Goal: Task Accomplishment & Management: Manage account settings

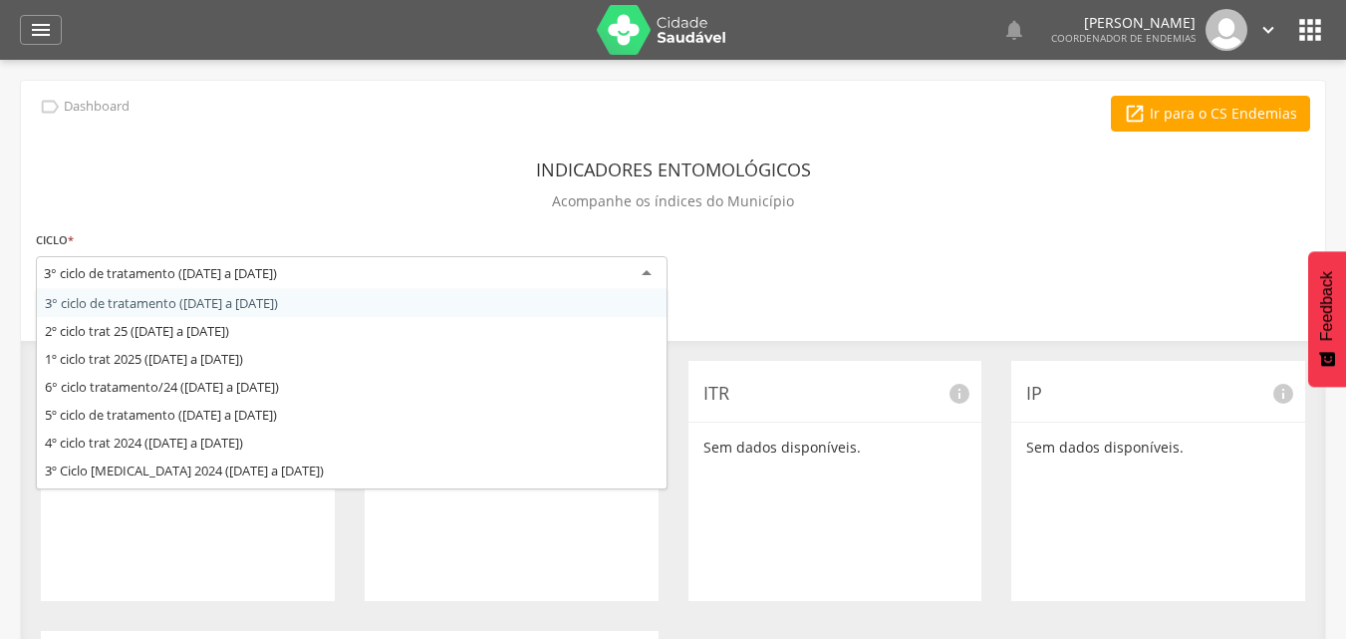
click at [649, 270] on div "3° ciclo de tratamento ([DATE] a [DATE])" at bounding box center [352, 274] width 632 height 36
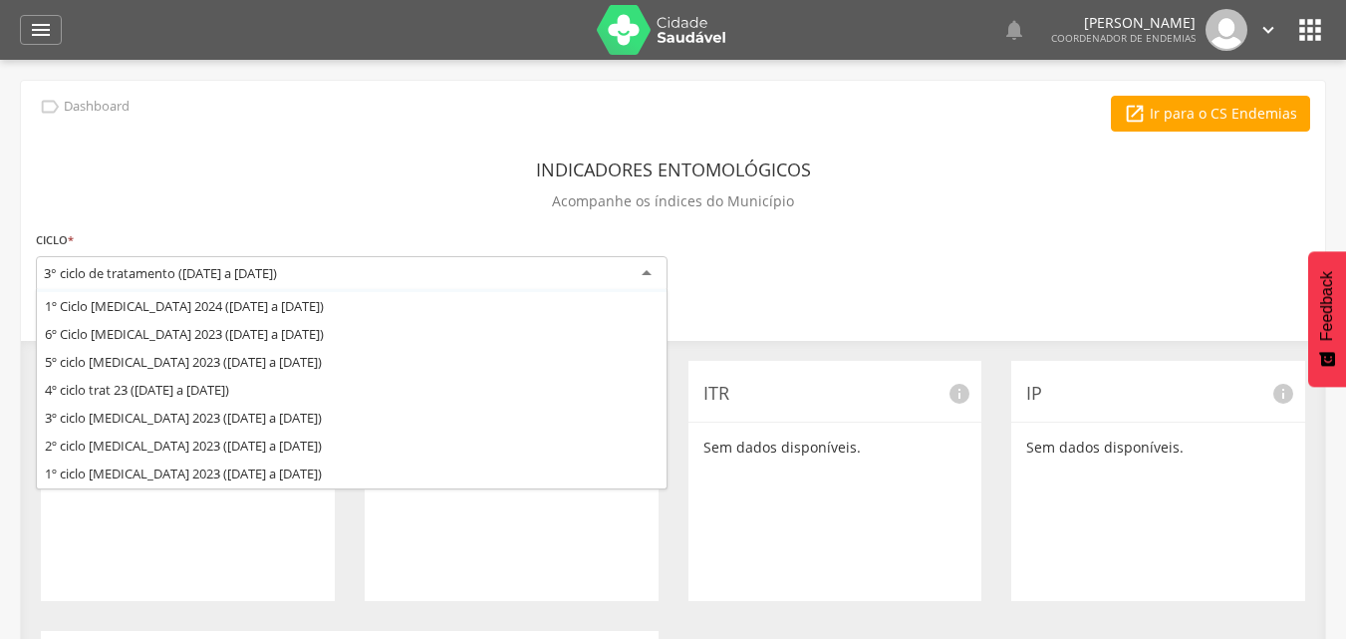
scroll to position [239, 0]
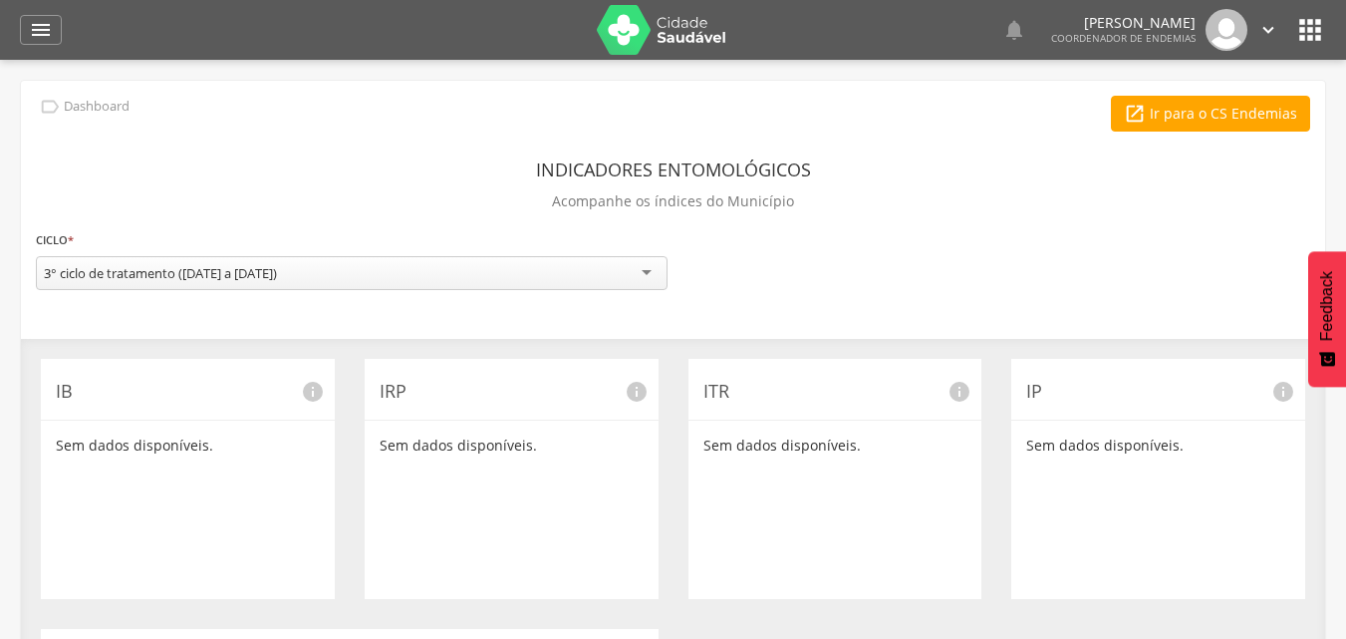
click at [446, 171] on div "Indicadores Entomológicos Acompanhe os índices do Município" at bounding box center [673, 188] width 1275 height 74
click at [43, 29] on icon "" at bounding box center [41, 30] width 24 height 24
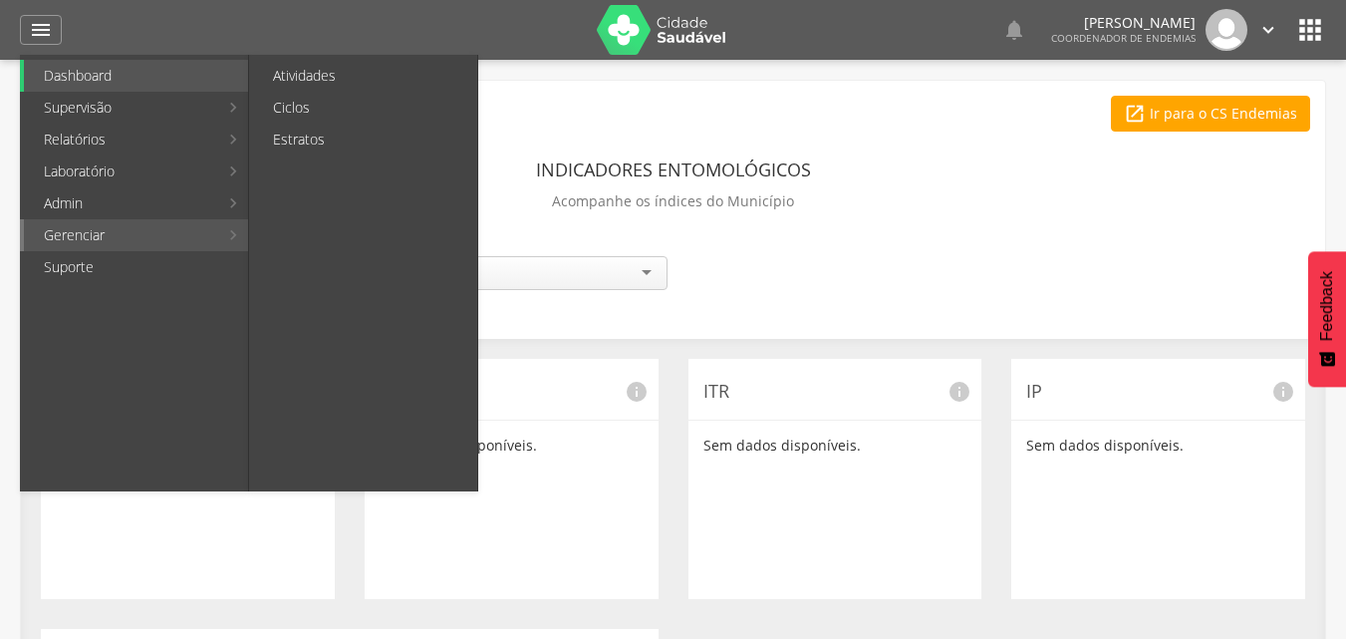
click at [62, 239] on link "Gerenciar" at bounding box center [121, 235] width 194 height 32
click at [349, 81] on link "Atividades" at bounding box center [365, 76] width 224 height 32
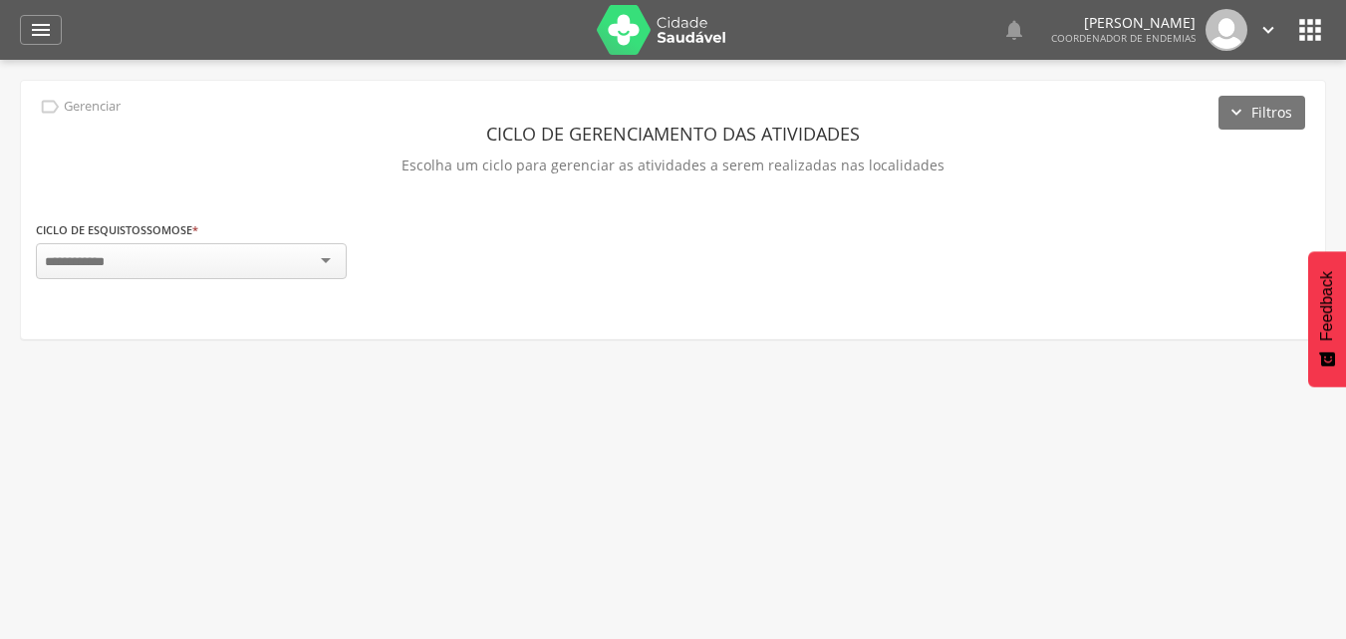
click at [288, 163] on p "Escolha um ciclo para gerenciar as atividades a serem realizadas nas localidades" at bounding box center [673, 165] width 1275 height 28
click at [322, 256] on div at bounding box center [191, 261] width 311 height 36
click at [333, 148] on header "Ciclo de gerenciamento das atividades" at bounding box center [673, 134] width 1275 height 36
click at [41, 30] on icon "" at bounding box center [41, 30] width 24 height 24
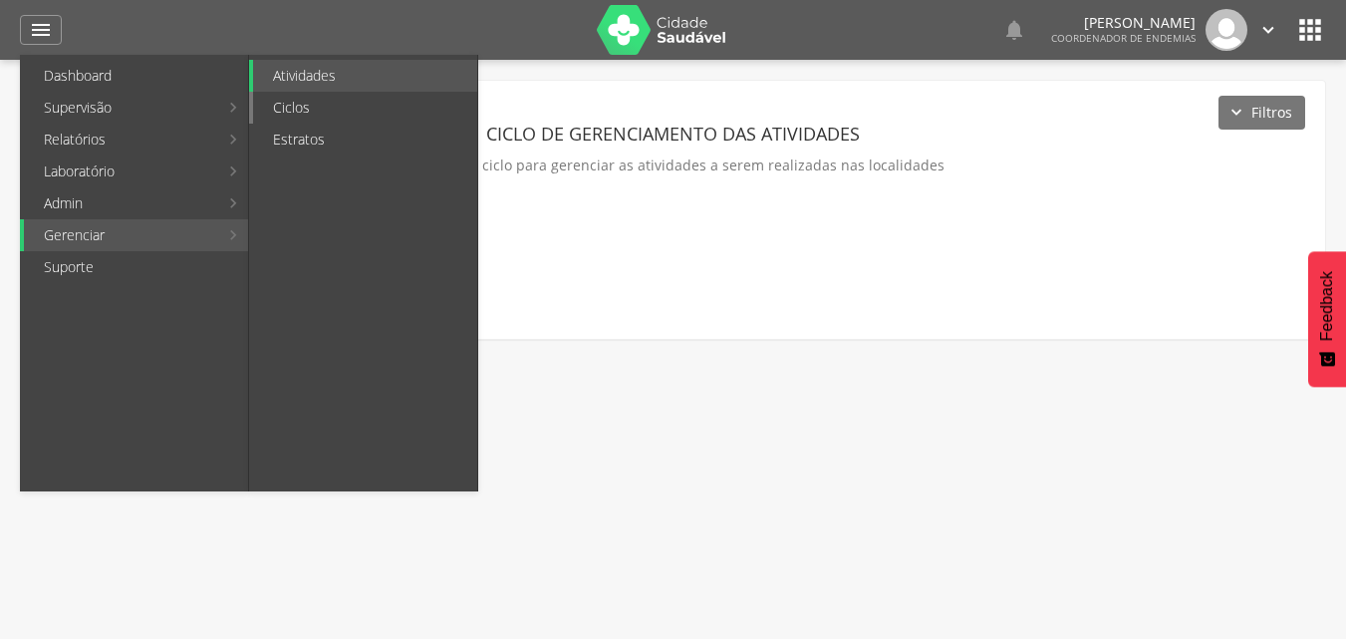
click at [328, 116] on link "Ciclos" at bounding box center [365, 108] width 224 height 32
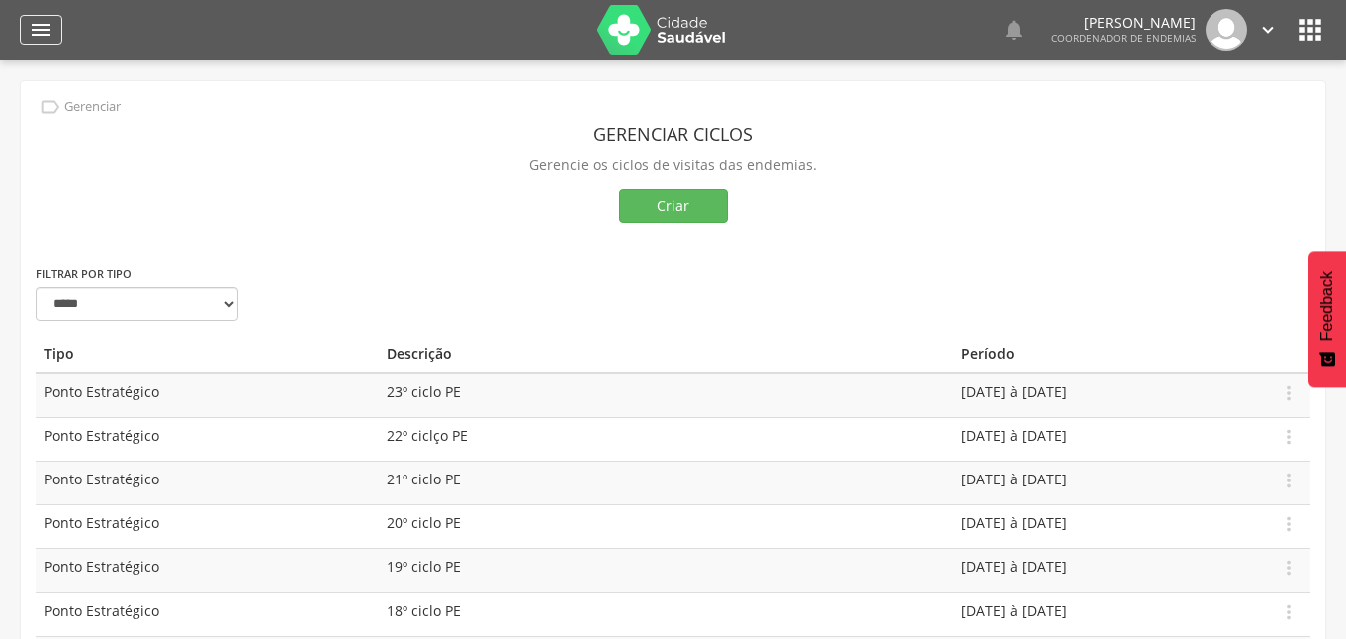
click at [38, 34] on icon "" at bounding box center [41, 30] width 24 height 24
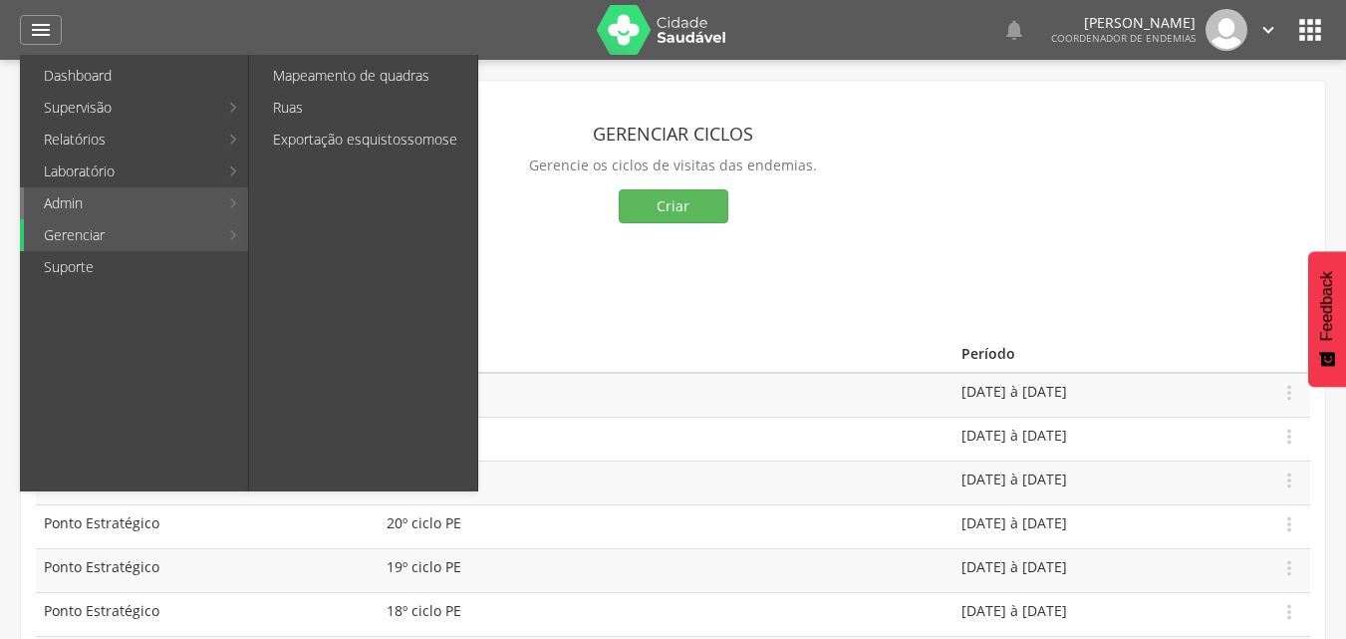
click at [129, 197] on link "Admin" at bounding box center [121, 203] width 194 height 32
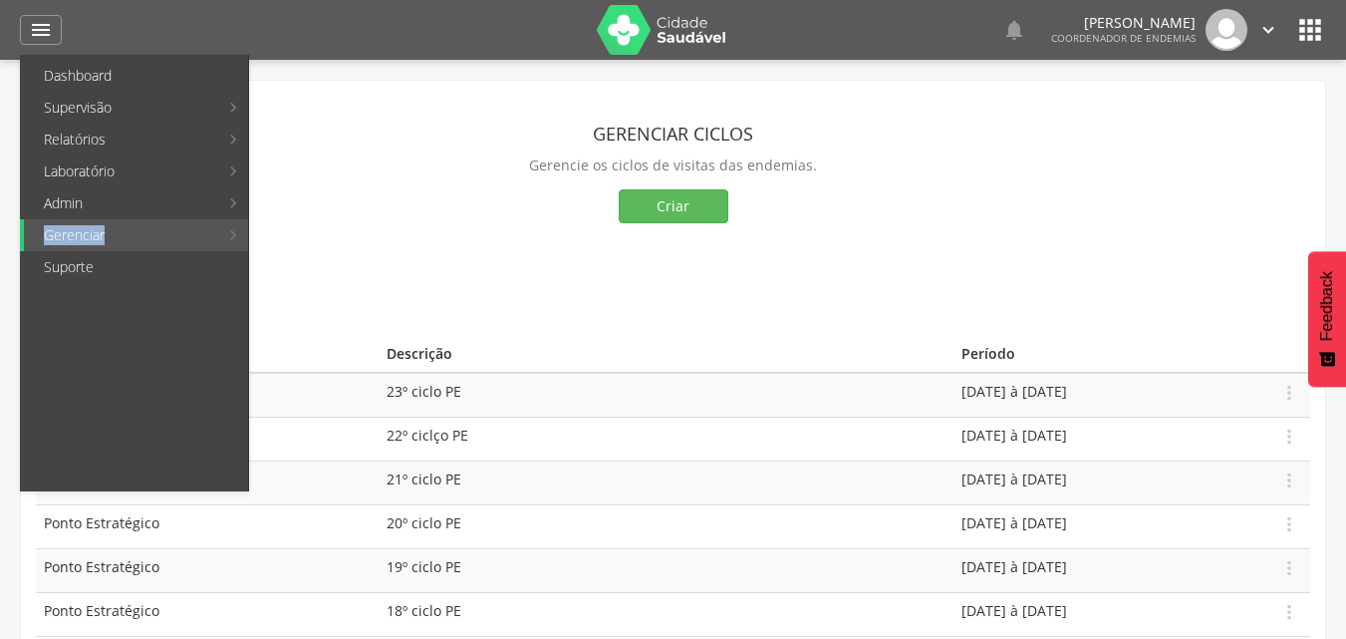
drag, startPoint x: 129, startPoint y: 198, endPoint x: 191, endPoint y: 236, distance: 73.3
click at [191, 236] on ul "Dashboard Supervisão Ranking Aplicativo desatualizado Última sincronização Mapa…" at bounding box center [134, 273] width 229 height 437
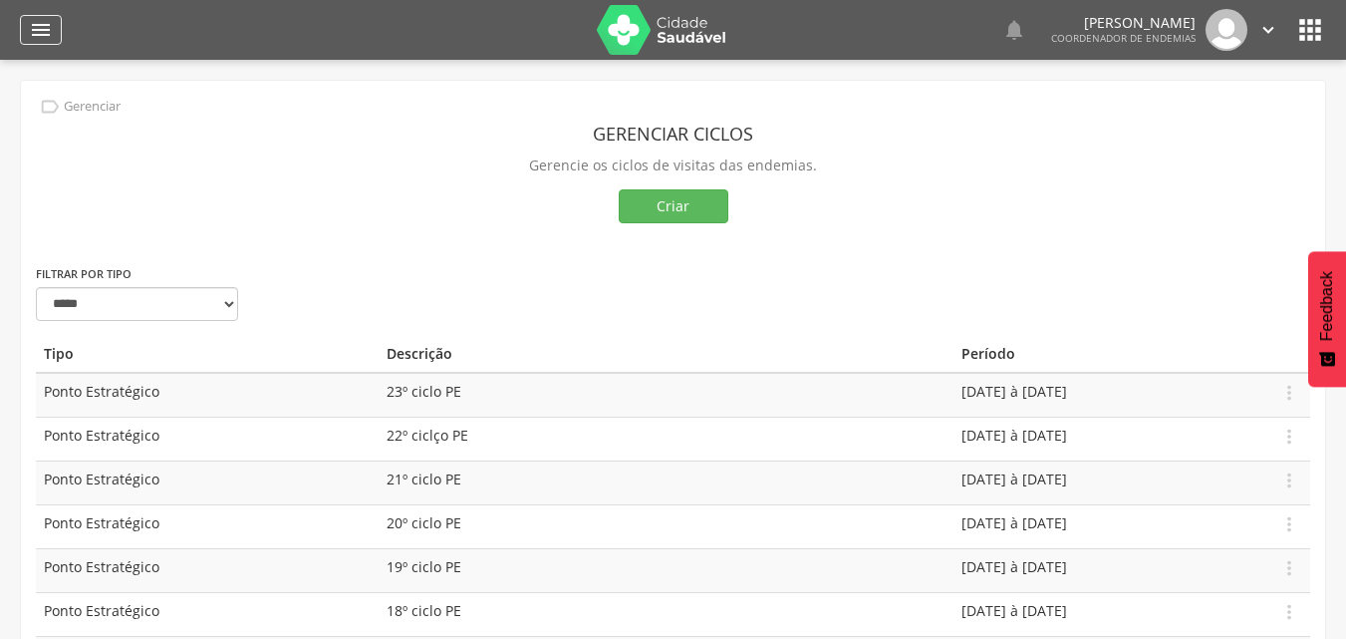
click at [40, 31] on icon "" at bounding box center [41, 30] width 24 height 24
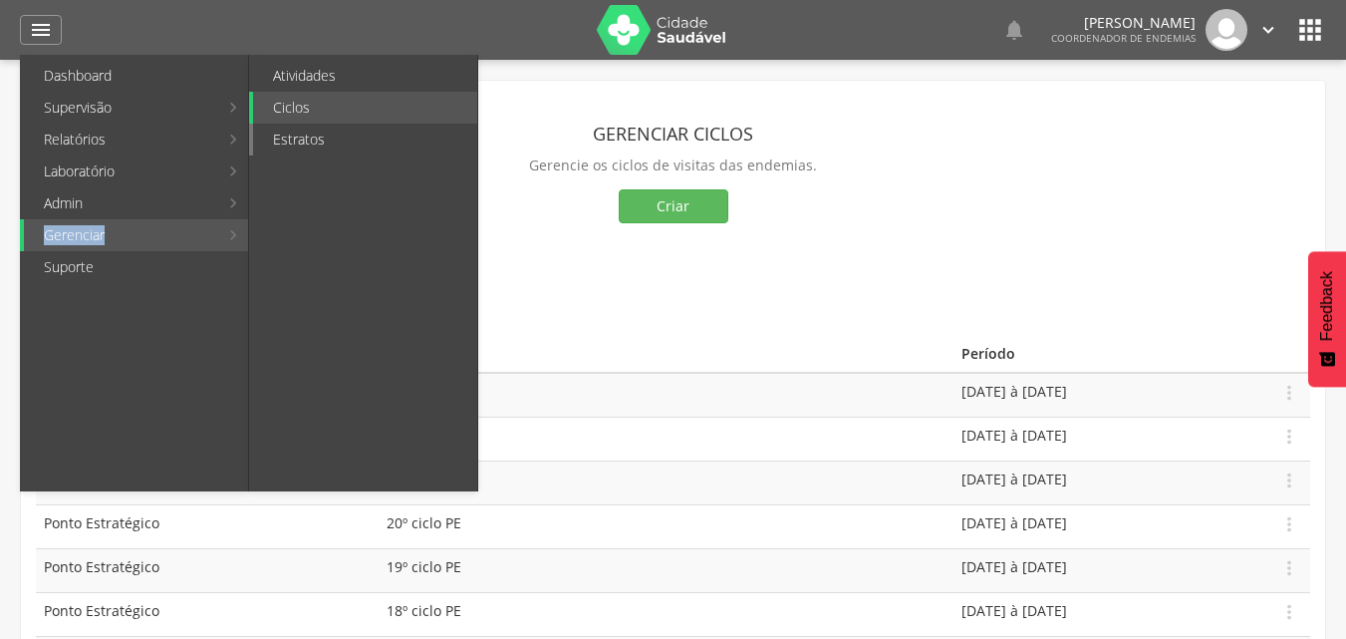
click at [313, 149] on link "Estratos" at bounding box center [365, 140] width 224 height 32
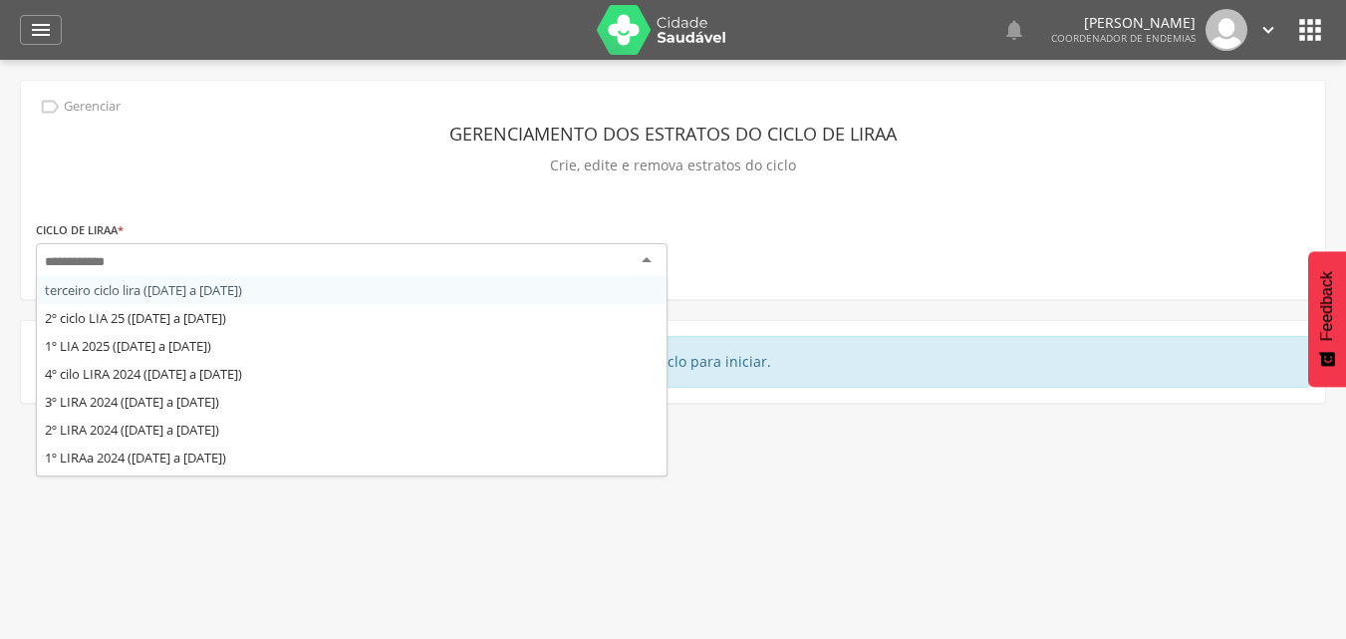
click at [344, 256] on div at bounding box center [352, 261] width 632 height 36
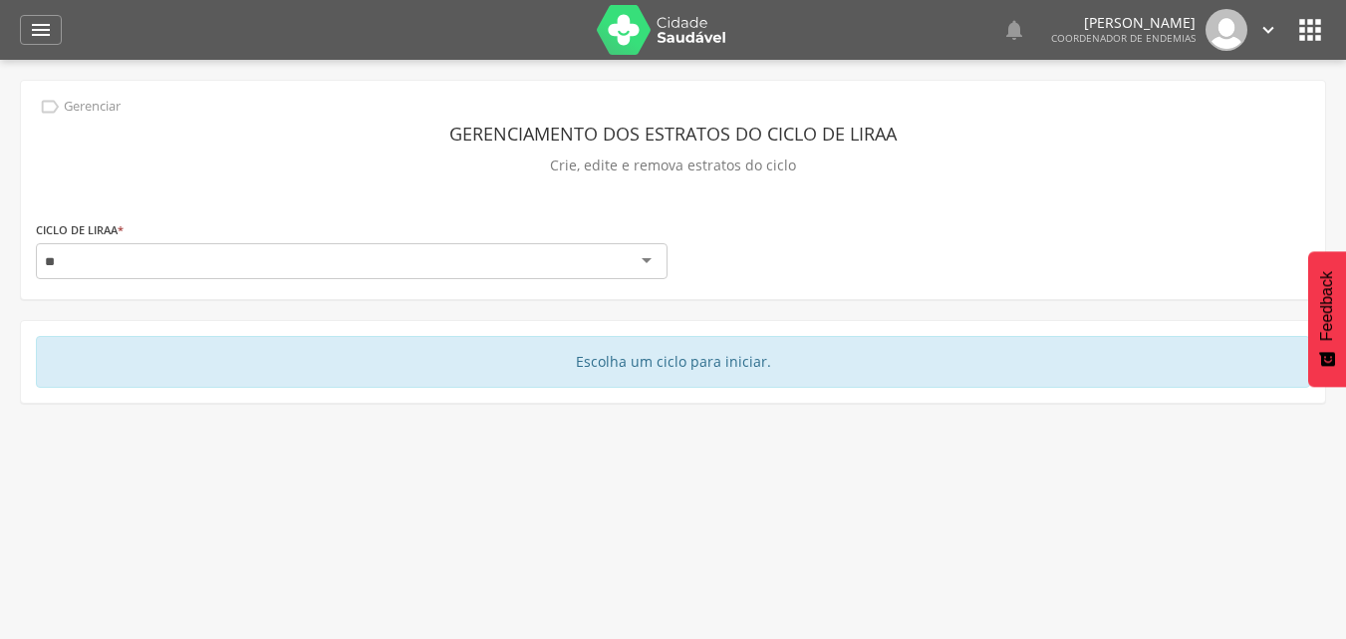
type input "*"
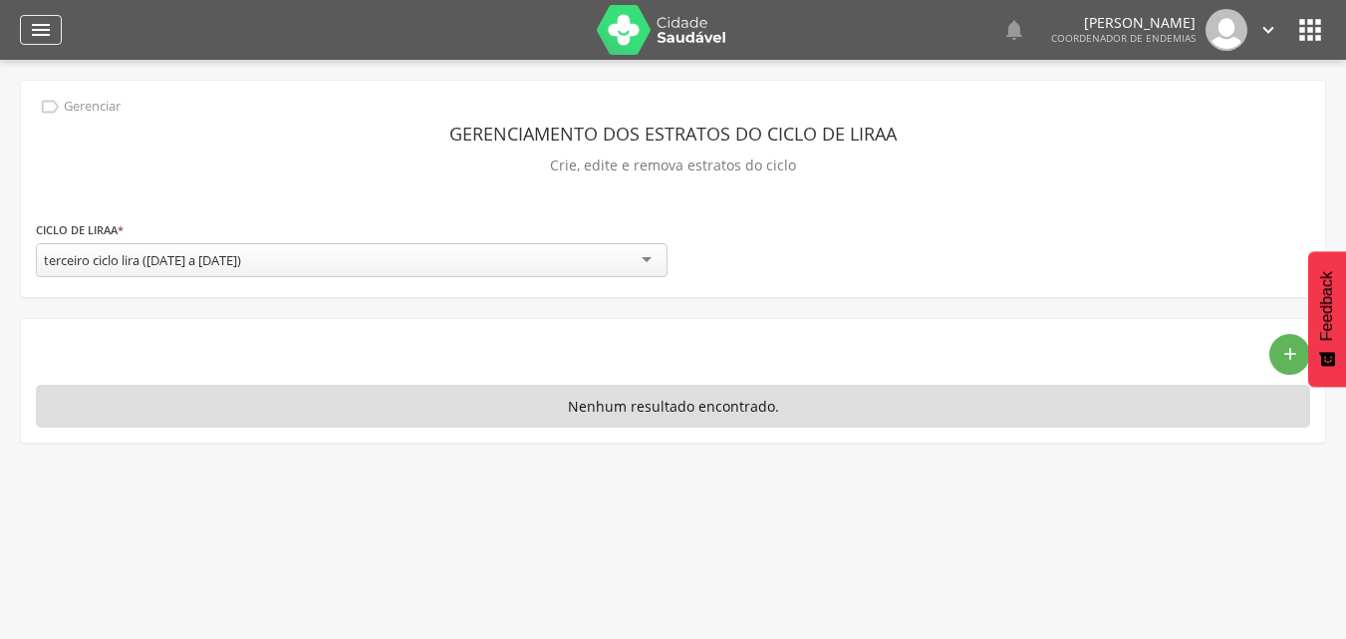
click at [45, 28] on icon "" at bounding box center [41, 30] width 24 height 24
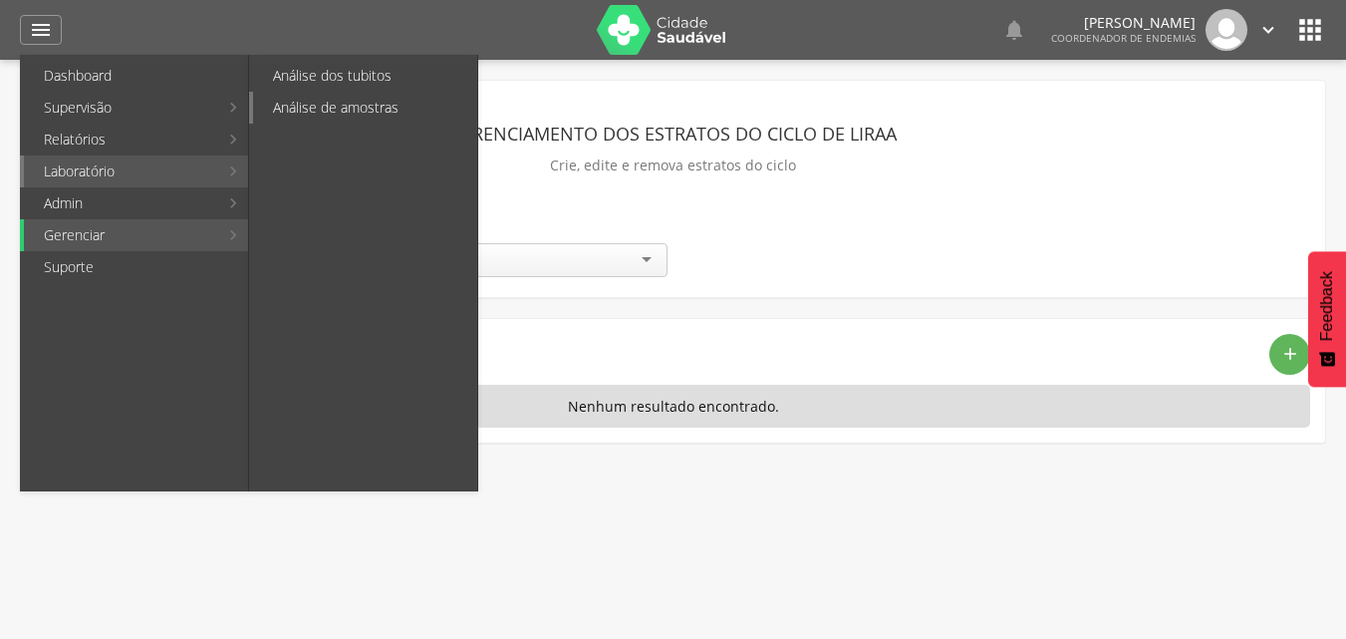
click at [341, 111] on link "Análise de amostras" at bounding box center [365, 108] width 224 height 32
type input "**********"
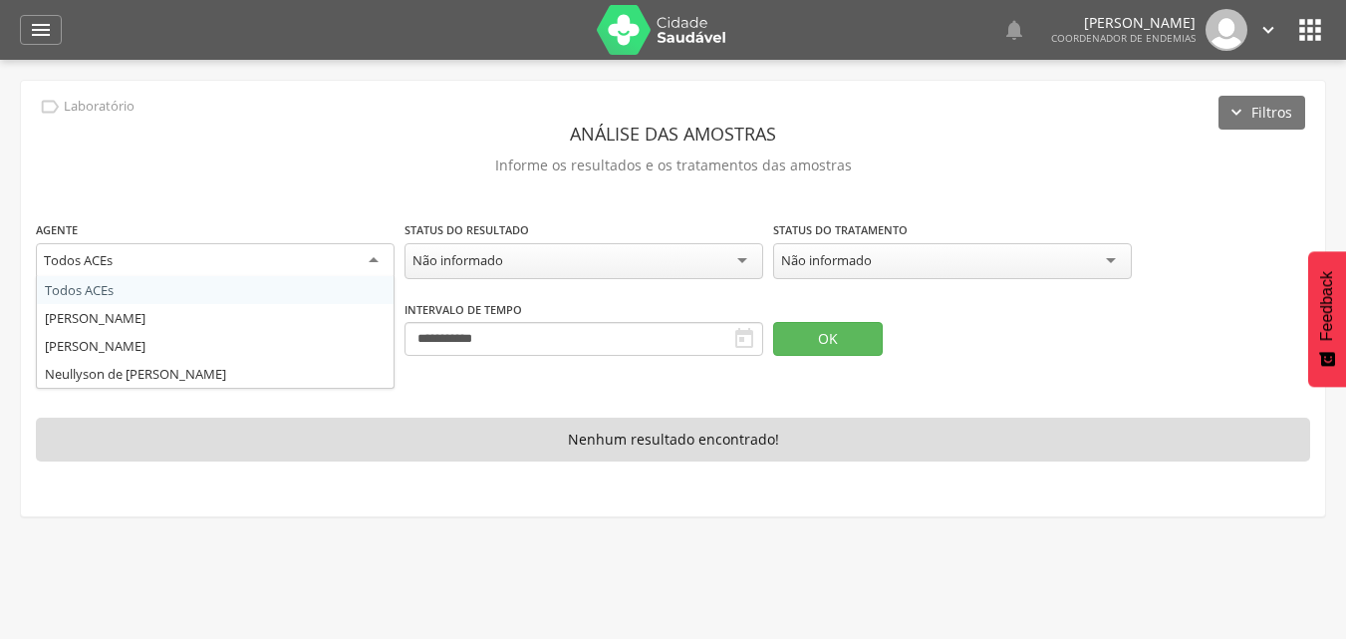
click at [379, 266] on div "Todos ACEs" at bounding box center [215, 261] width 359 height 36
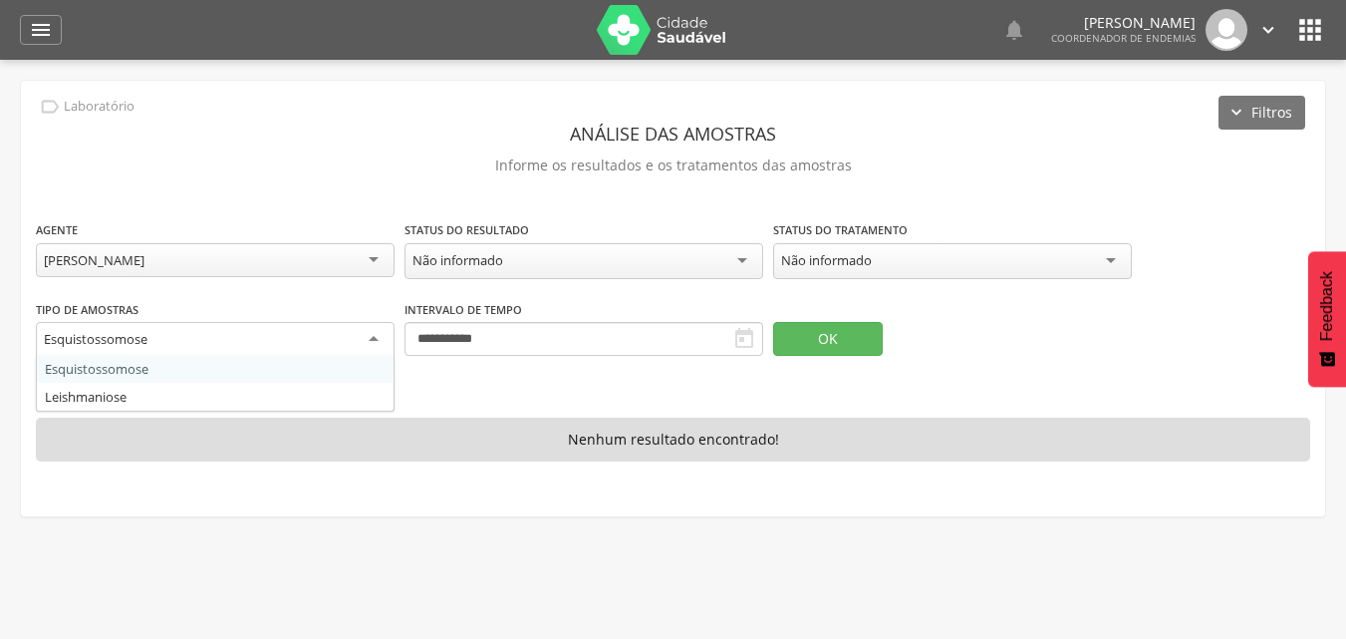
click at [333, 334] on div "Esquistossomose" at bounding box center [215, 340] width 359 height 36
click at [365, 327] on div "Esquistossomose" at bounding box center [215, 339] width 359 height 34
click at [367, 302] on div "**********" at bounding box center [215, 330] width 359 height 63
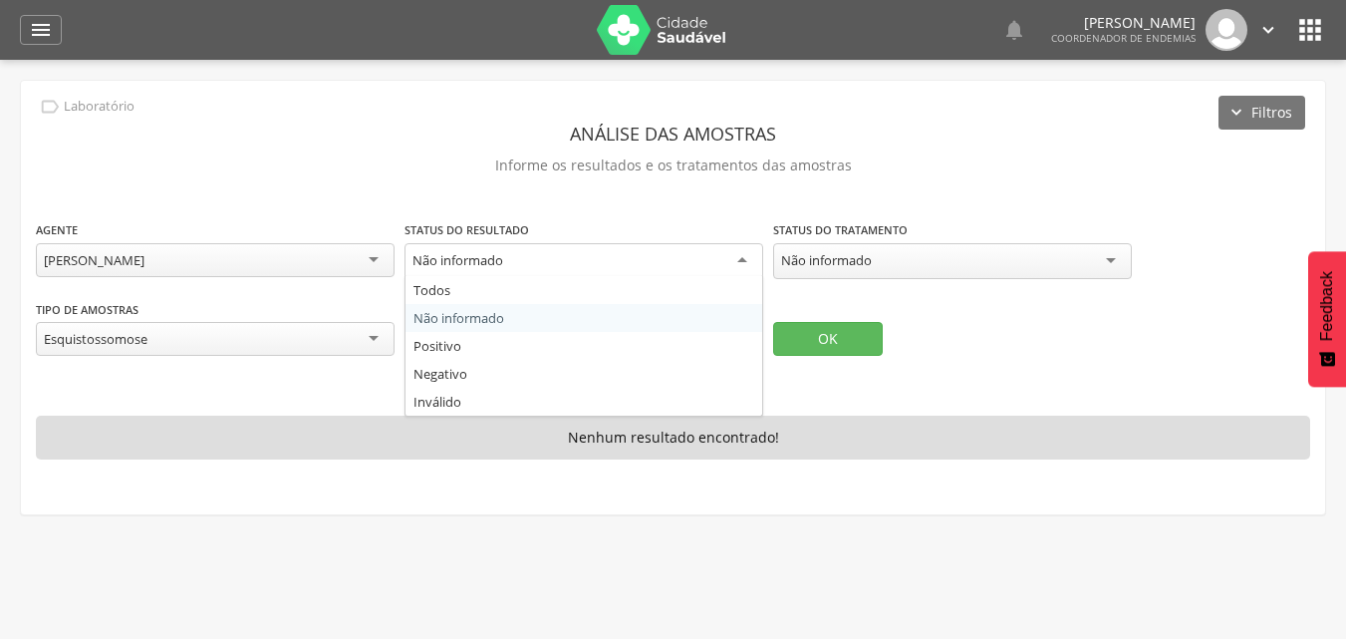
click at [717, 260] on div "Não informado" at bounding box center [584, 261] width 359 height 36
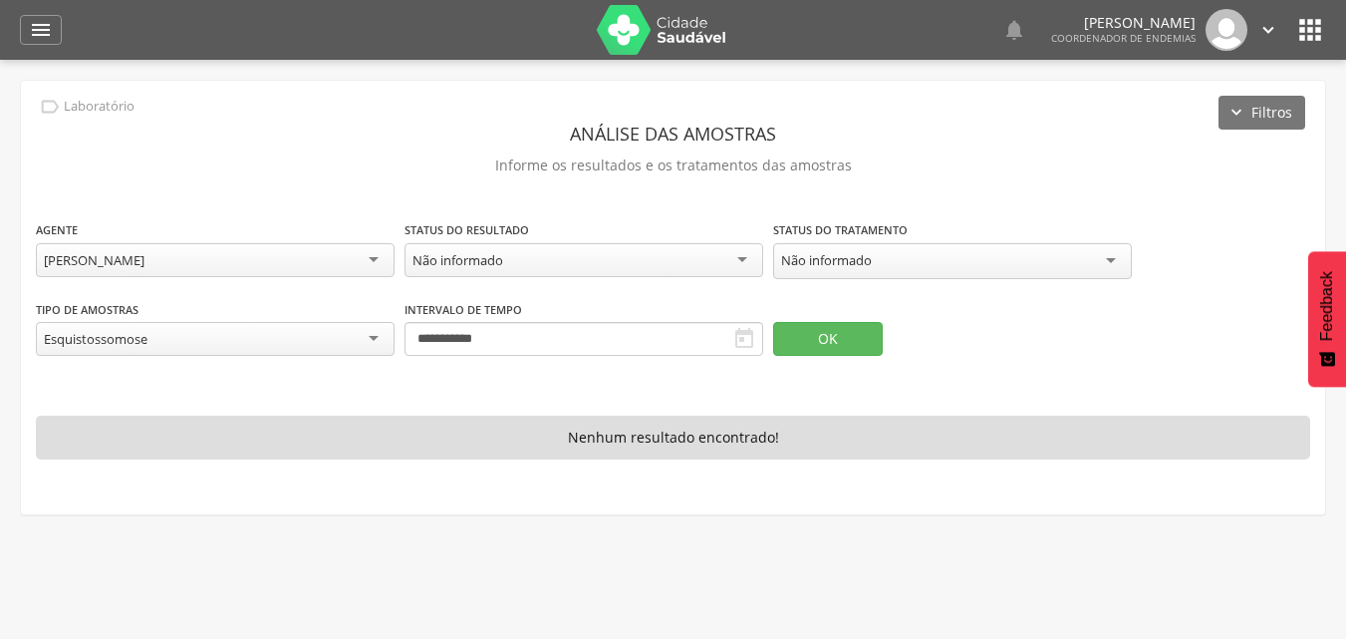
click at [851, 191] on div "**********" at bounding box center [673, 298] width 1305 height 434
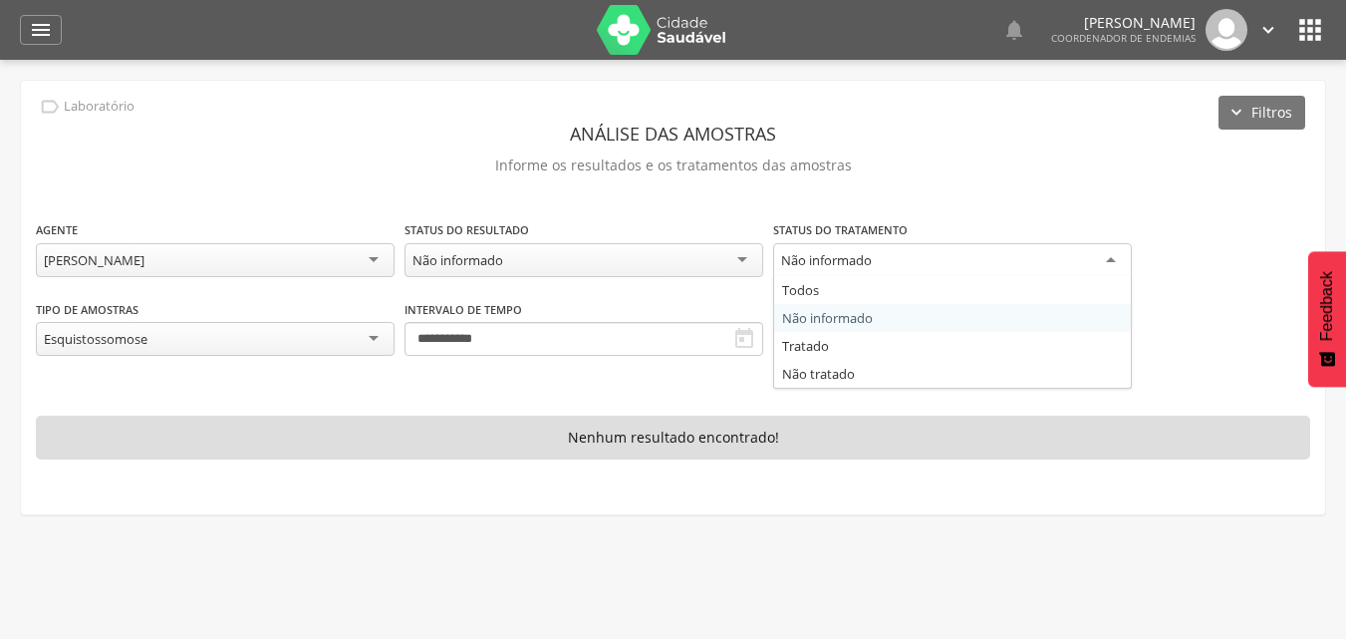
click at [870, 257] on div "Não informado" at bounding box center [826, 260] width 91 height 18
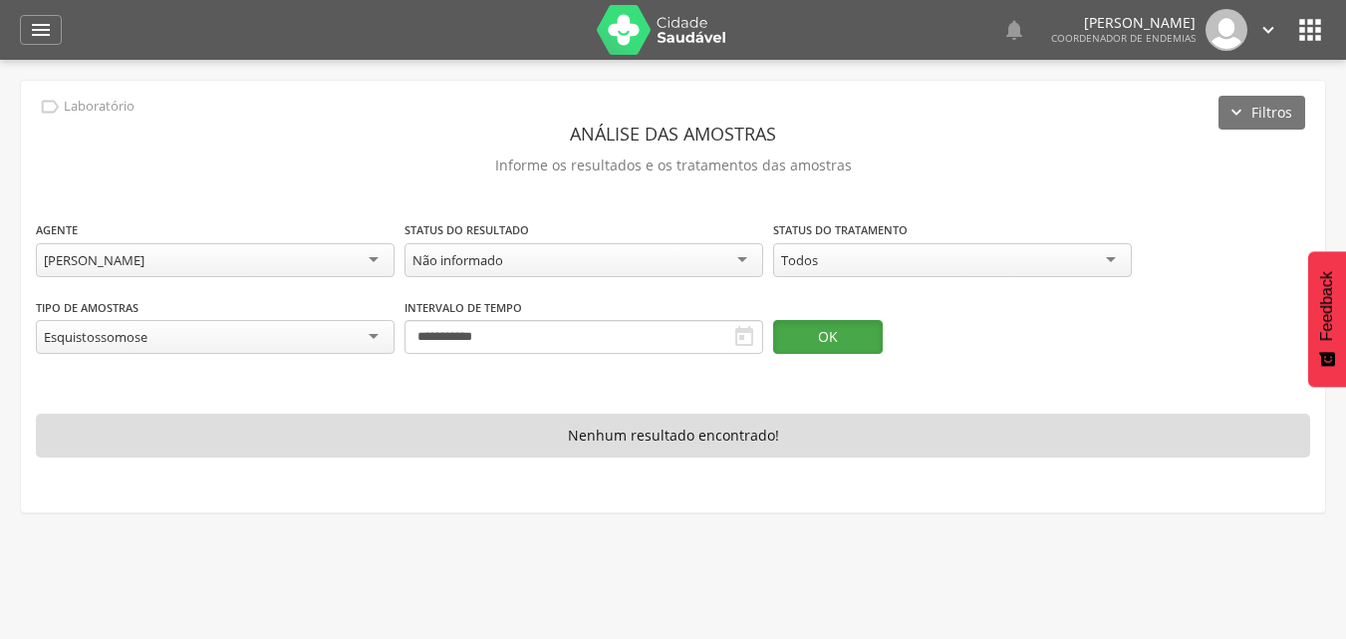
click at [833, 338] on button "OK" at bounding box center [828, 337] width 110 height 34
click at [36, 23] on icon "" at bounding box center [41, 30] width 24 height 24
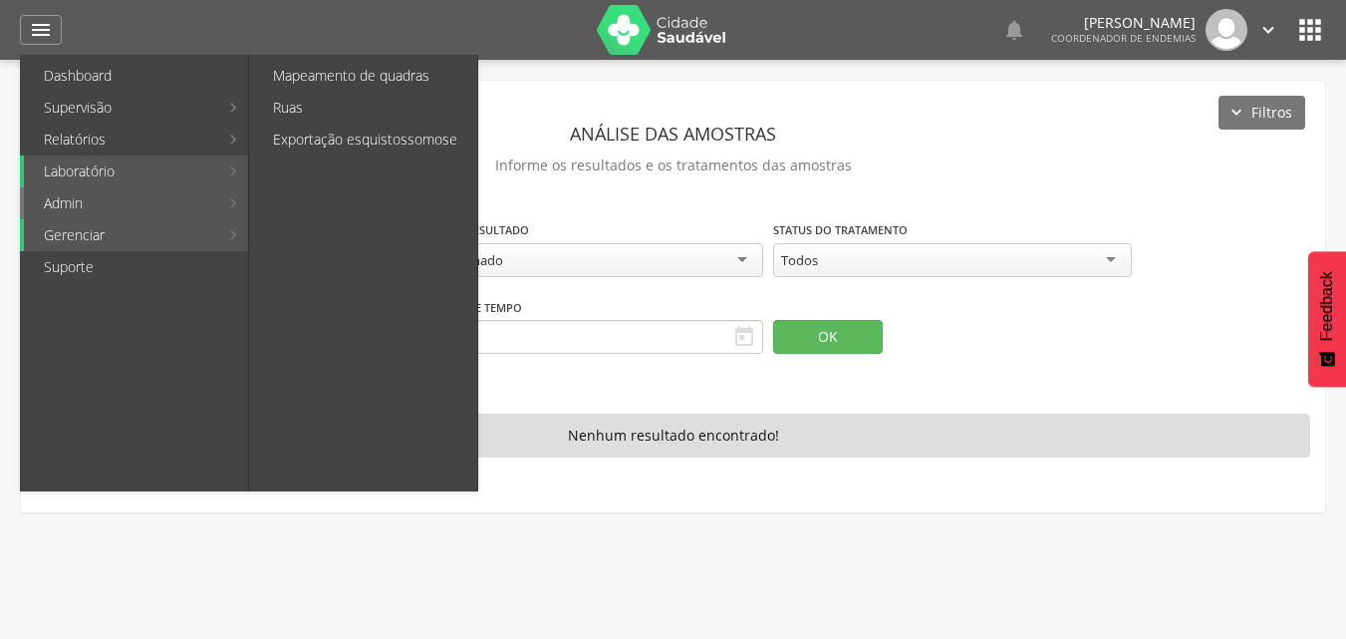
click at [101, 205] on link "Admin" at bounding box center [121, 203] width 194 height 32
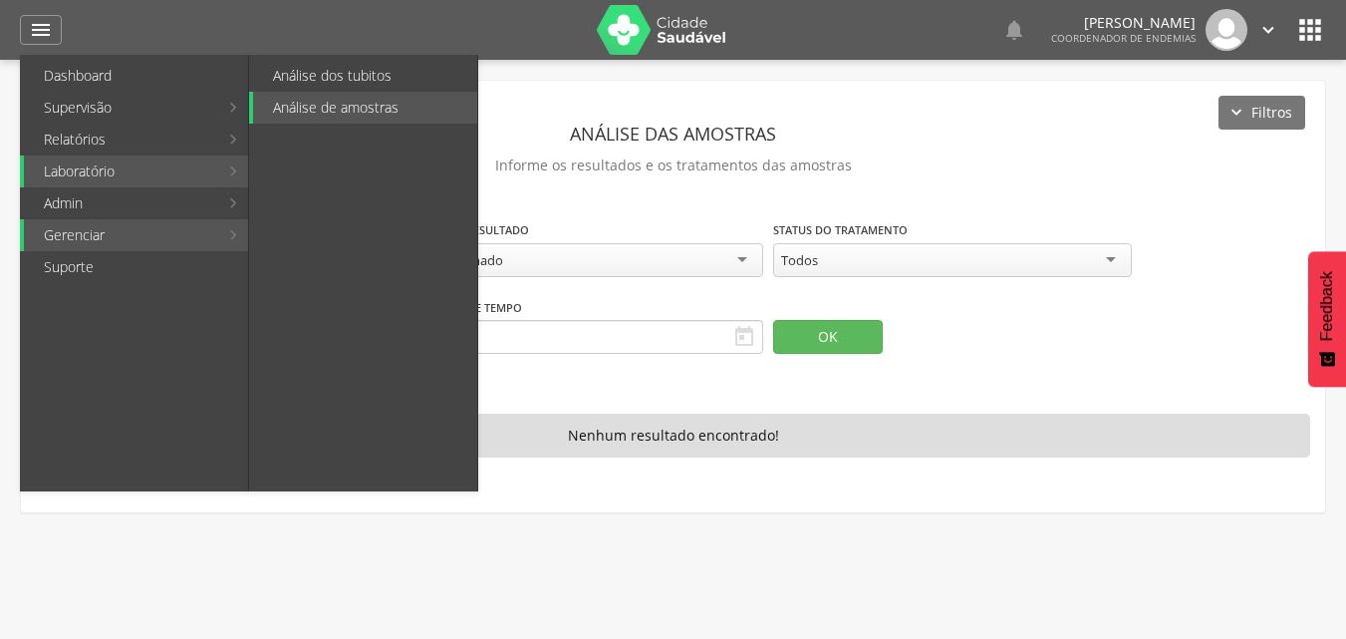
click at [146, 164] on link "Laboratório" at bounding box center [121, 171] width 194 height 32
click at [186, 231] on link "Gerenciar" at bounding box center [121, 235] width 194 height 32
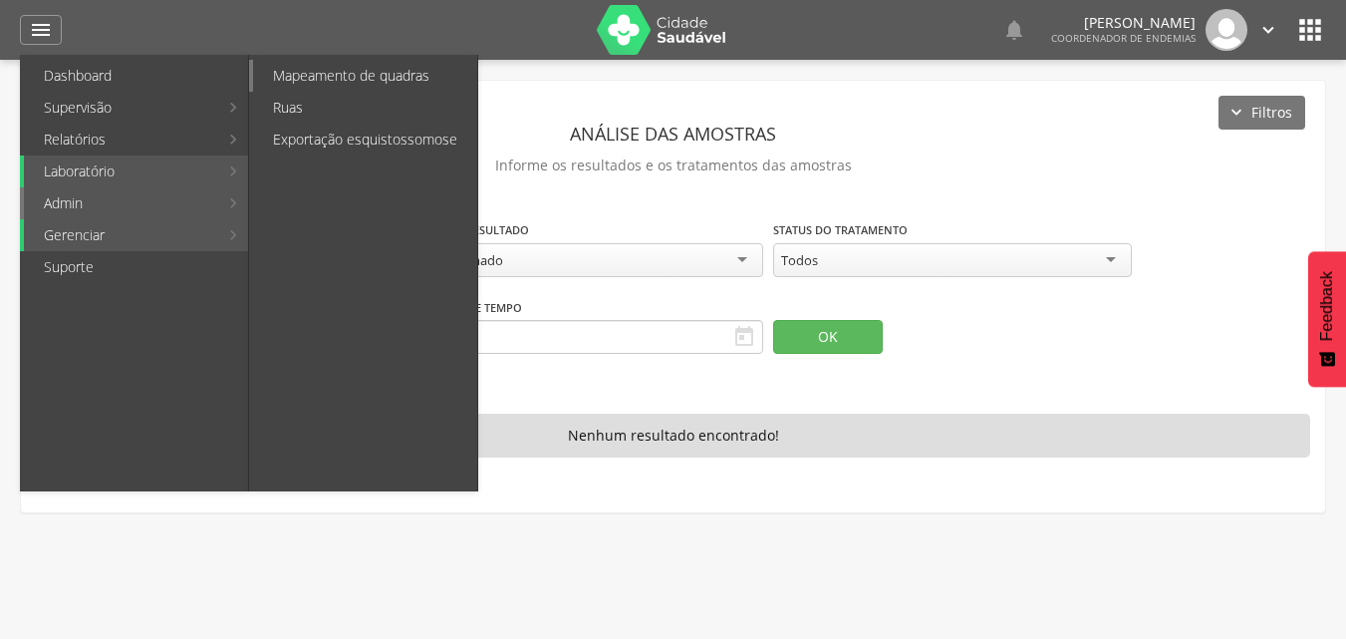
click at [363, 74] on link "Mapeamento de quadras" at bounding box center [365, 76] width 224 height 32
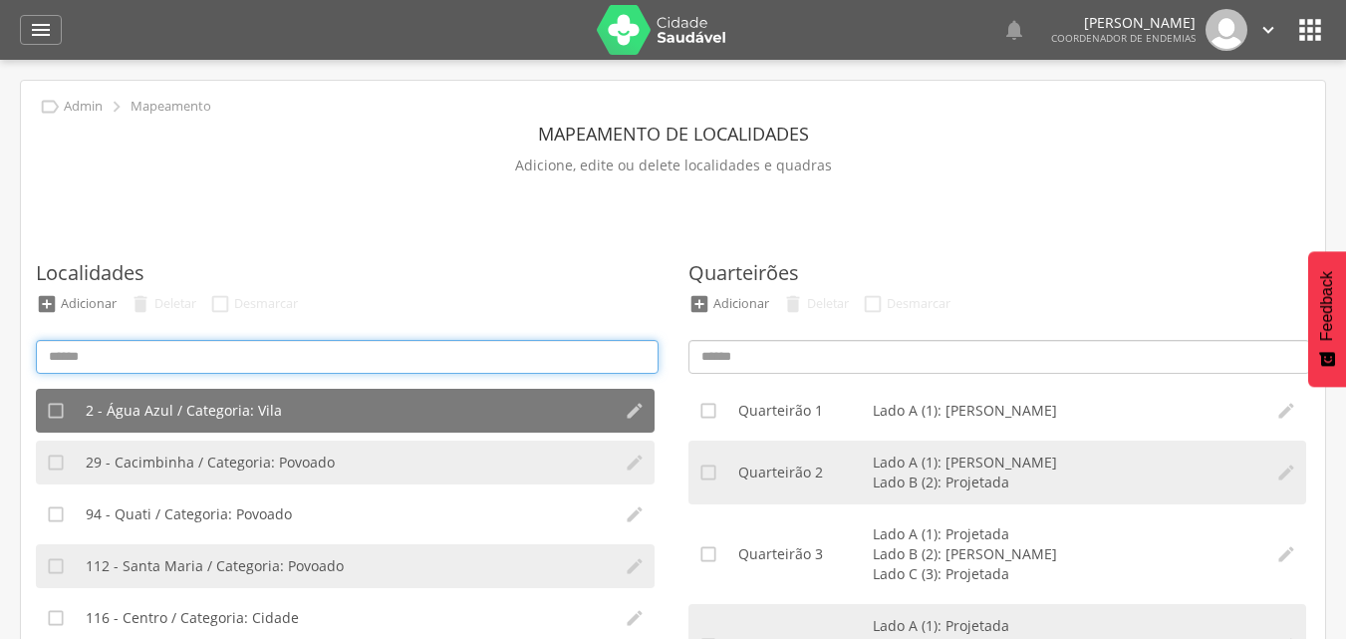
click at [342, 356] on input at bounding box center [347, 357] width 623 height 34
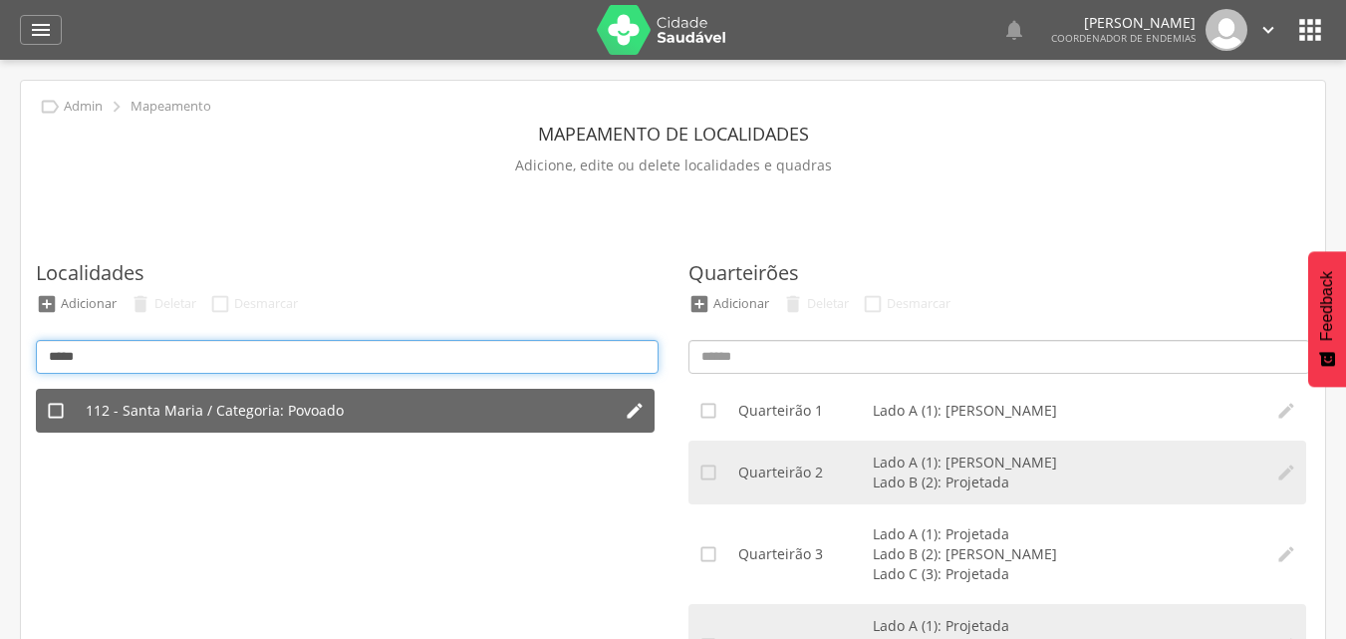
type input "*****"
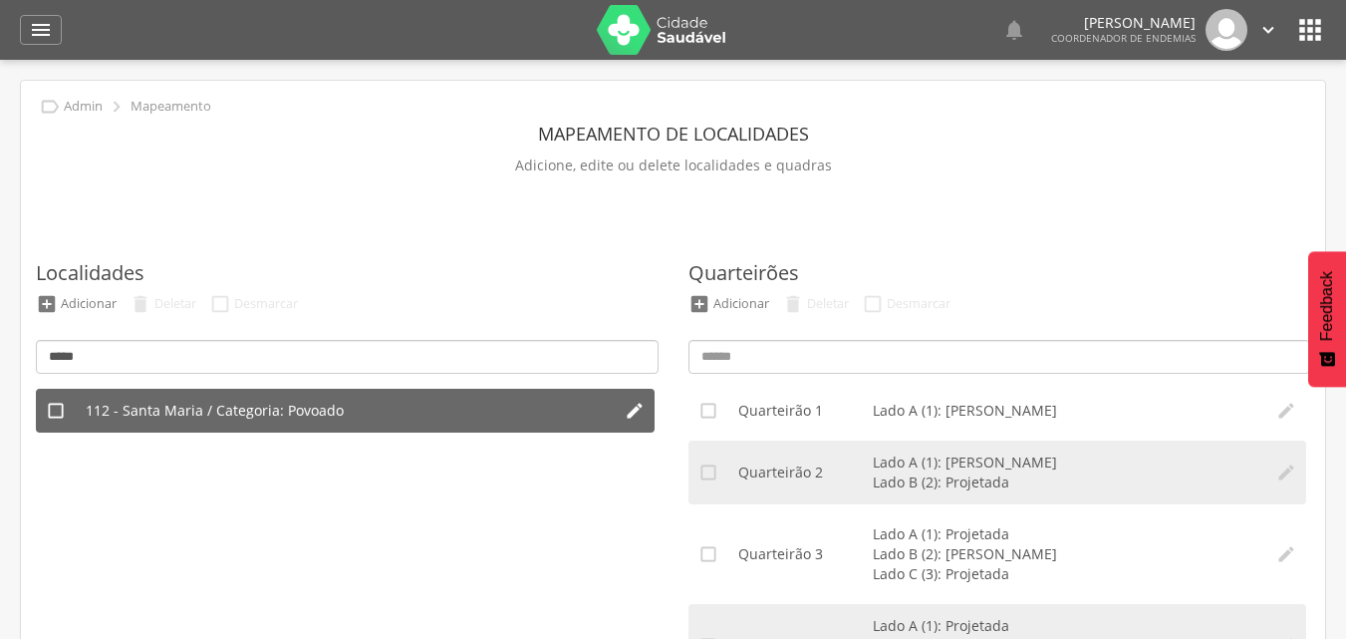
click at [341, 399] on li "112 - Santa Maria / Categoria: Povoado" at bounding box center [345, 411] width 539 height 44
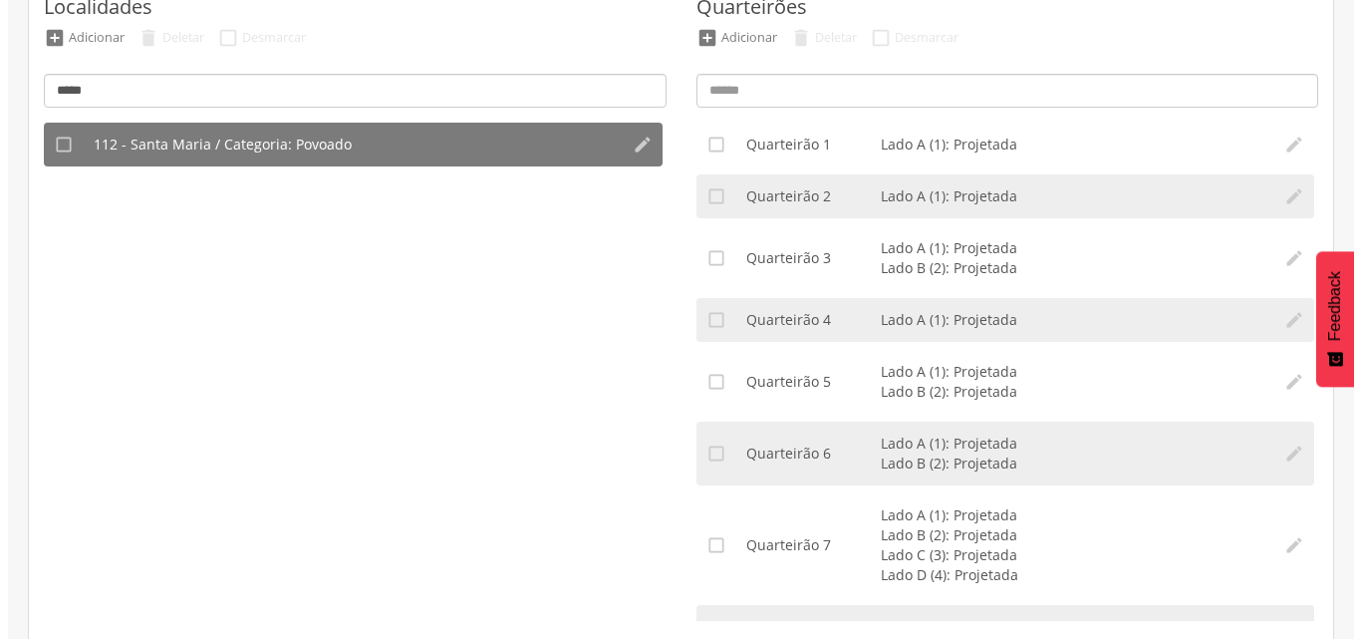
scroll to position [279, 0]
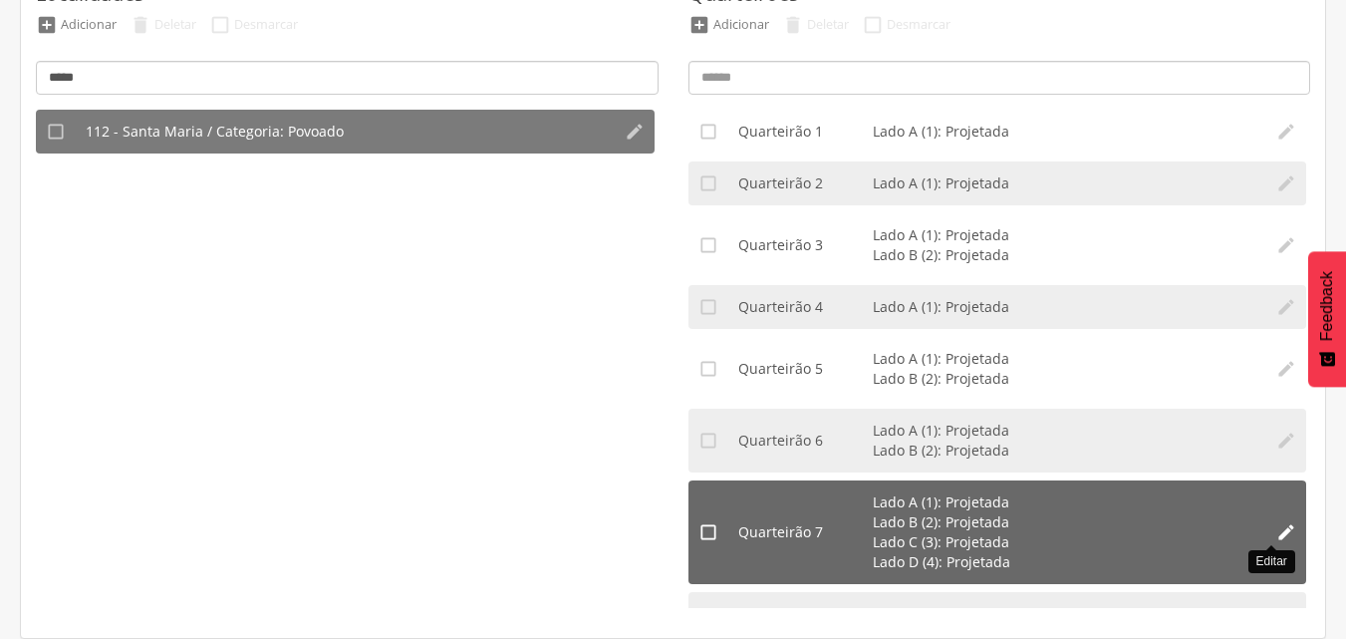
click at [1277, 526] on icon "" at bounding box center [1287, 532] width 20 height 20
type input "*"
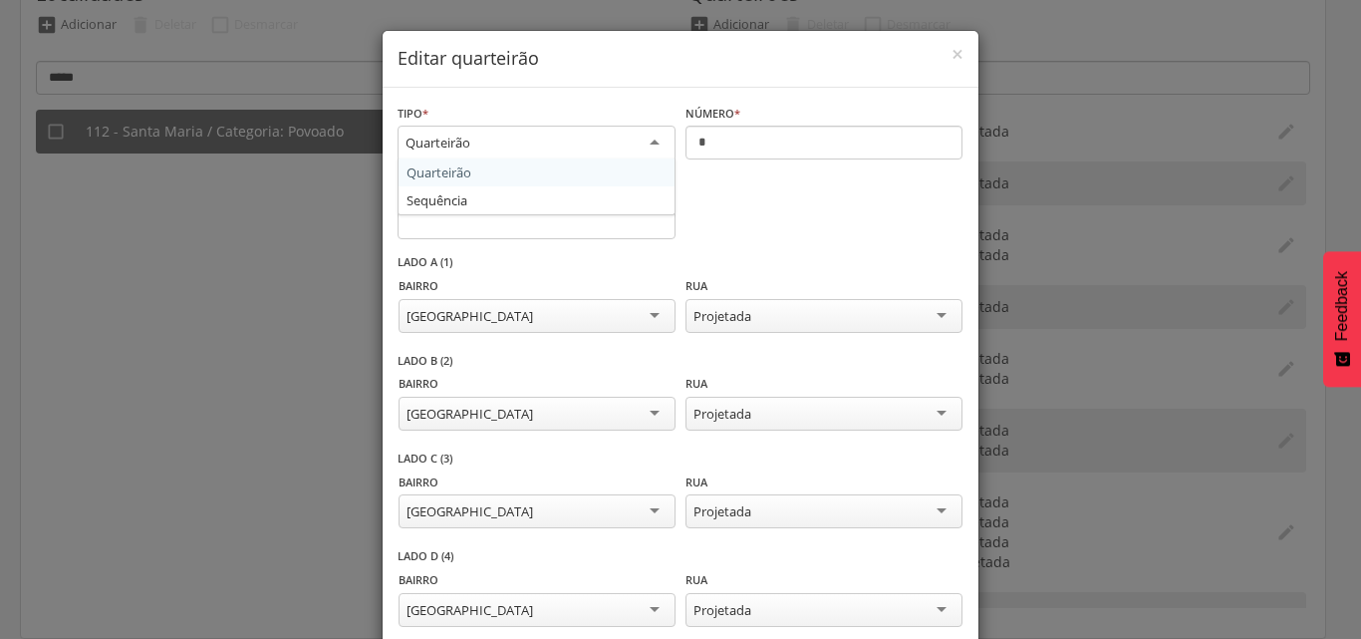
click at [457, 130] on div "Quarteirão" at bounding box center [537, 144] width 278 height 36
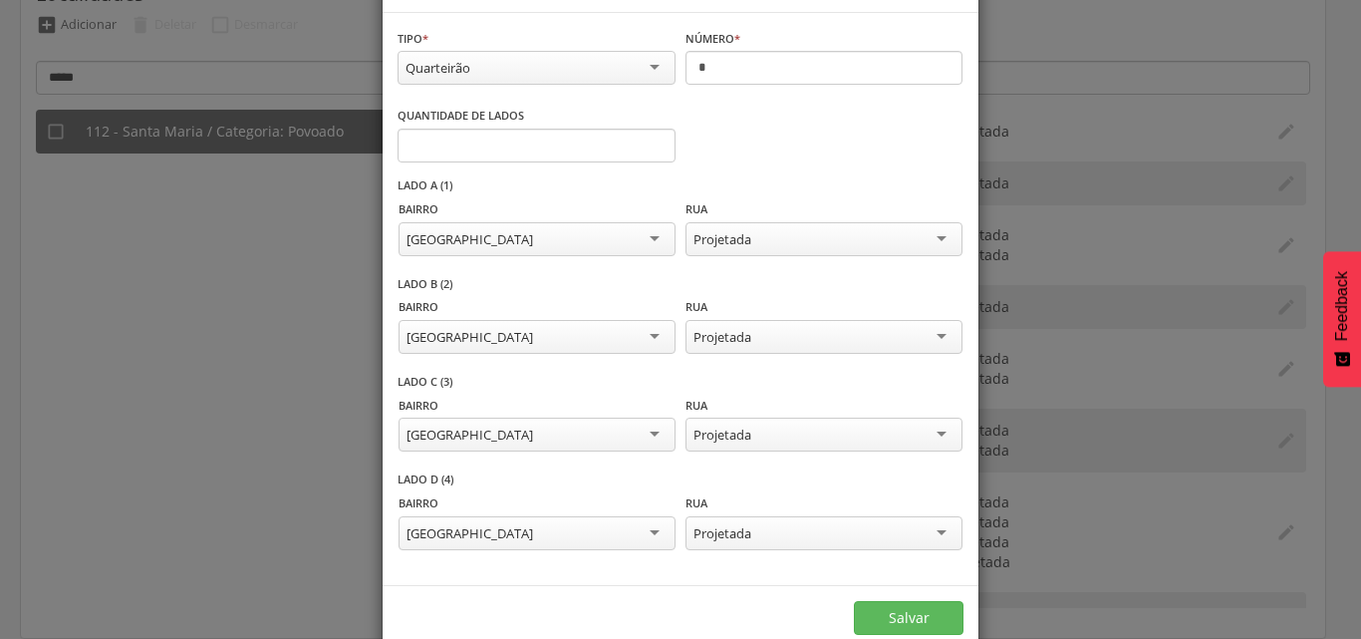
scroll to position [117, 0]
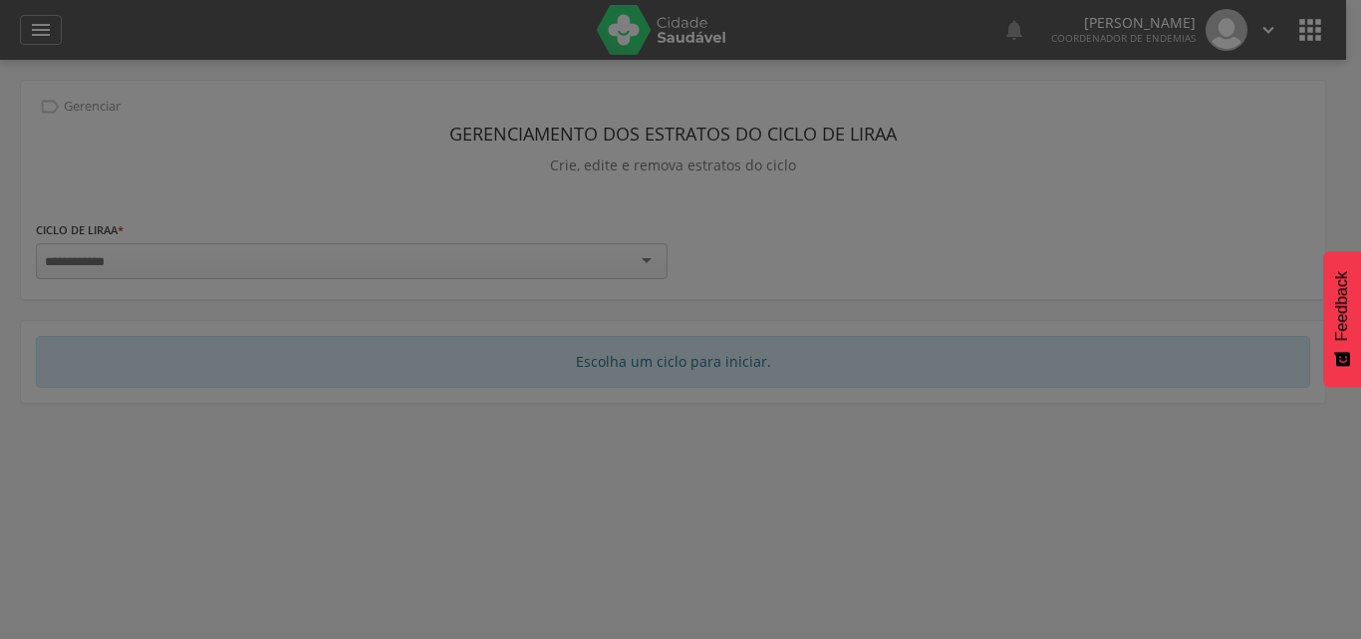
drag, startPoint x: 211, startPoint y: 74, endPoint x: 61, endPoint y: 0, distance: 167.6
click at [313, 97] on div at bounding box center [680, 319] width 1361 height 639
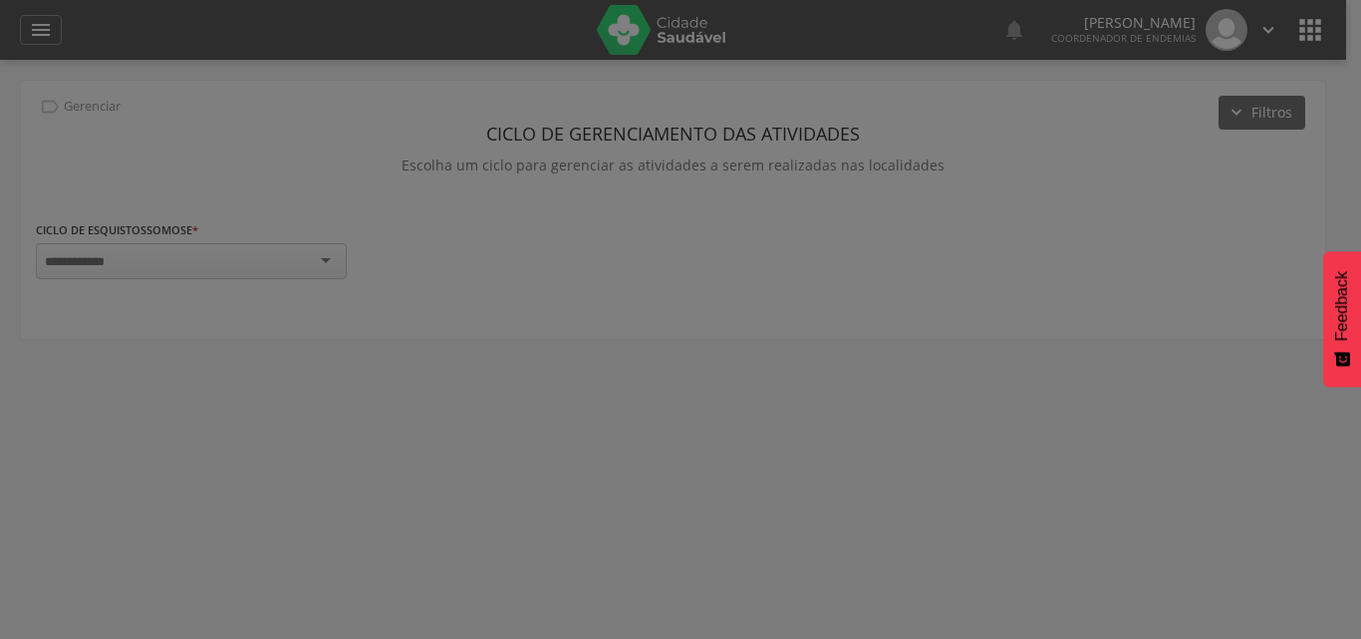
click at [40, 31] on div at bounding box center [680, 319] width 1361 height 639
click at [36, 28] on div at bounding box center [680, 319] width 1361 height 639
click at [1272, 25] on div at bounding box center [680, 319] width 1361 height 639
click at [1232, 37] on div at bounding box center [680, 319] width 1361 height 639
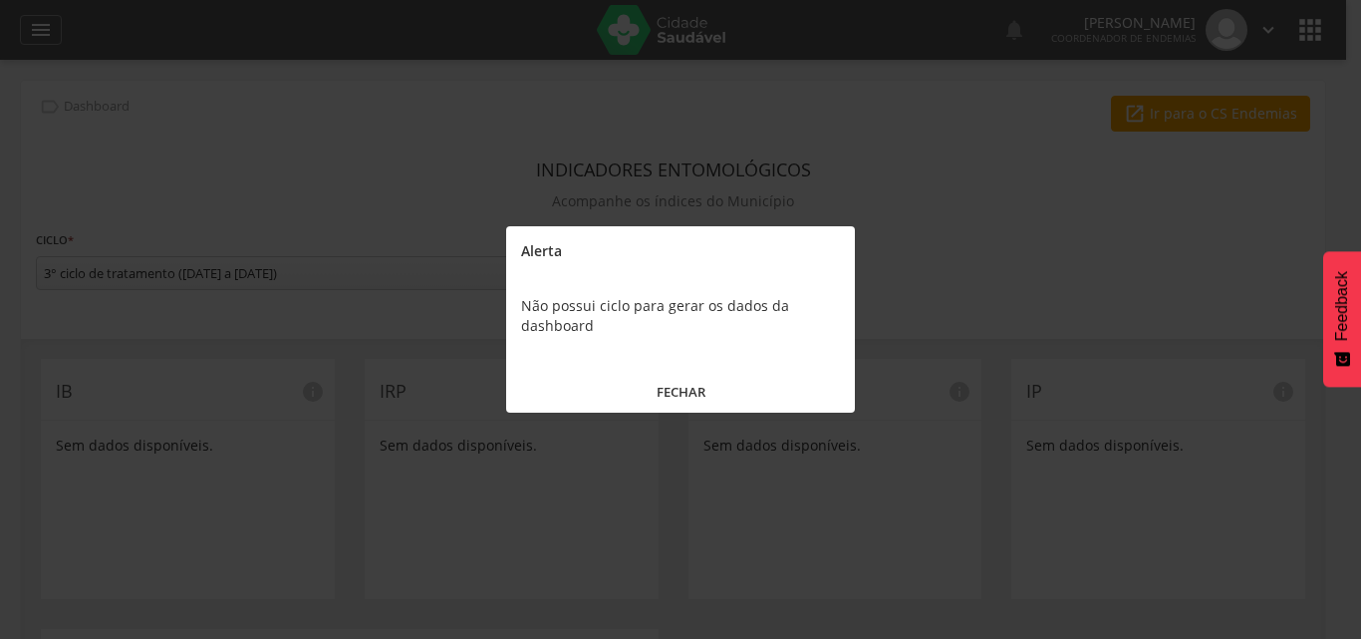
click at [680, 393] on button "FECHAR" at bounding box center [680, 392] width 349 height 43
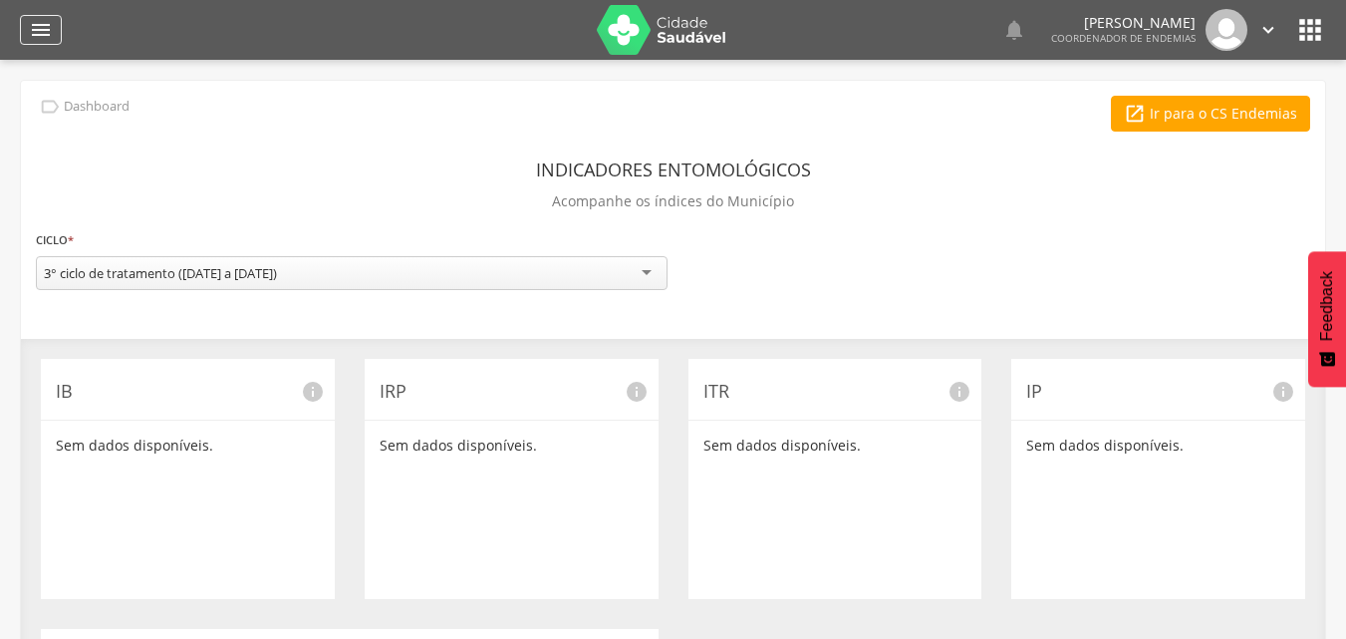
click at [54, 15] on div "" at bounding box center [41, 30] width 42 height 30
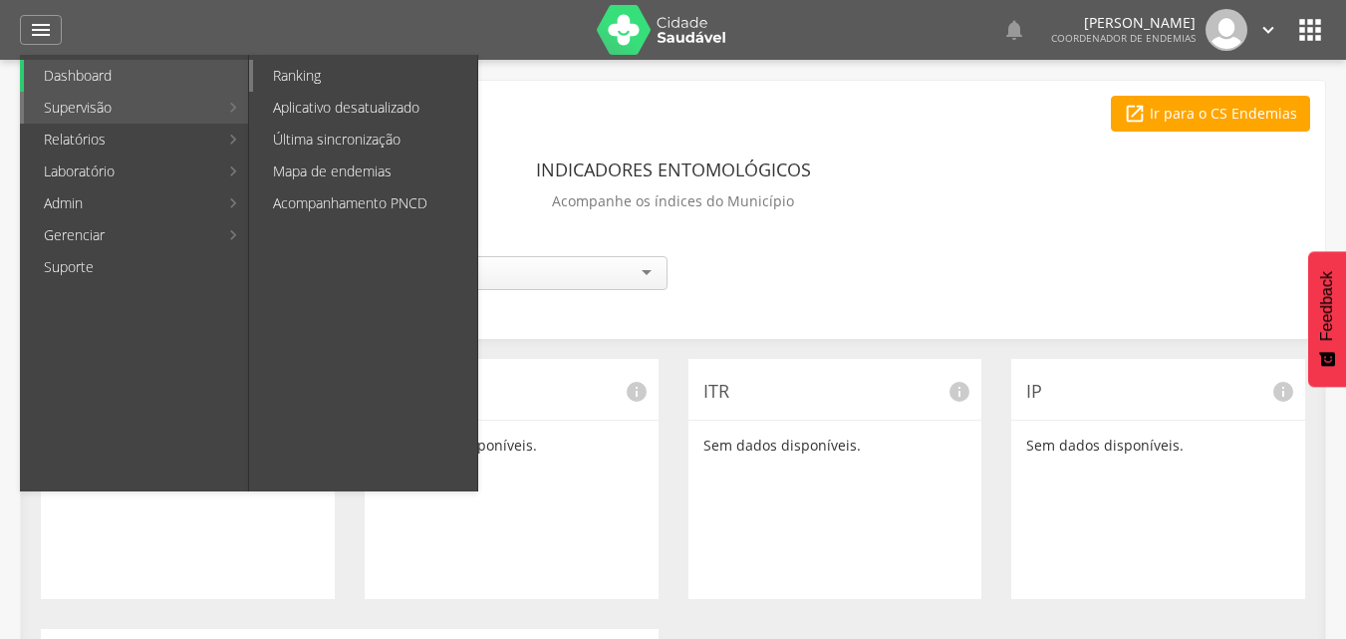
click at [325, 79] on link "Ranking" at bounding box center [365, 76] width 224 height 32
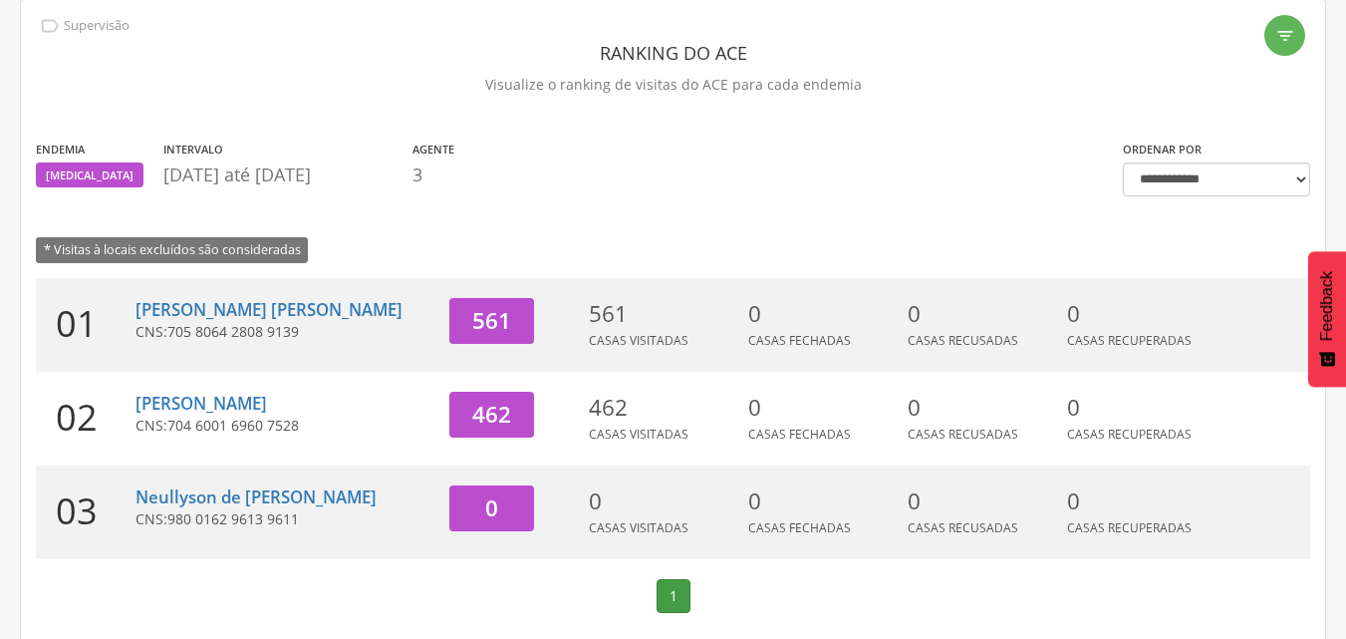
scroll to position [91, 0]
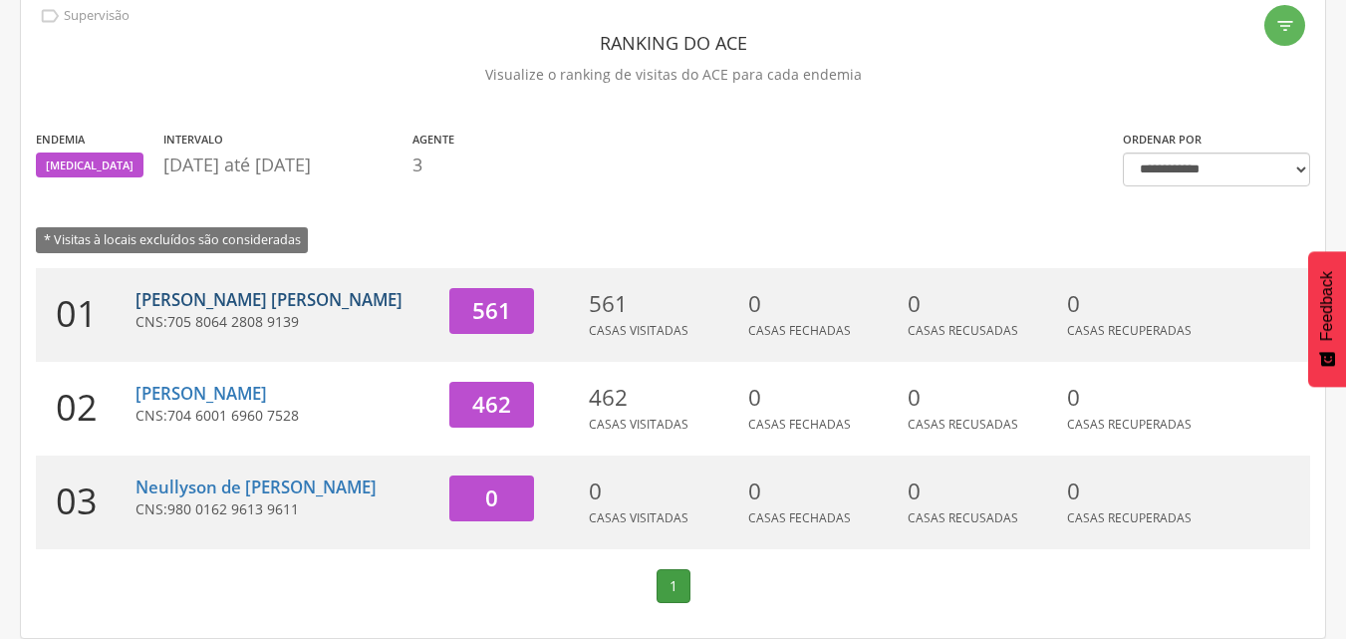
click at [277, 301] on link "[PERSON_NAME]" at bounding box center [269, 299] width 267 height 23
type input "**********"
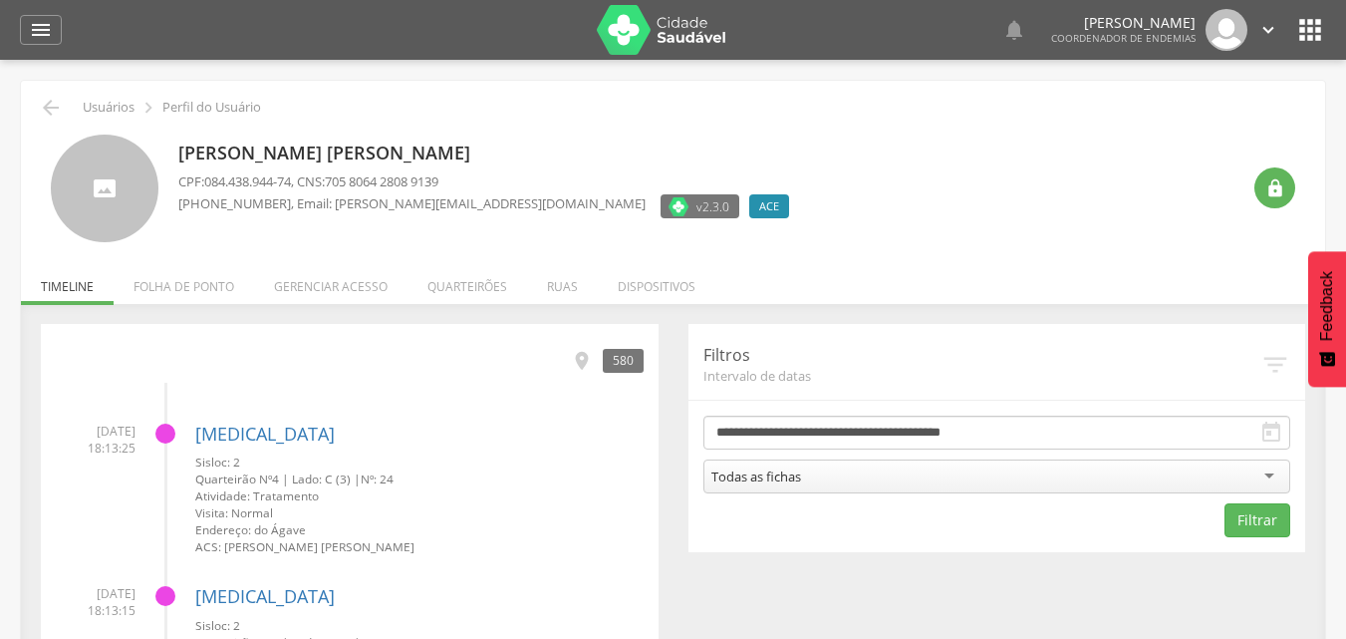
click at [11, 319] on div " Usuários  Perfil do Usuário Leandro Queiroz Guilherme CPF: 084.438.944-74 , …" at bounding box center [673, 379] width 1346 height 639
click at [165, 278] on li "Folha de ponto" at bounding box center [184, 281] width 141 height 47
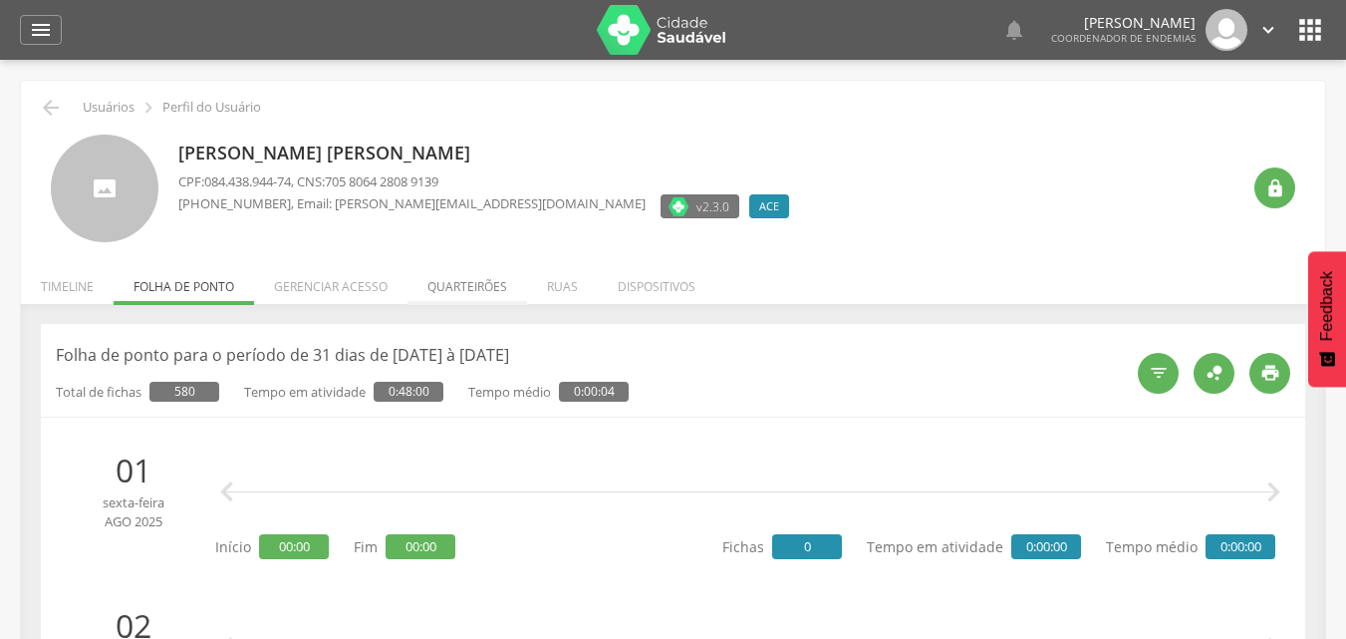
click at [460, 282] on li "Quarteirões" at bounding box center [468, 281] width 120 height 47
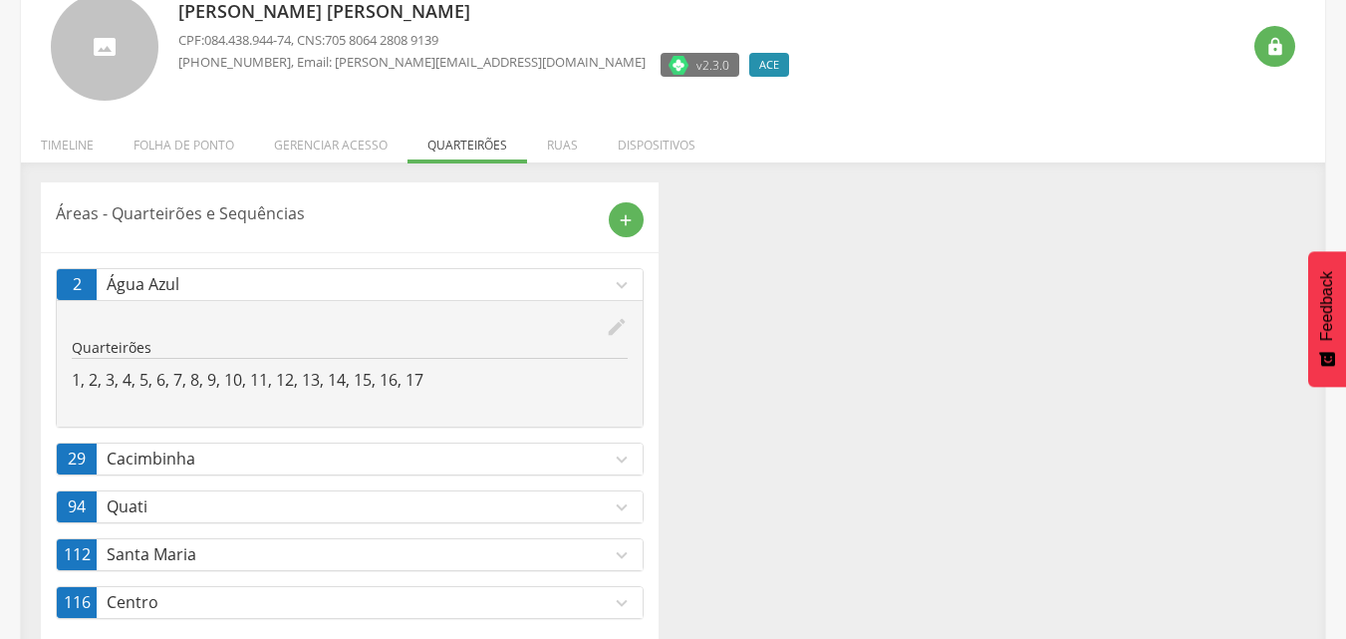
scroll to position [138, 0]
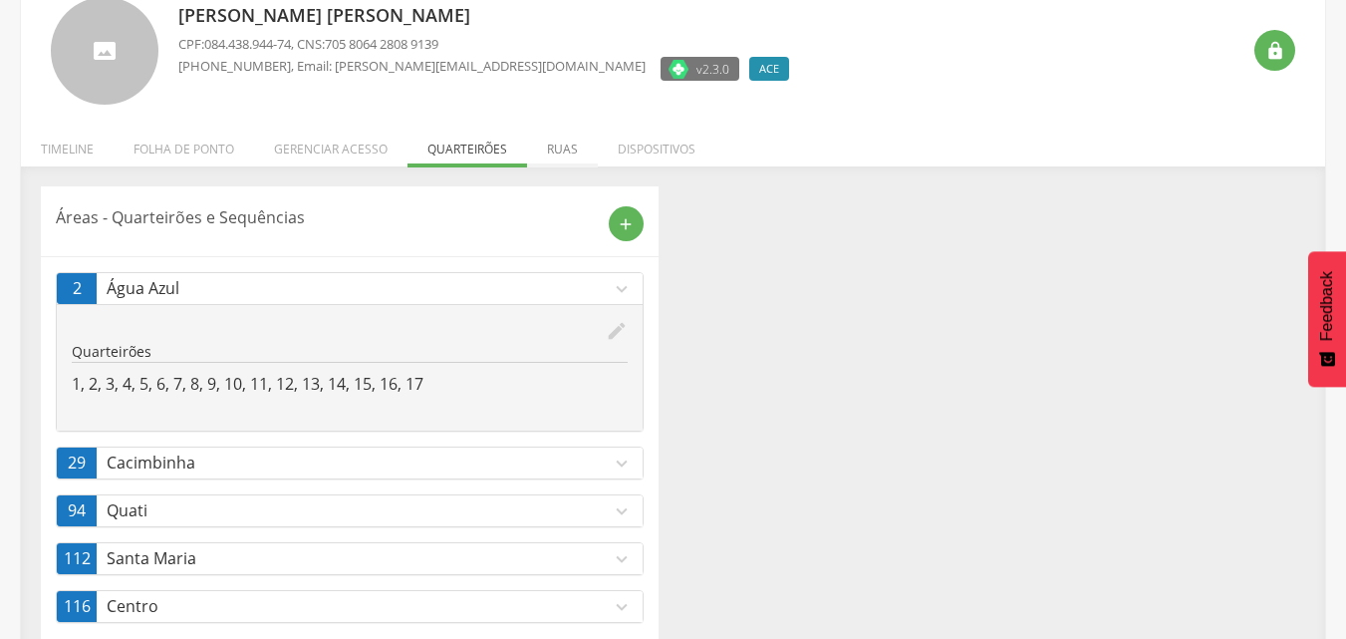
click at [554, 143] on li "Ruas" at bounding box center [562, 144] width 71 height 47
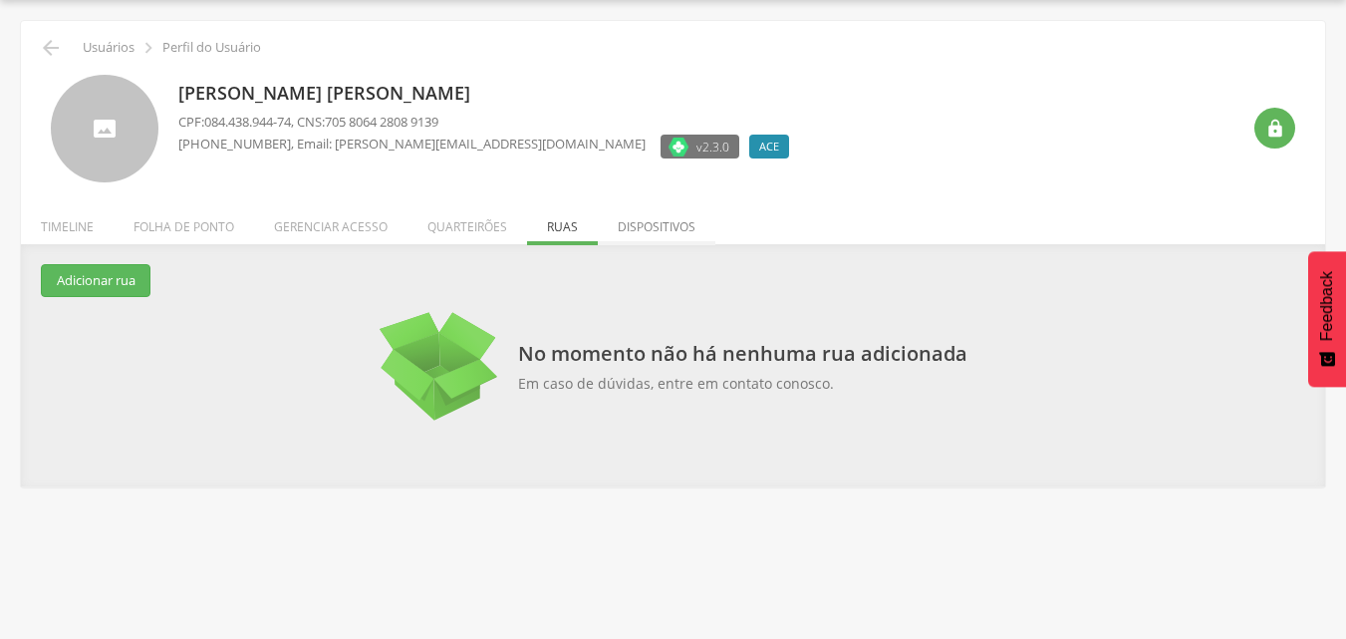
click at [630, 228] on li "Dispositivos" at bounding box center [657, 221] width 118 height 47
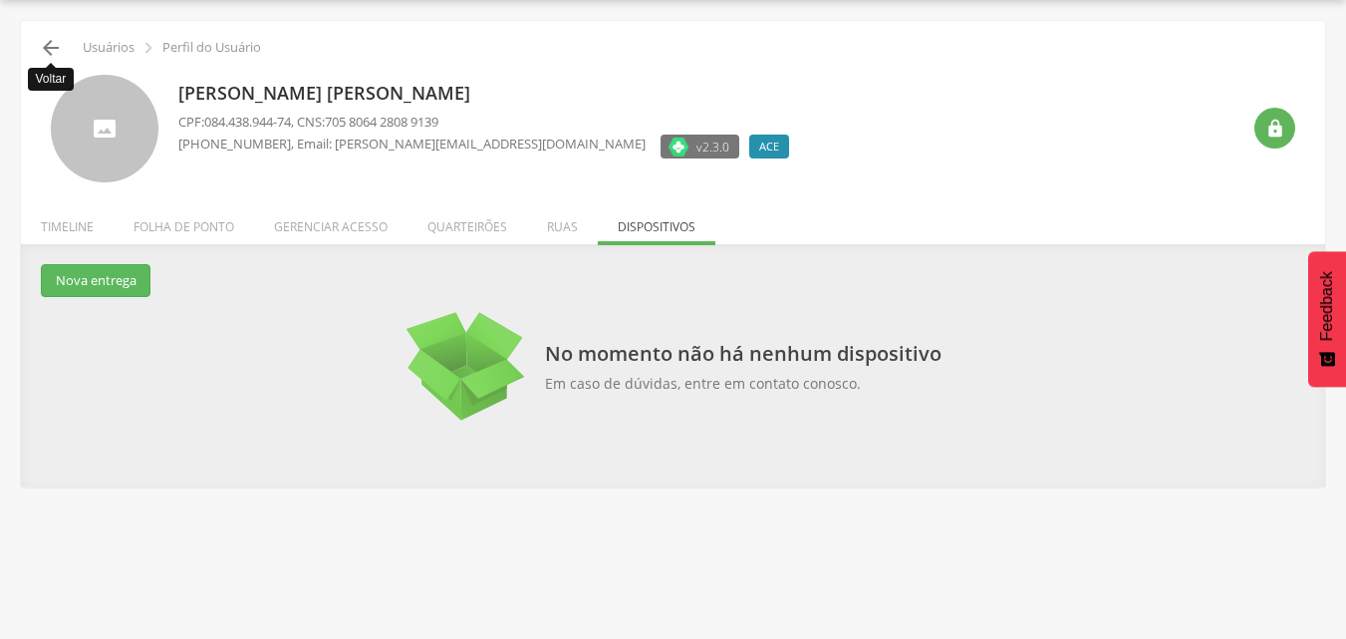
click at [42, 49] on icon "" at bounding box center [51, 48] width 24 height 24
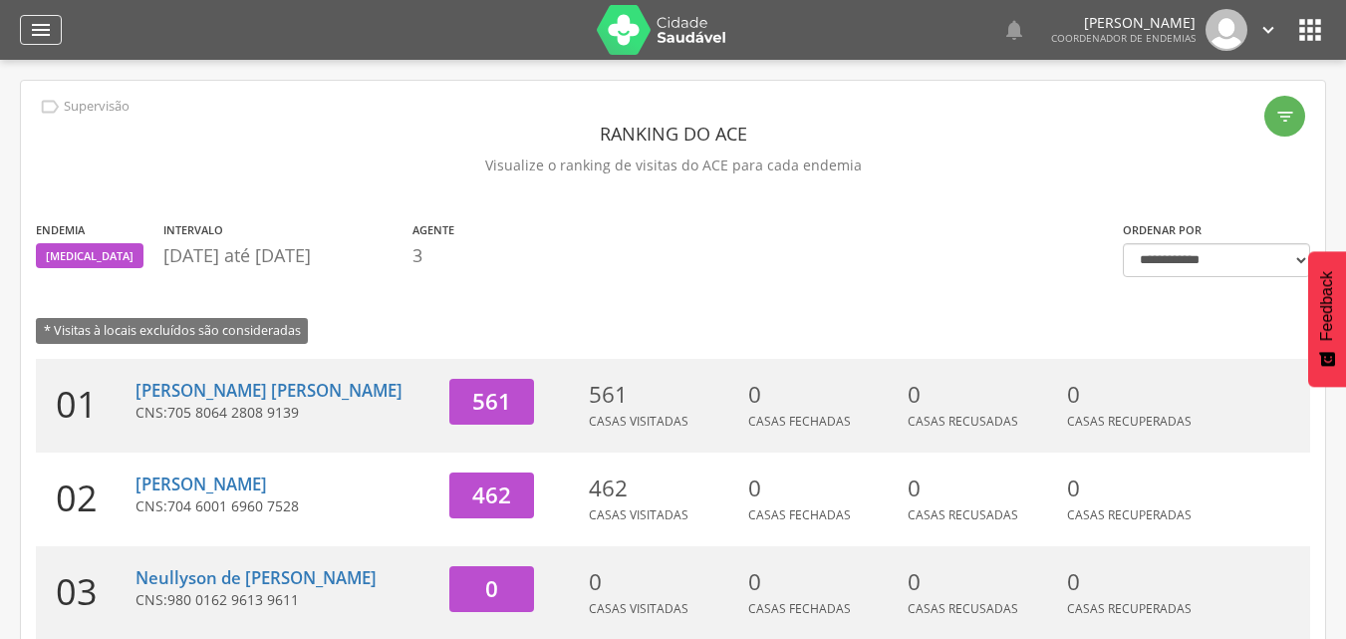
click at [47, 27] on icon "" at bounding box center [41, 30] width 24 height 24
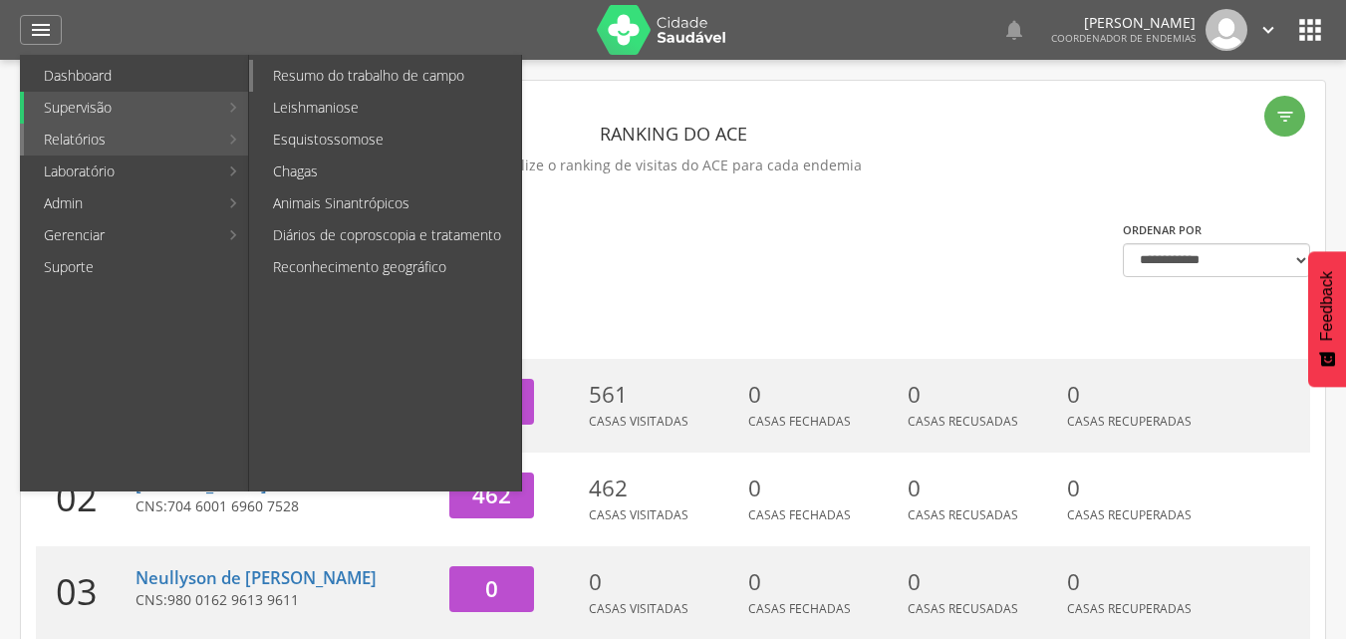
click at [369, 72] on link "Resumo do trabalho de campo" at bounding box center [387, 76] width 268 height 32
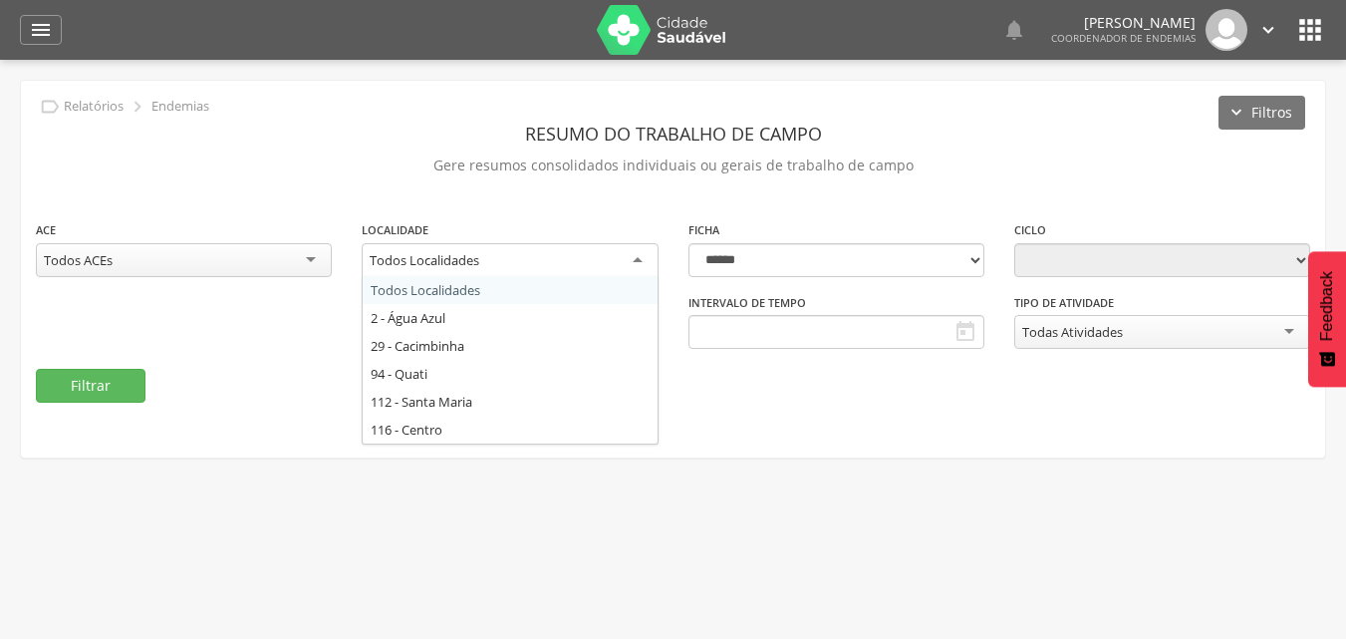
click at [571, 250] on div "Todos Localidades" at bounding box center [510, 261] width 296 height 36
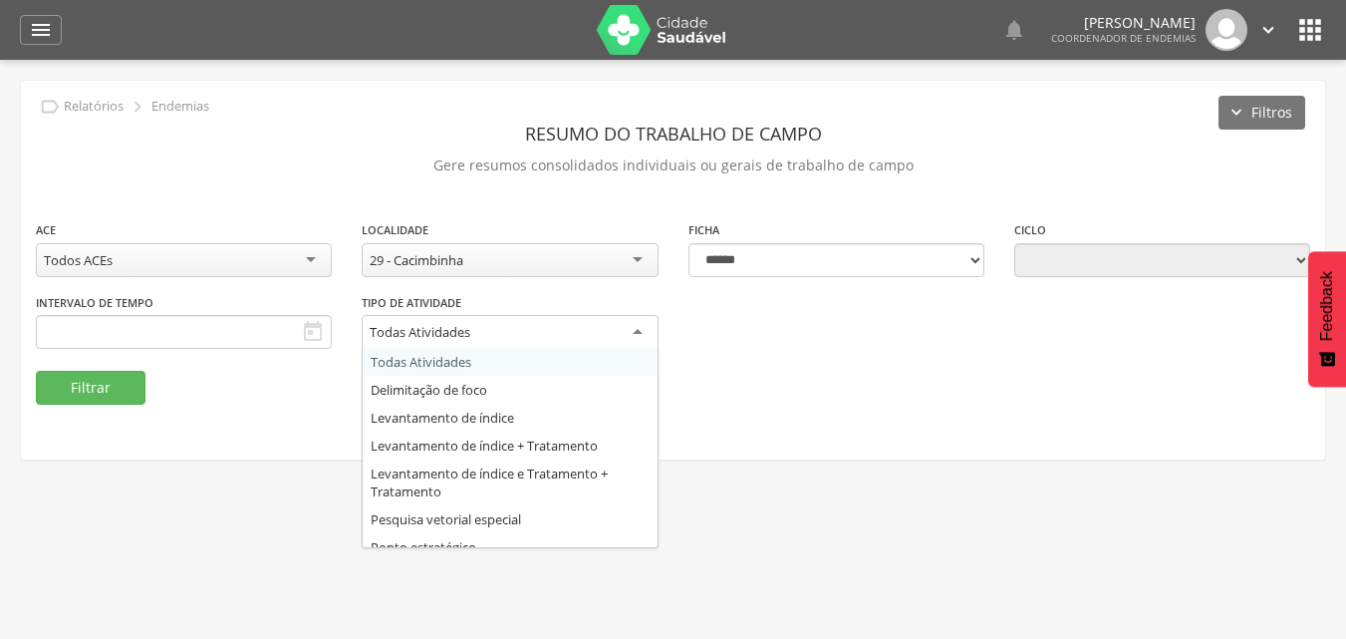
click at [448, 345] on div "Todas Atividades" at bounding box center [510, 333] width 296 height 36
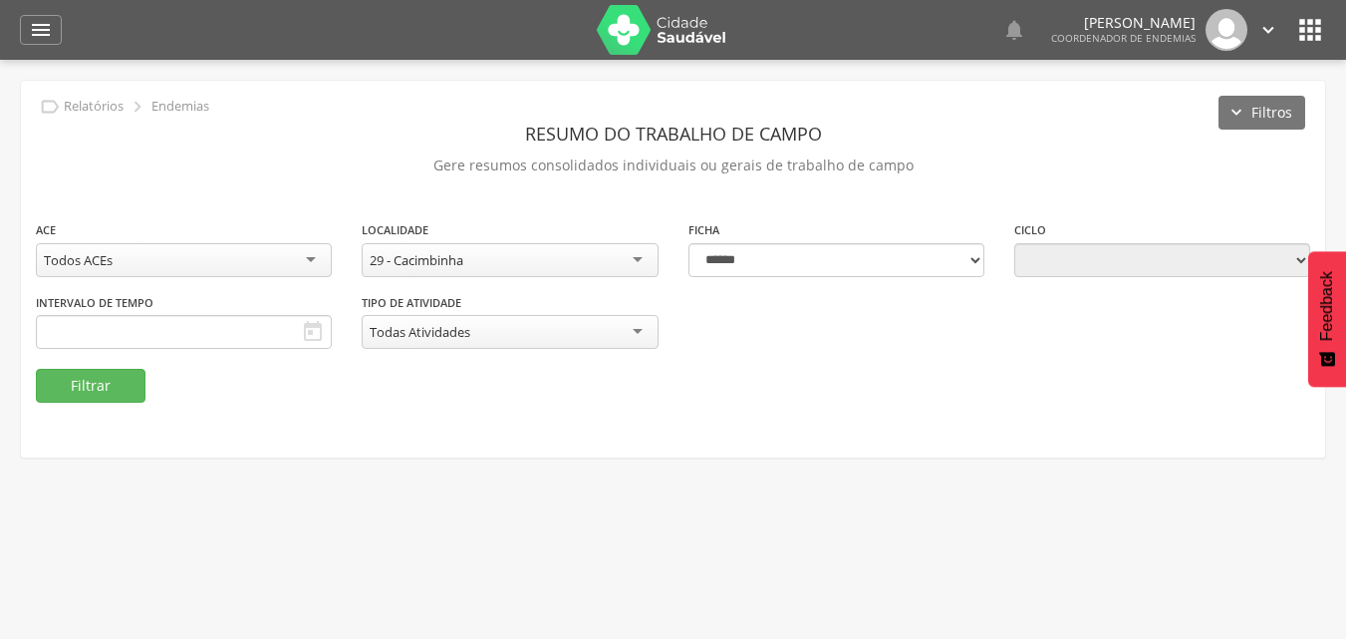
click at [433, 364] on div "**********" at bounding box center [510, 331] width 326 height 78
click at [59, 375] on button "Filtrar" at bounding box center [91, 386] width 110 height 34
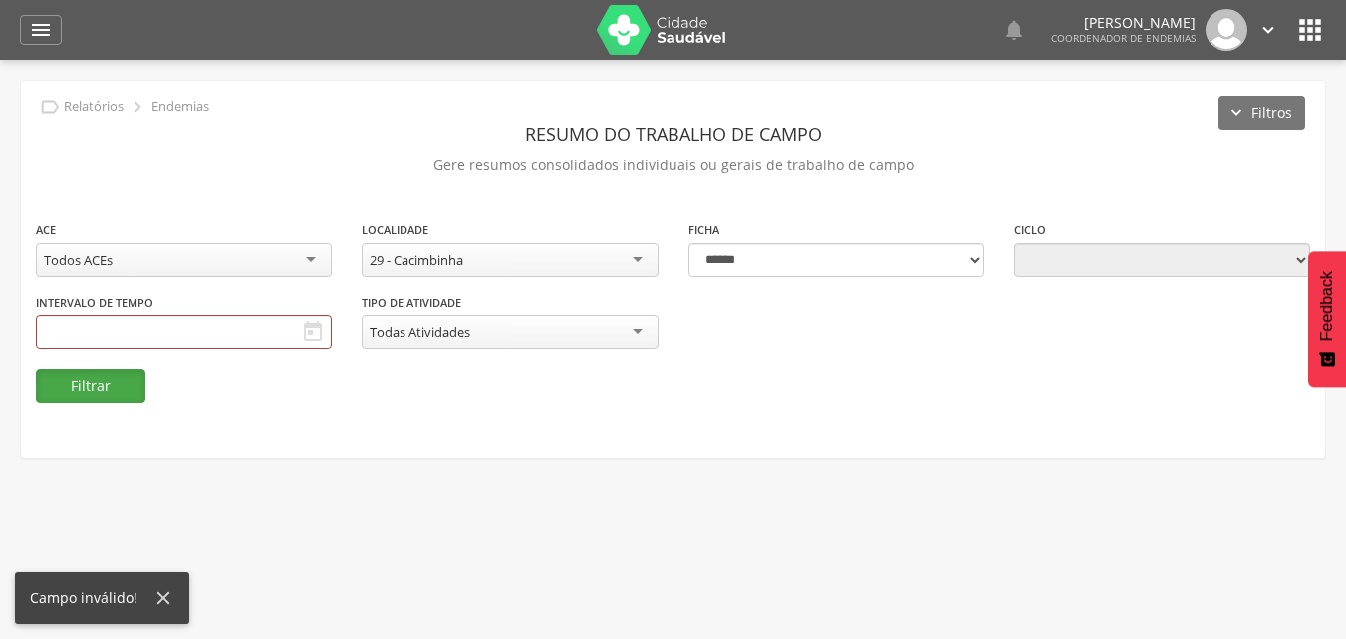
click at [59, 376] on button "Filtrar" at bounding box center [91, 386] width 110 height 34
click at [227, 408] on div "**********" at bounding box center [673, 269] width 1305 height 377
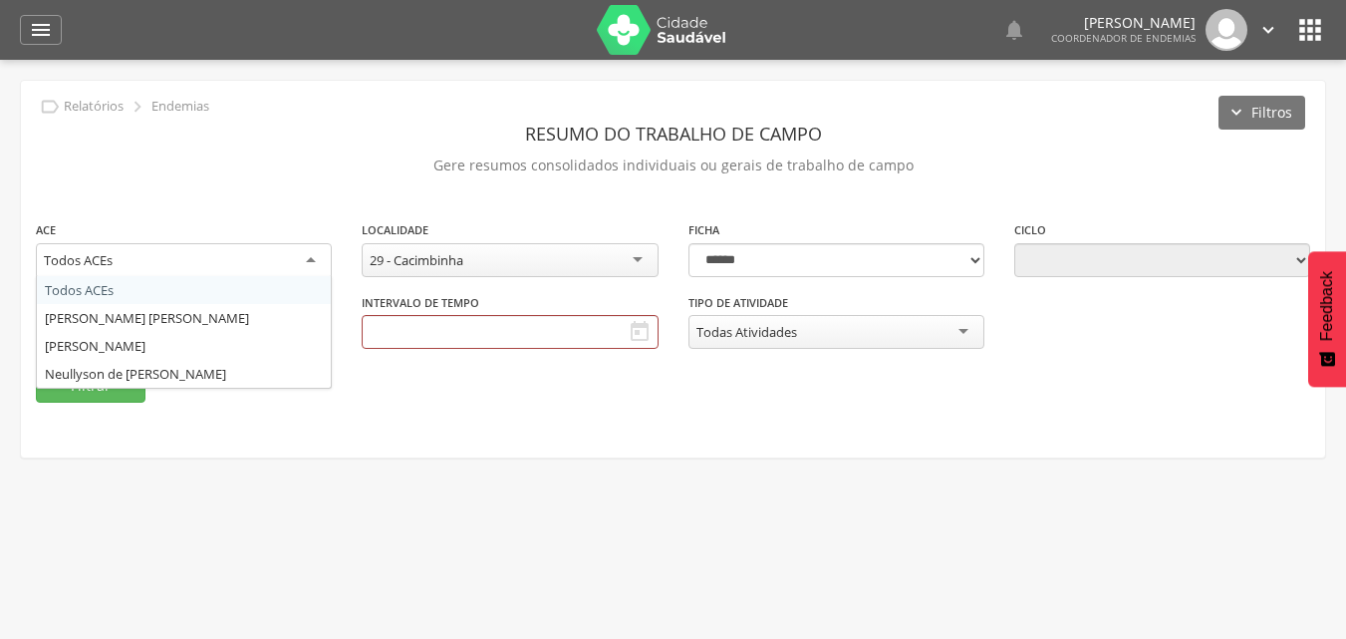
click at [297, 276] on div "Todos ACEs Todos ACEs Leandro Queiroz Guilherme Marcela Layrla de Freitas Tutu …" at bounding box center [184, 261] width 296 height 36
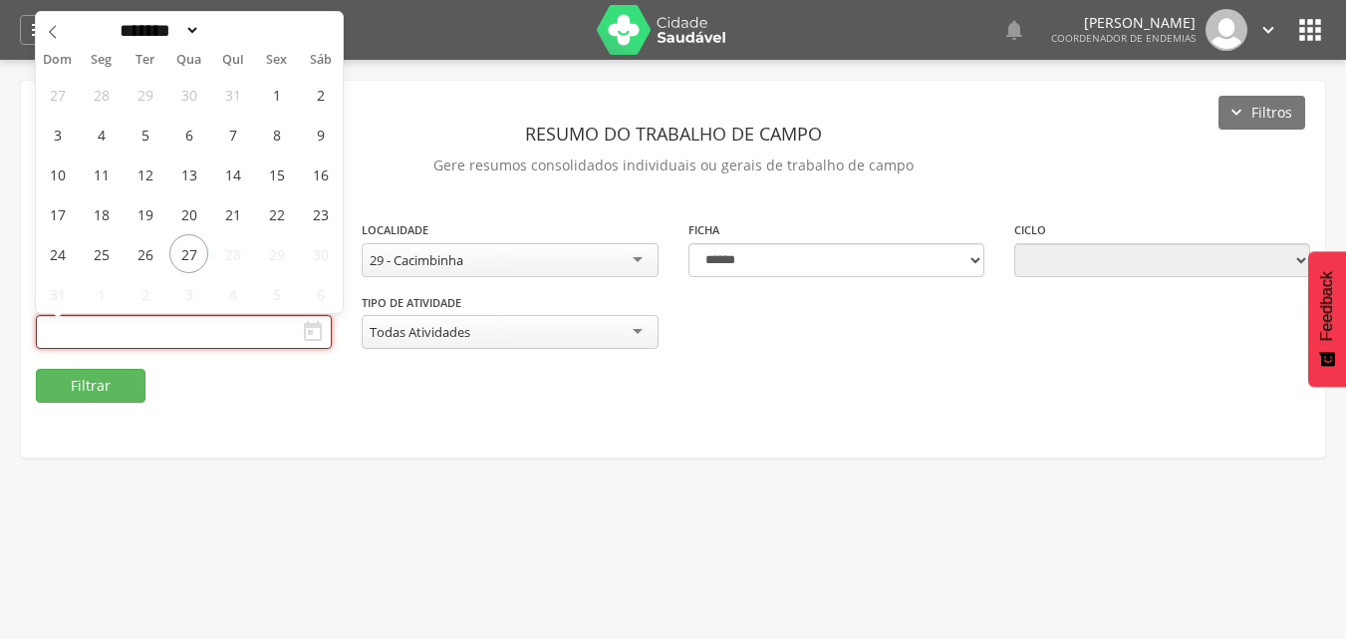
click at [253, 321] on input "text" at bounding box center [184, 332] width 296 height 34
click at [275, 110] on span "1" at bounding box center [276, 94] width 39 height 39
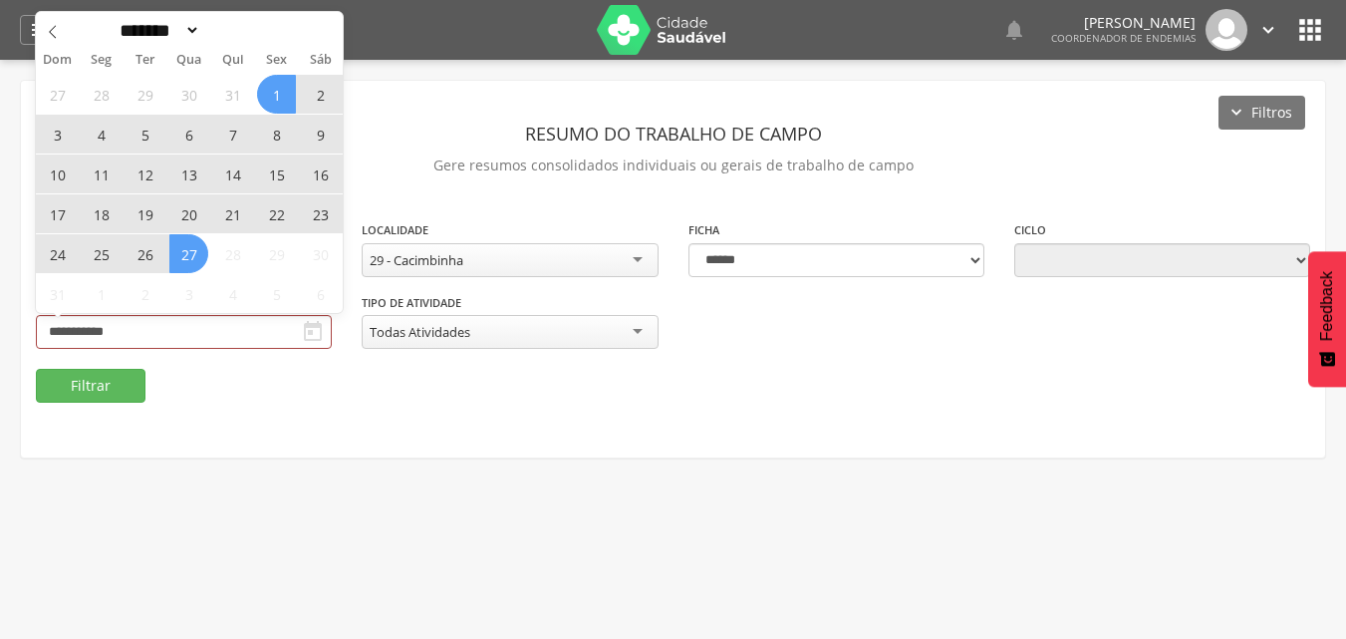
click at [187, 235] on span "27" at bounding box center [188, 253] width 39 height 39
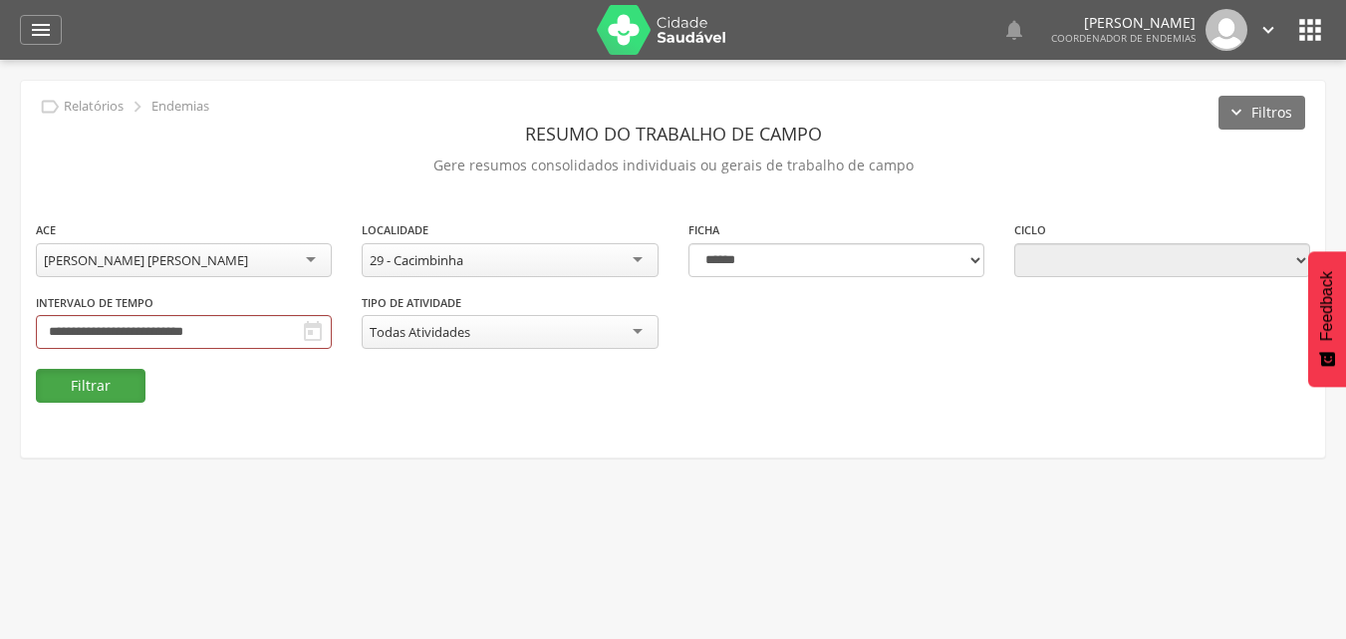
click at [114, 369] on button "Filtrar" at bounding box center [91, 386] width 110 height 34
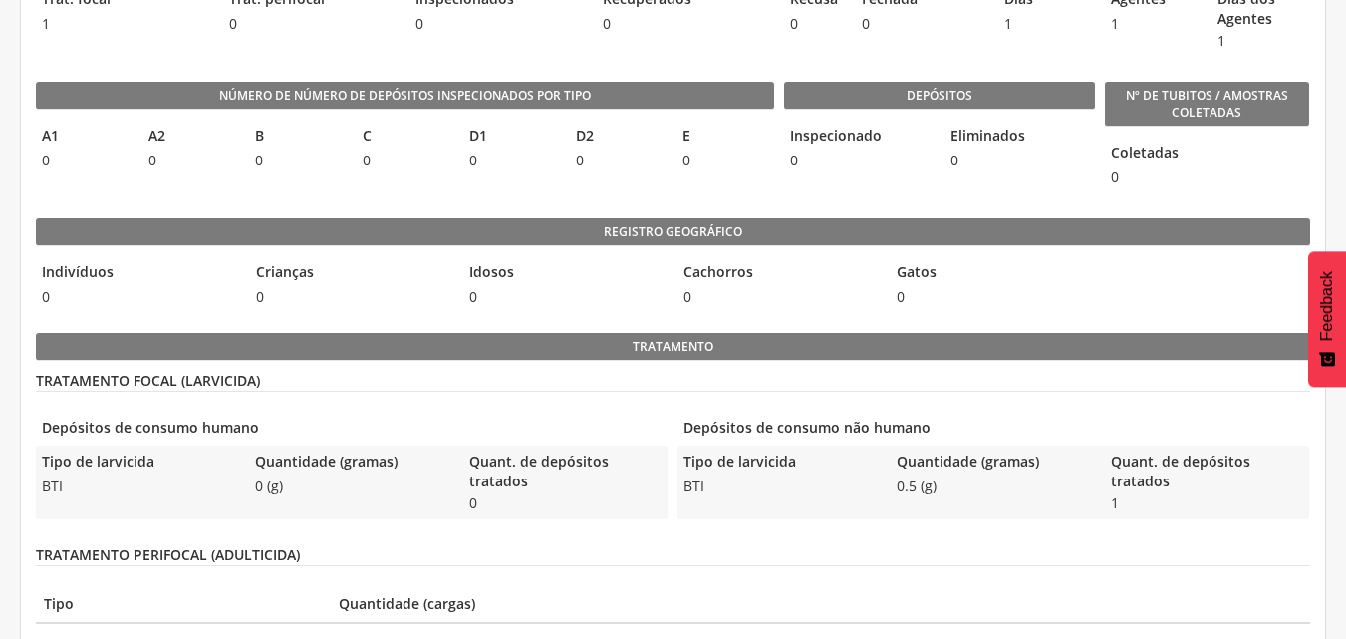
scroll to position [797, 0]
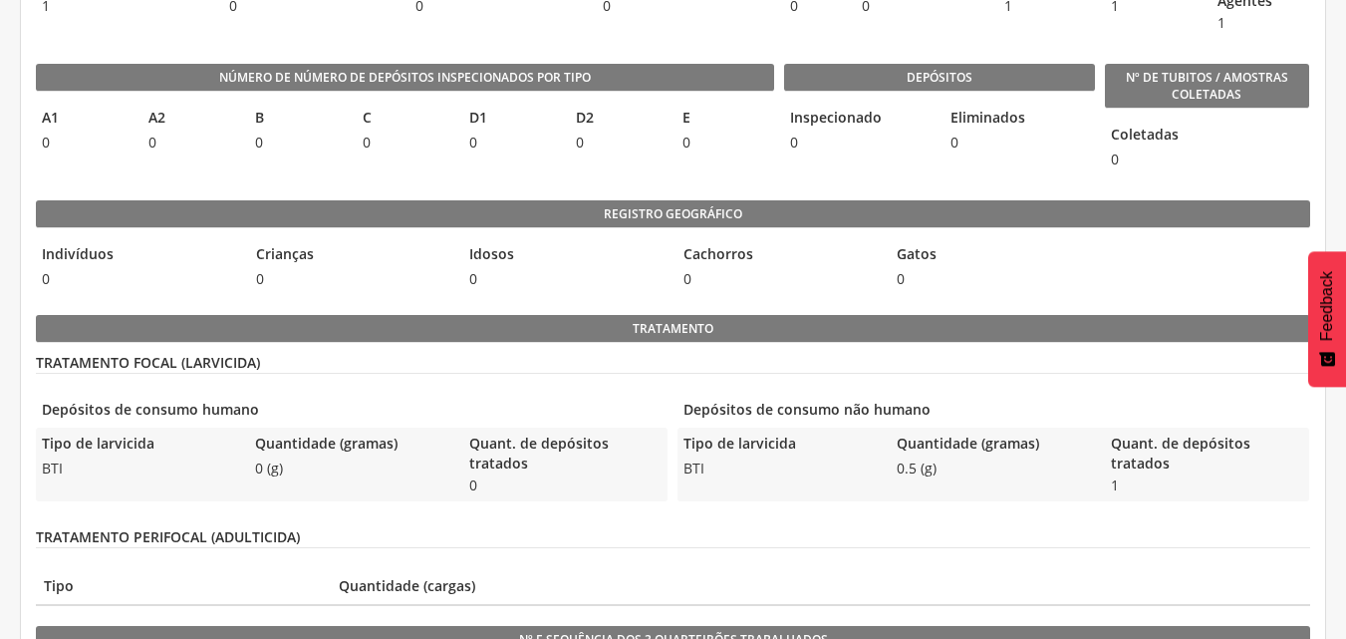
type input "**********"
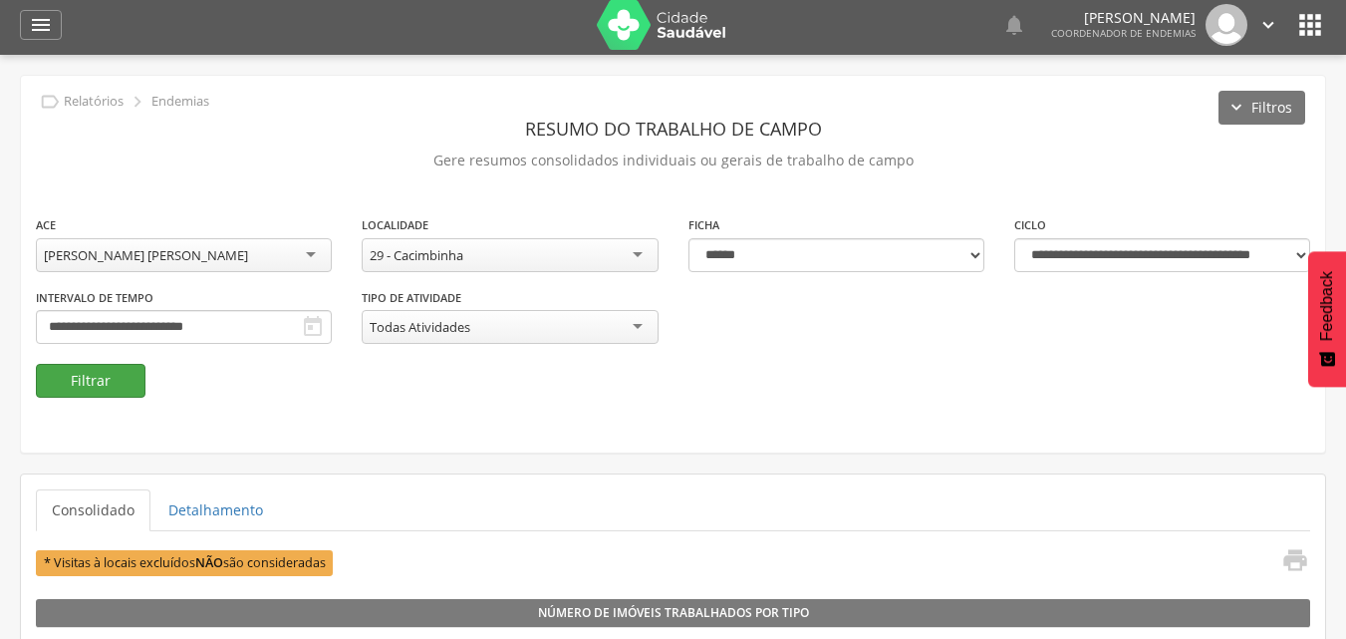
scroll to position [0, 0]
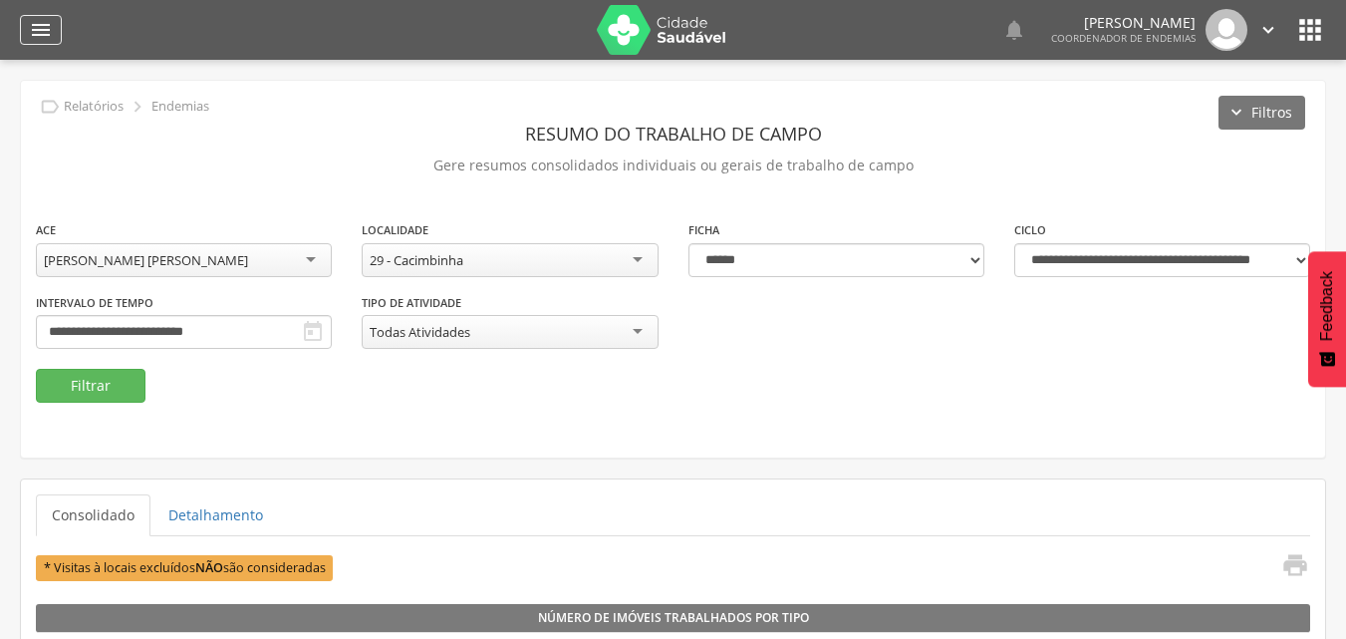
click at [42, 22] on icon "" at bounding box center [41, 30] width 24 height 24
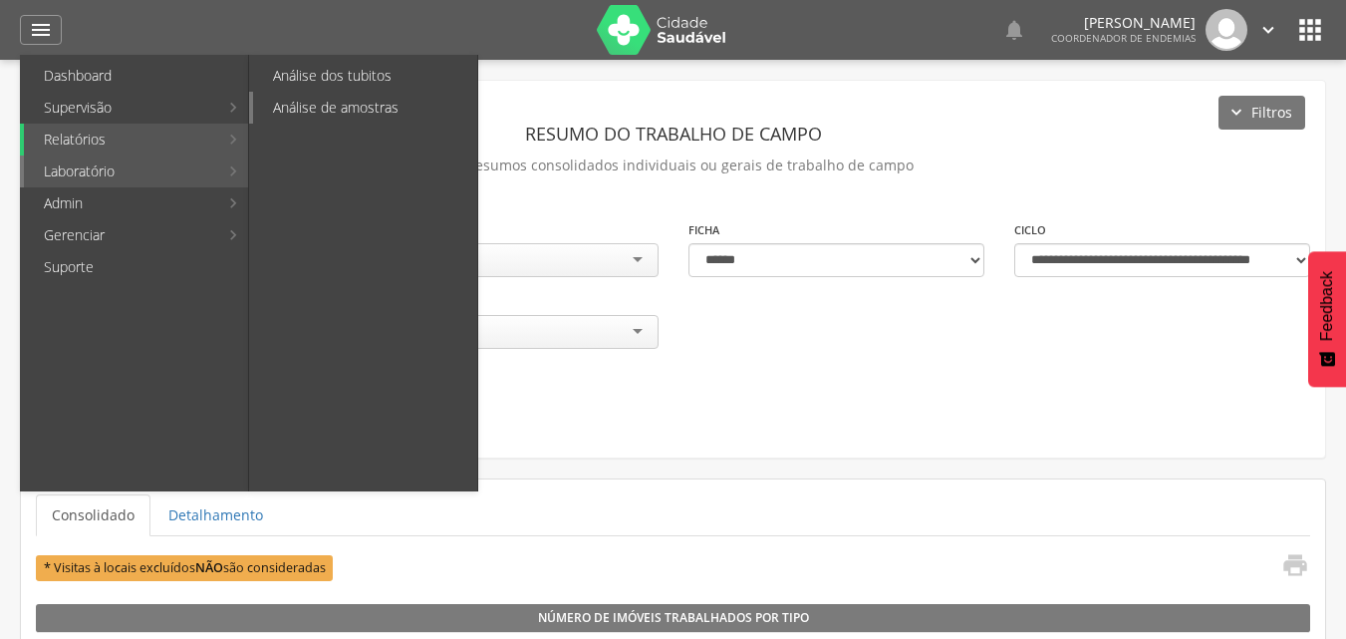
click at [342, 107] on link "Análise de amostras" at bounding box center [365, 108] width 224 height 32
type input "**********"
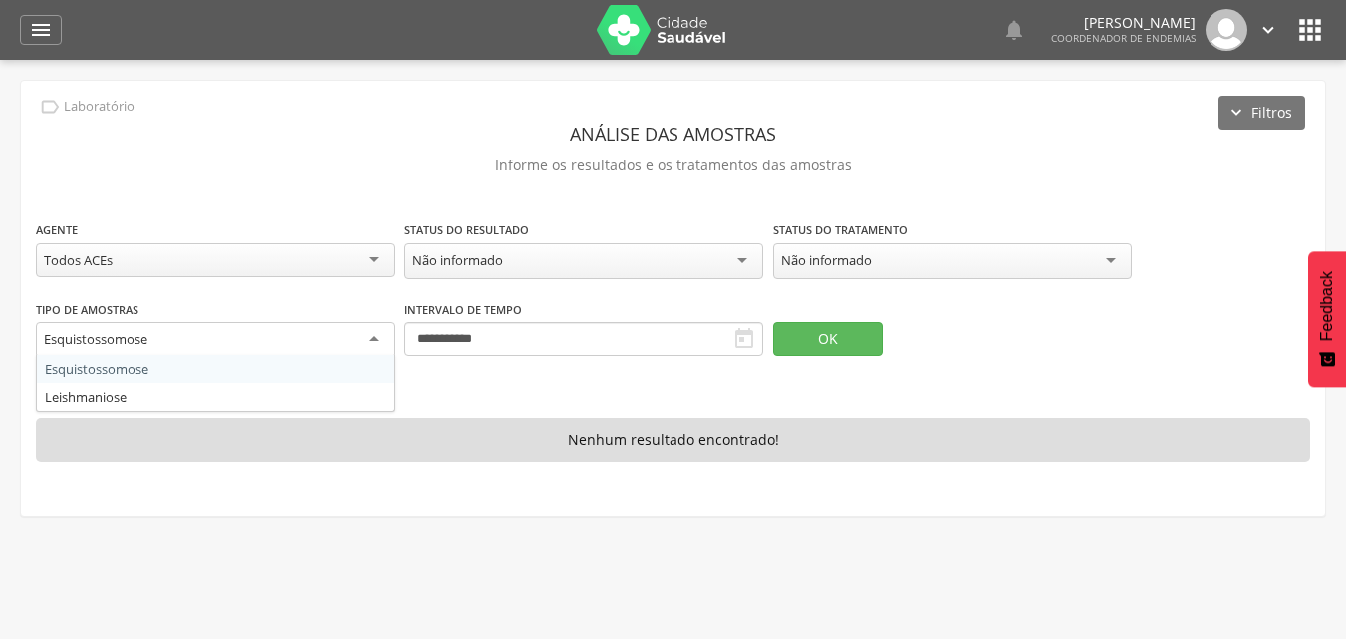
click at [364, 352] on div "Esquistossomose" at bounding box center [215, 340] width 359 height 36
click at [54, 38] on div "" at bounding box center [41, 30] width 42 height 30
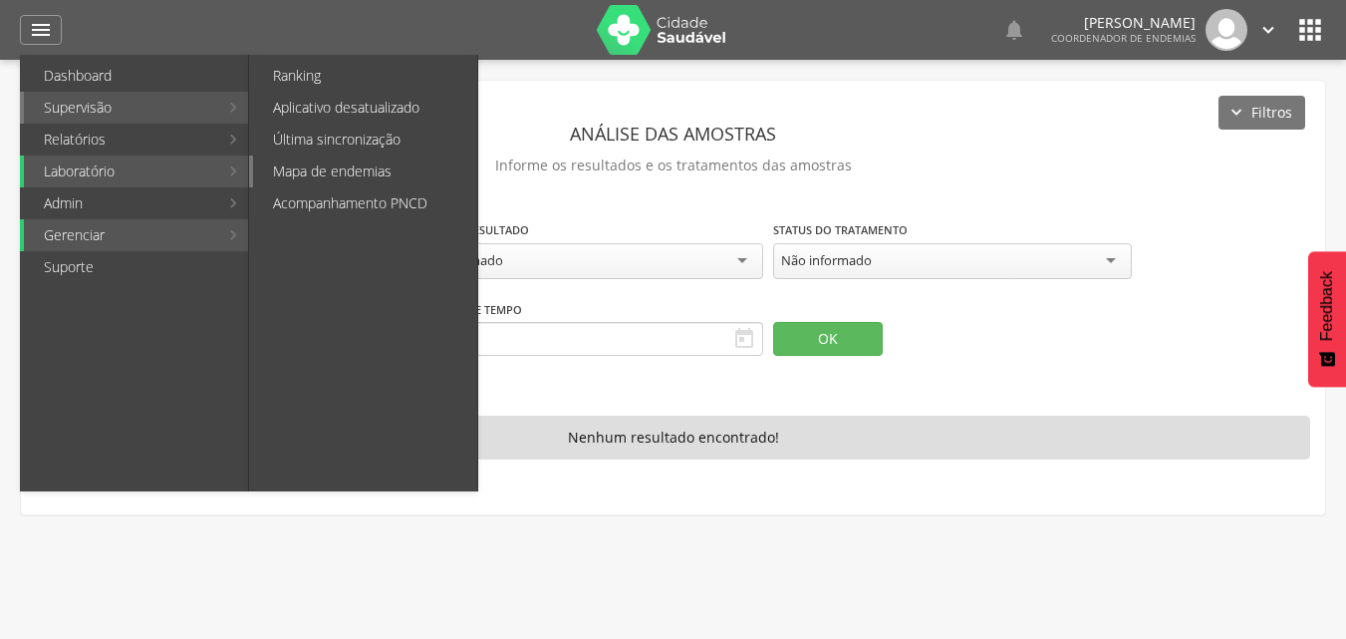
click at [350, 163] on link "Mapa de endemias" at bounding box center [365, 171] width 224 height 32
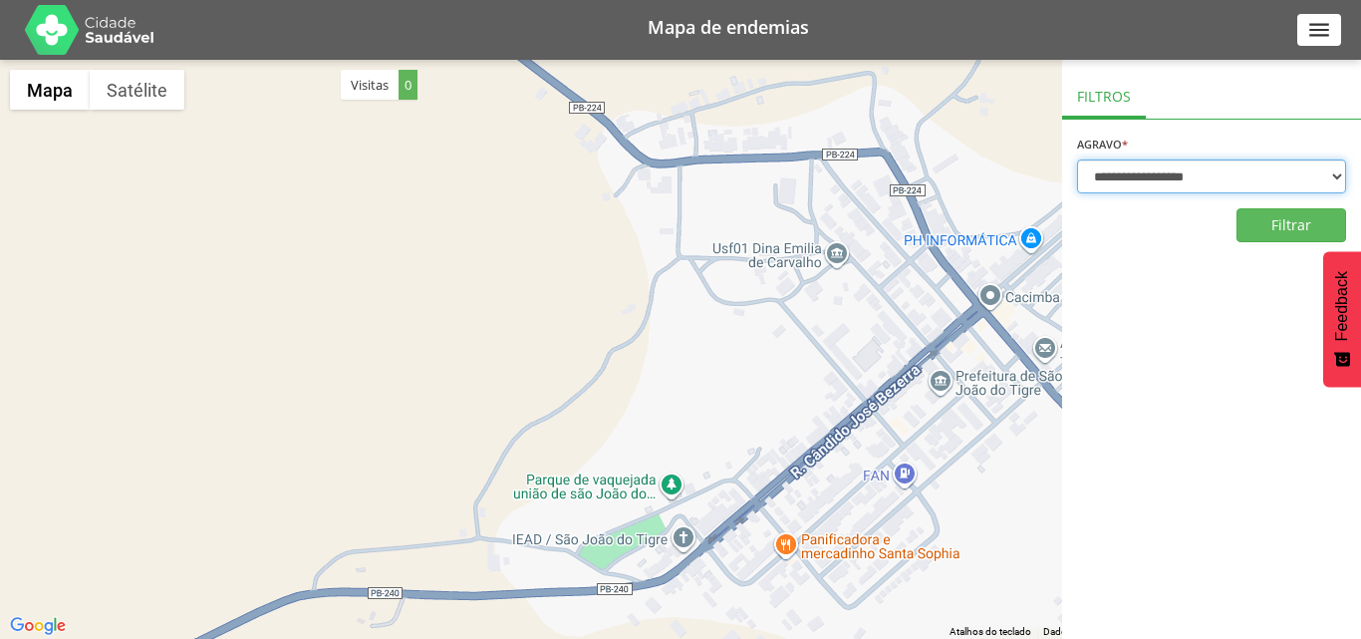
click at [1325, 179] on select "**********" at bounding box center [1211, 176] width 269 height 34
select select "*"
click at [1077, 159] on select "**********" at bounding box center [1211, 176] width 269 height 34
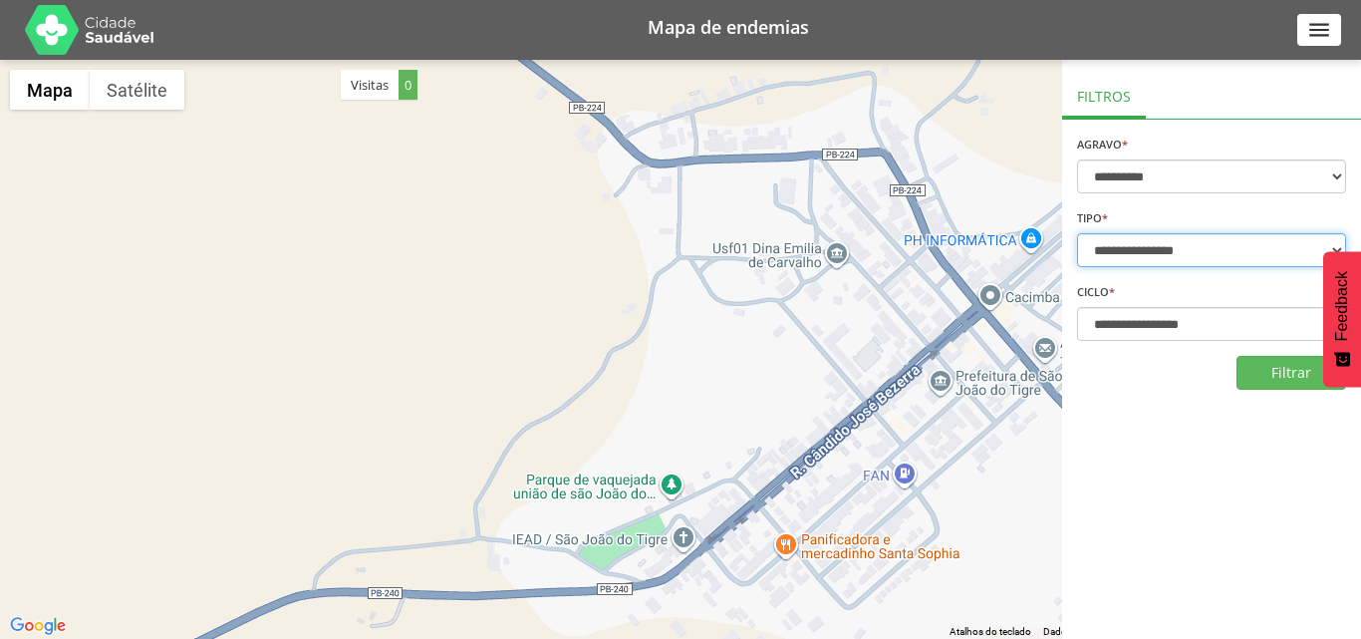
click at [1244, 244] on select "**********" at bounding box center [1211, 250] width 269 height 34
select select "*"
click at [1077, 233] on select "**********" at bounding box center [1211, 250] width 269 height 34
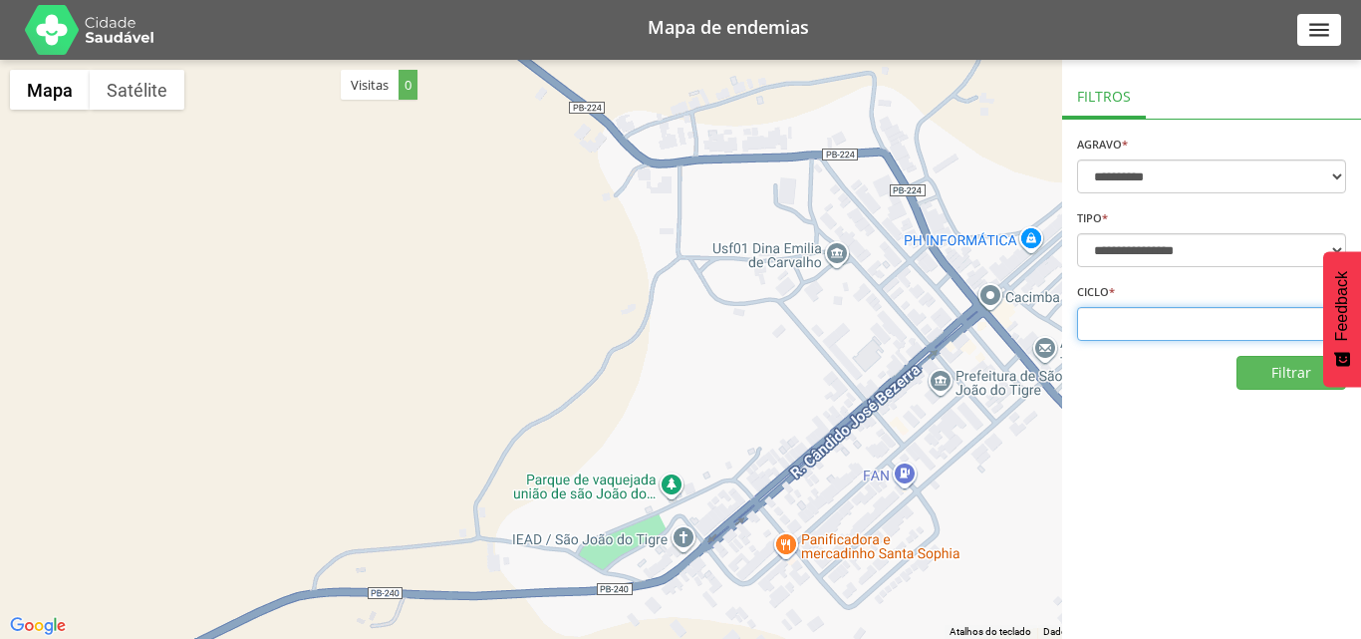
click at [1154, 320] on select at bounding box center [1211, 324] width 269 height 34
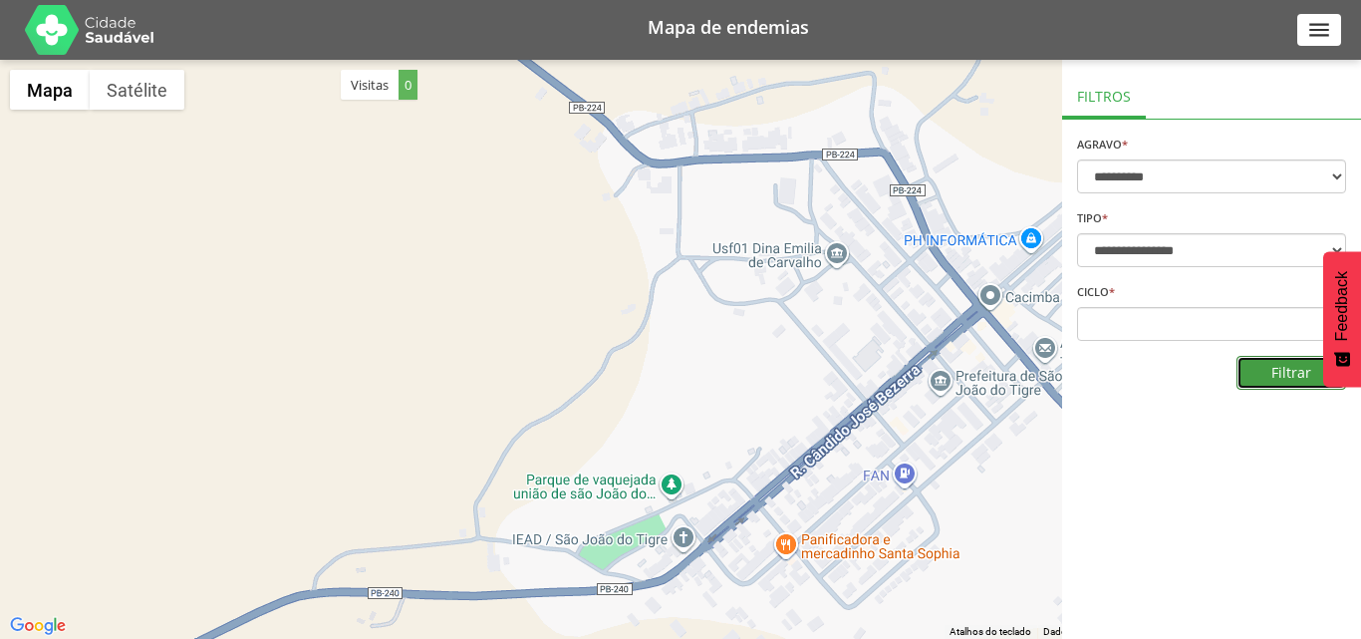
click at [1244, 369] on button "Filtrar" at bounding box center [1292, 373] width 110 height 34
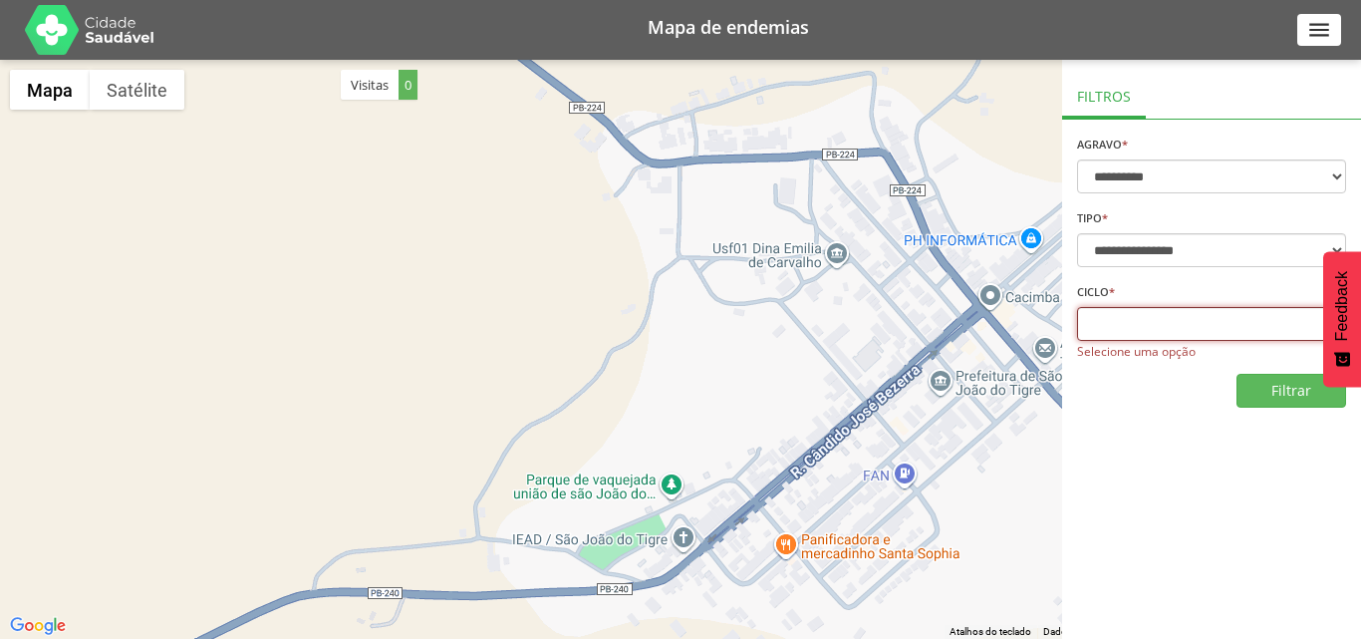
click at [1202, 326] on select at bounding box center [1211, 324] width 269 height 34
click at [58, 17] on img at bounding box center [90, 30] width 130 height 50
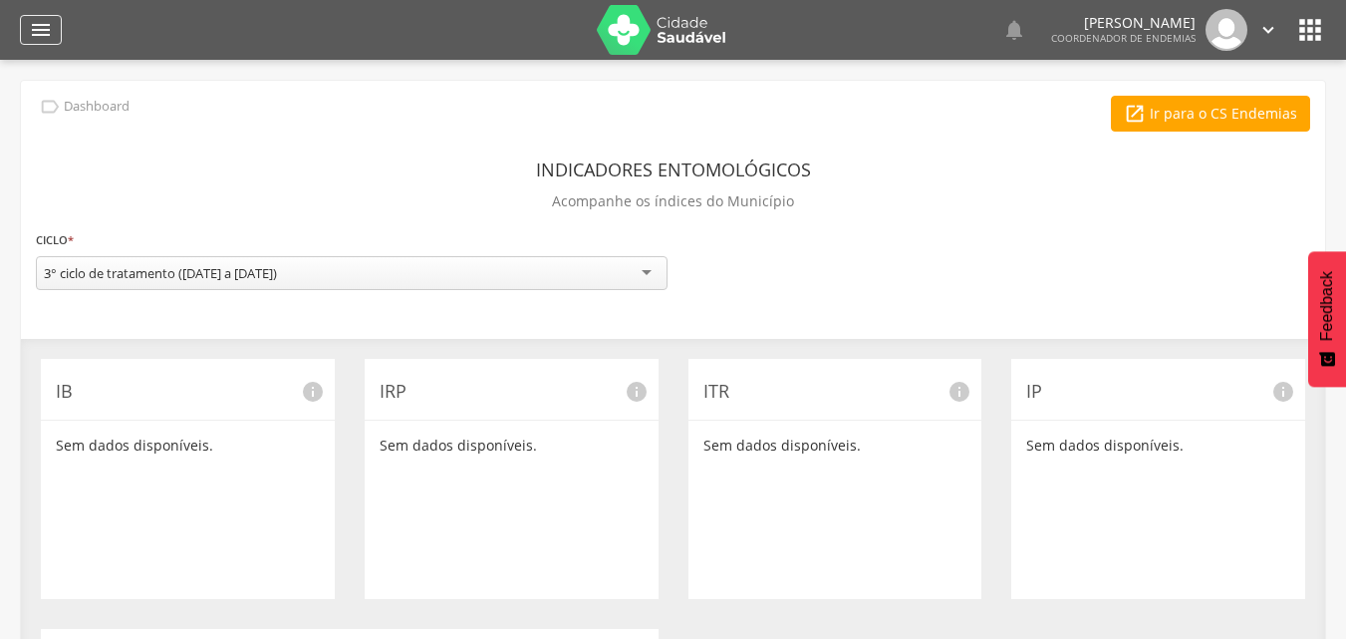
click at [57, 18] on div "" at bounding box center [41, 30] width 42 height 30
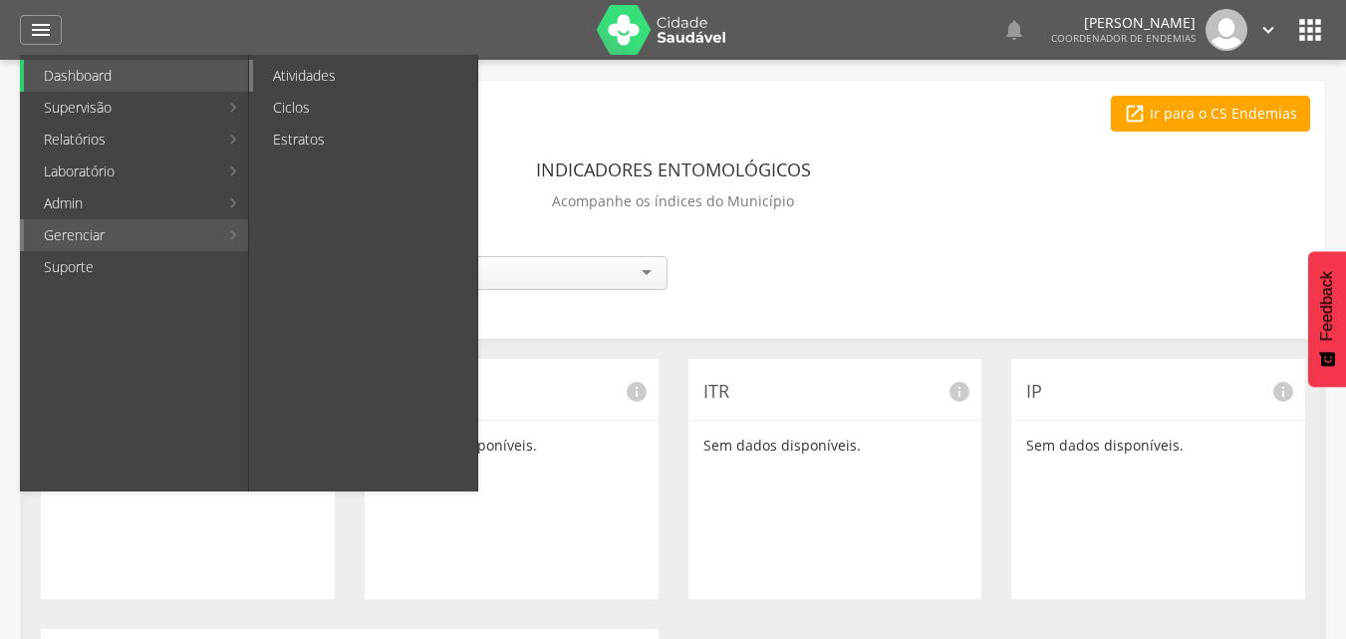
click at [318, 85] on link "Atividades" at bounding box center [365, 76] width 224 height 32
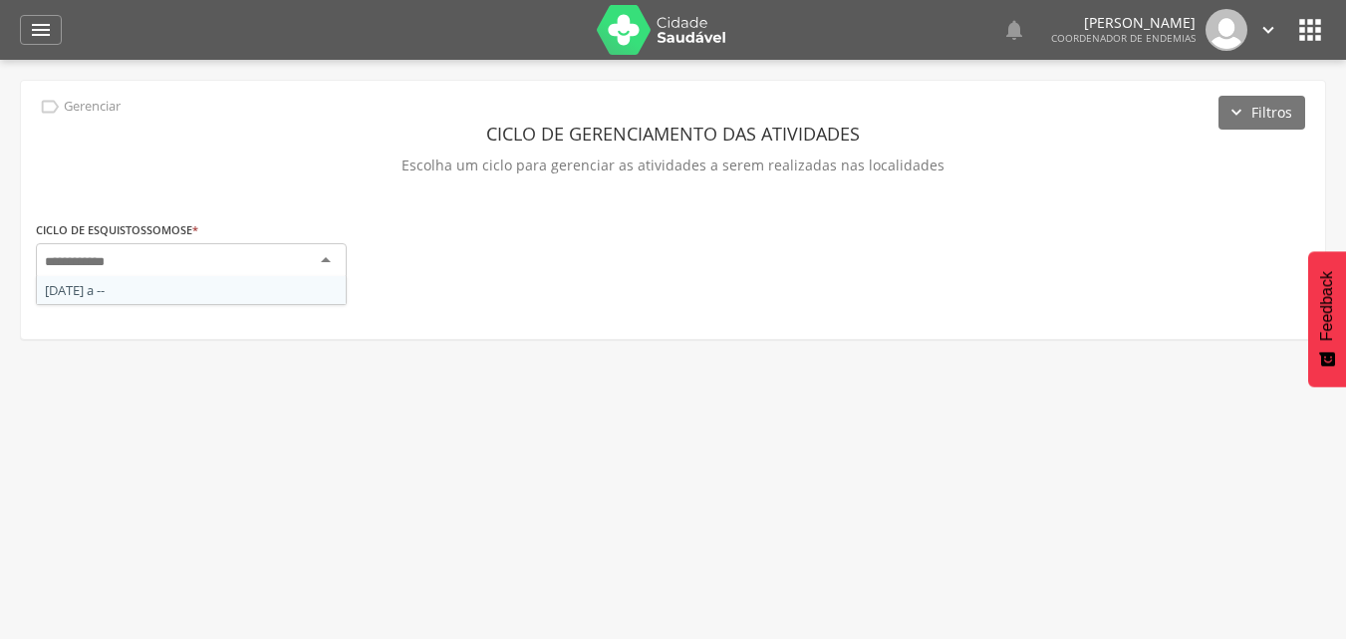
click at [292, 267] on div at bounding box center [191, 261] width 311 height 36
click at [57, 28] on div "" at bounding box center [41, 30] width 42 height 30
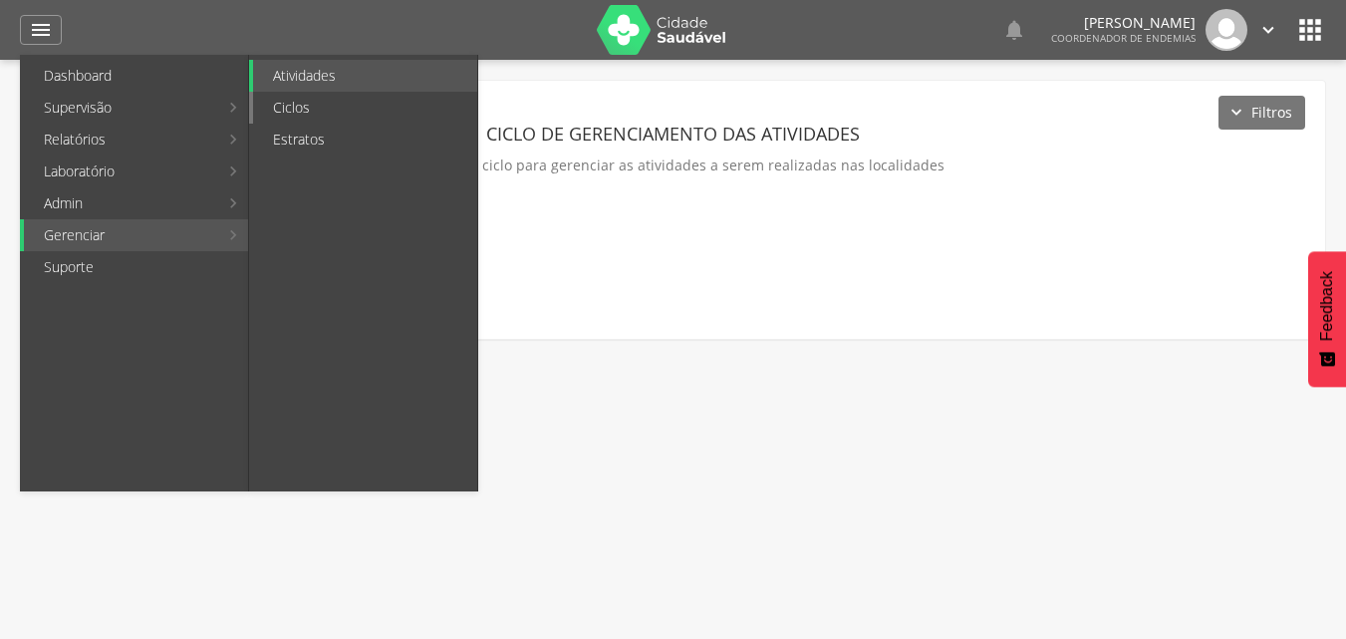
click at [309, 113] on link "Ciclos" at bounding box center [365, 108] width 224 height 32
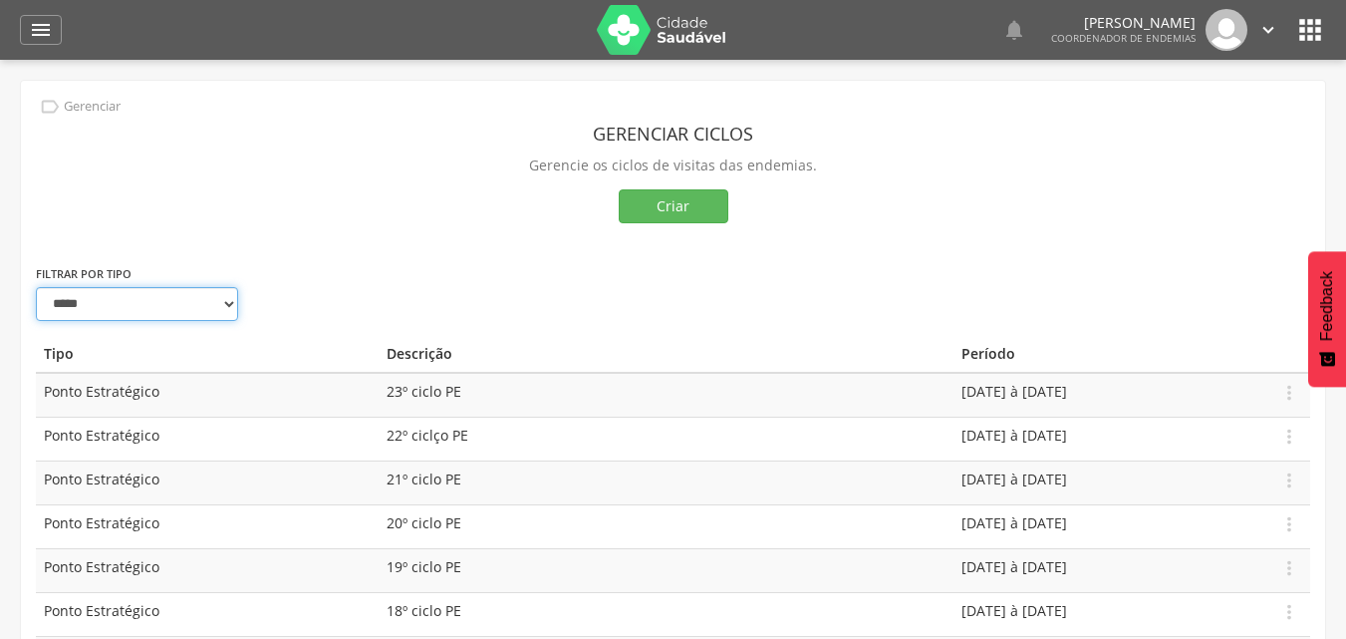
click at [168, 310] on select "**********" at bounding box center [137, 304] width 202 height 34
click at [36, 287] on select "**********" at bounding box center [137, 304] width 202 height 34
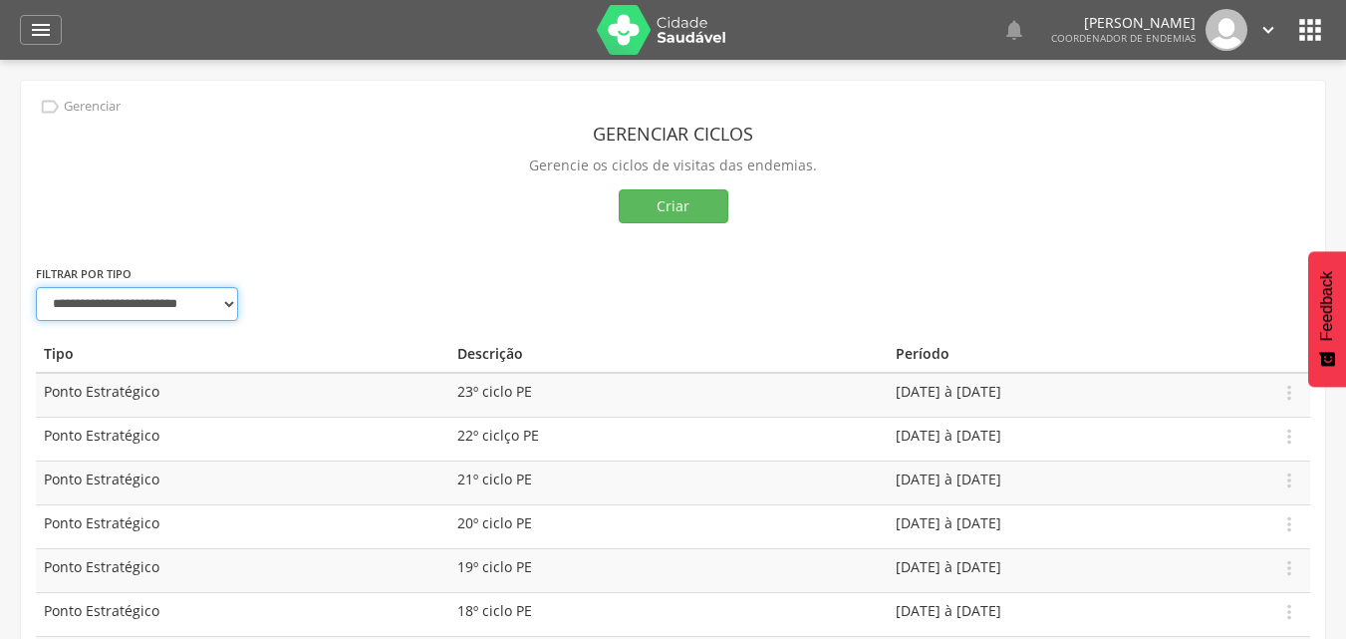
click at [206, 316] on select "**********" at bounding box center [137, 304] width 202 height 34
click at [36, 287] on select "**********" at bounding box center [137, 304] width 202 height 34
click at [412, 198] on div "Criar" at bounding box center [673, 206] width 1275 height 34
click at [174, 312] on select "**********" at bounding box center [137, 304] width 202 height 34
click at [36, 287] on select "**********" at bounding box center [137, 304] width 202 height 34
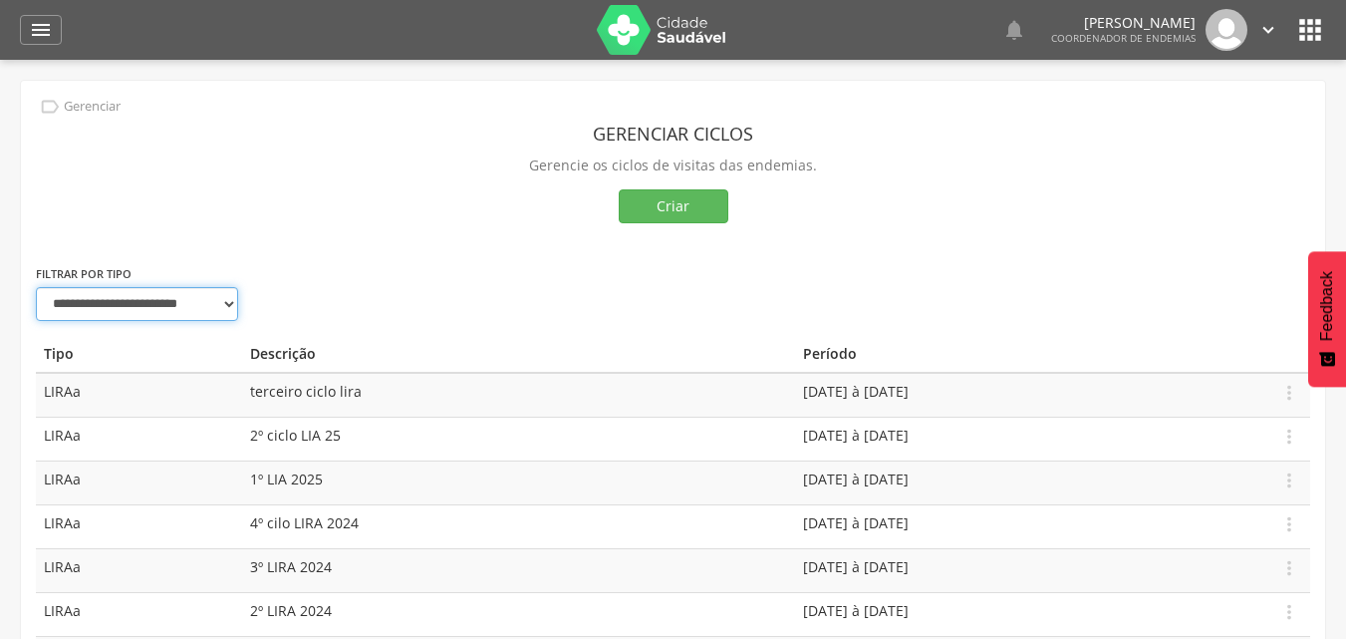
select select "*"
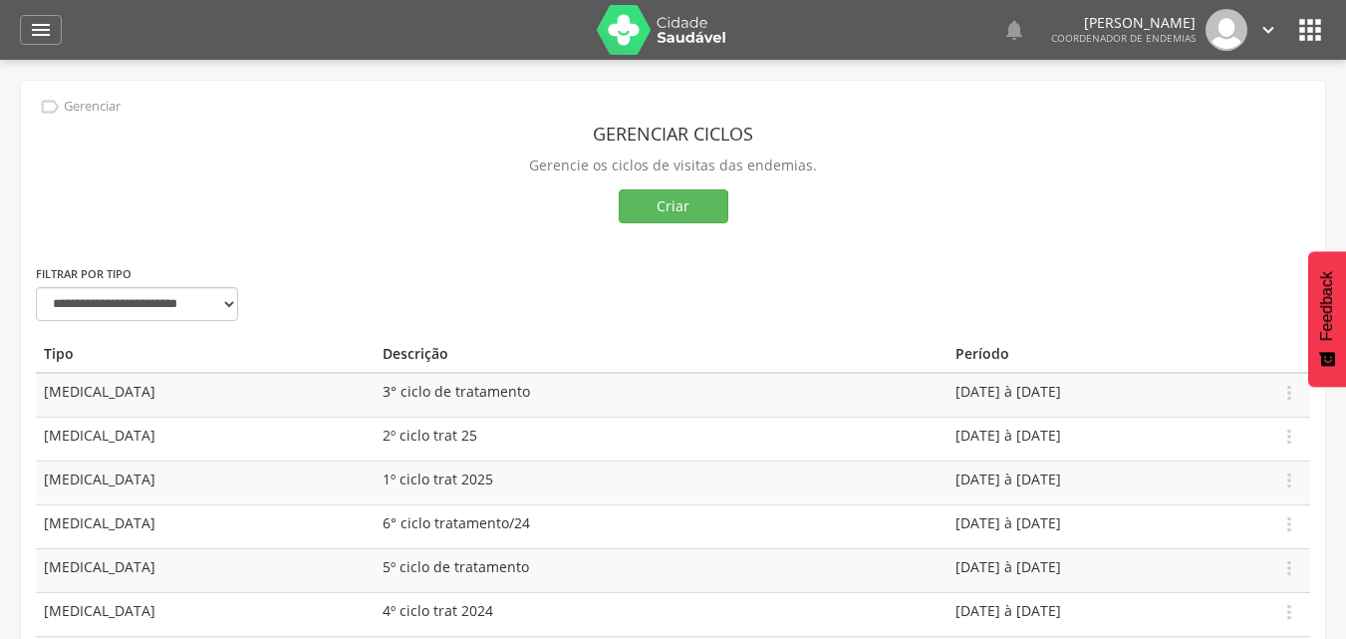
click at [367, 183] on section "Gerenciar ciclos Gerencie os ciclos de visitas das endemias. Criar" at bounding box center [673, 170] width 1275 height 108
click at [1320, 39] on icon "" at bounding box center [1311, 30] width 32 height 32
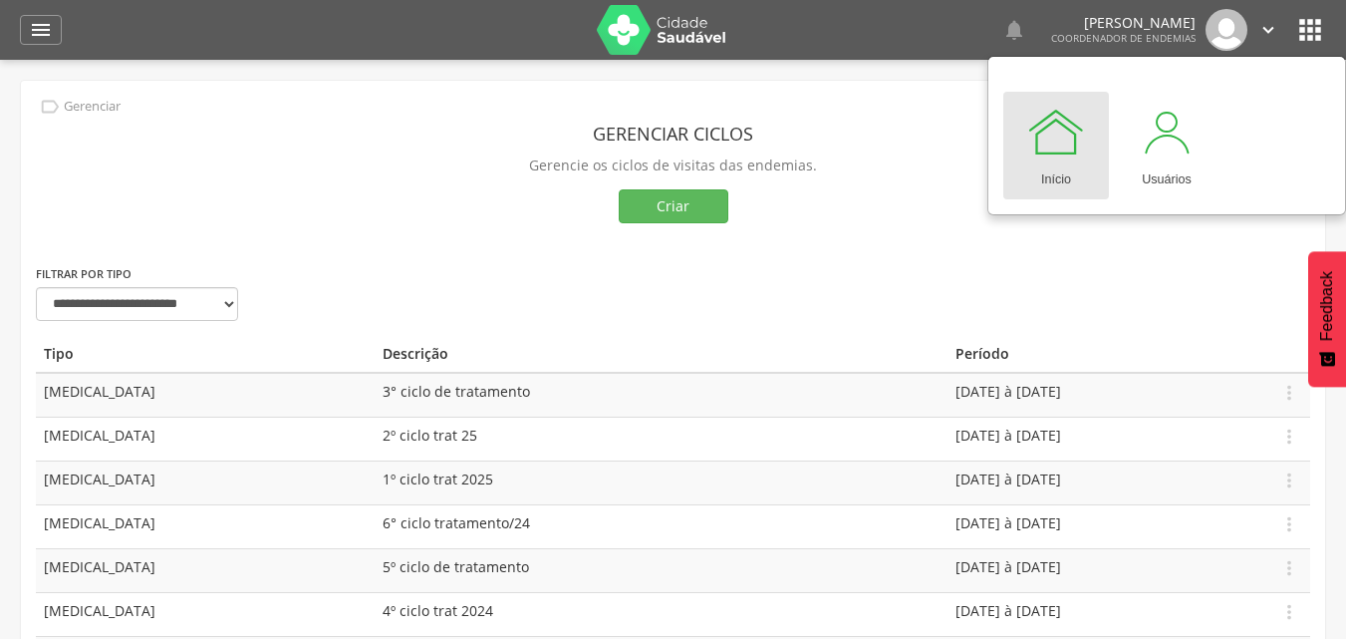
click at [1248, 254] on div "Gerenciar ciclos Gerencie os ciclos de visitas das endemias. Criar" at bounding box center [673, 179] width 1275 height 167
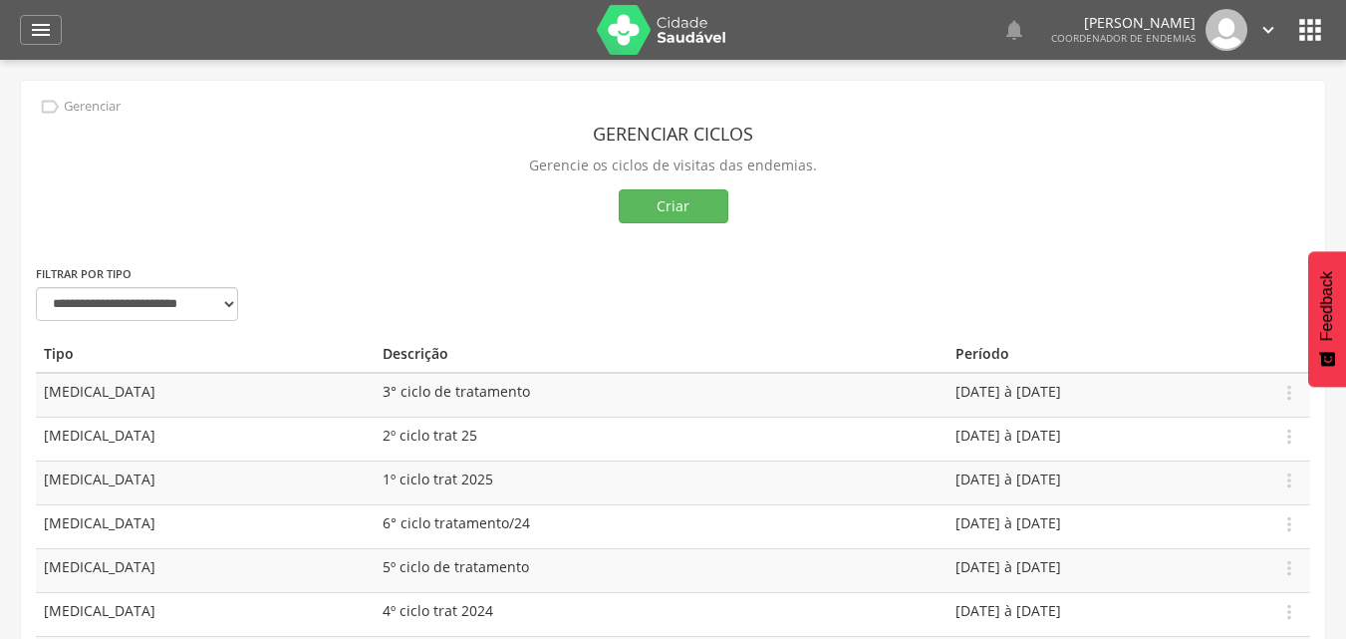
click at [1260, 23] on icon "" at bounding box center [1269, 30] width 22 height 22
click at [1234, 212] on div "Criar" at bounding box center [673, 206] width 1275 height 34
click at [383, 395] on span "3° ciclo de tratamento" at bounding box center [457, 391] width 148 height 19
click at [948, 407] on td "[DATE] à [DATE]" at bounding box center [1109, 395] width 323 height 45
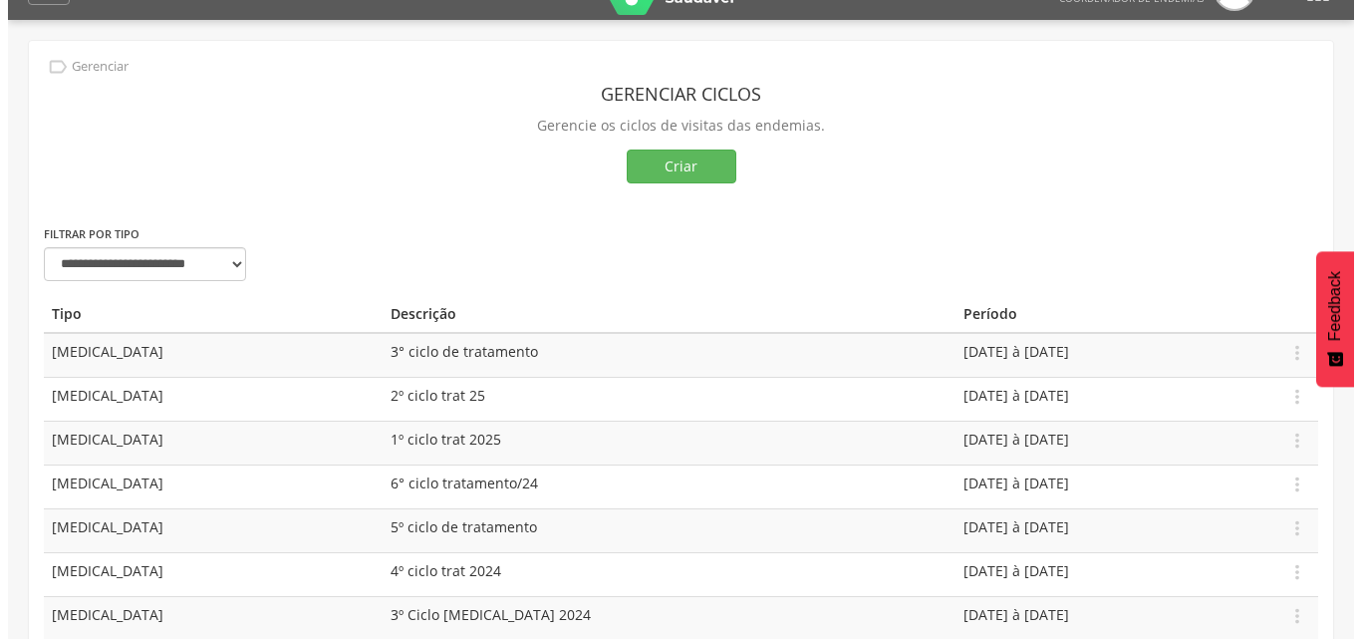
scroll to position [80, 0]
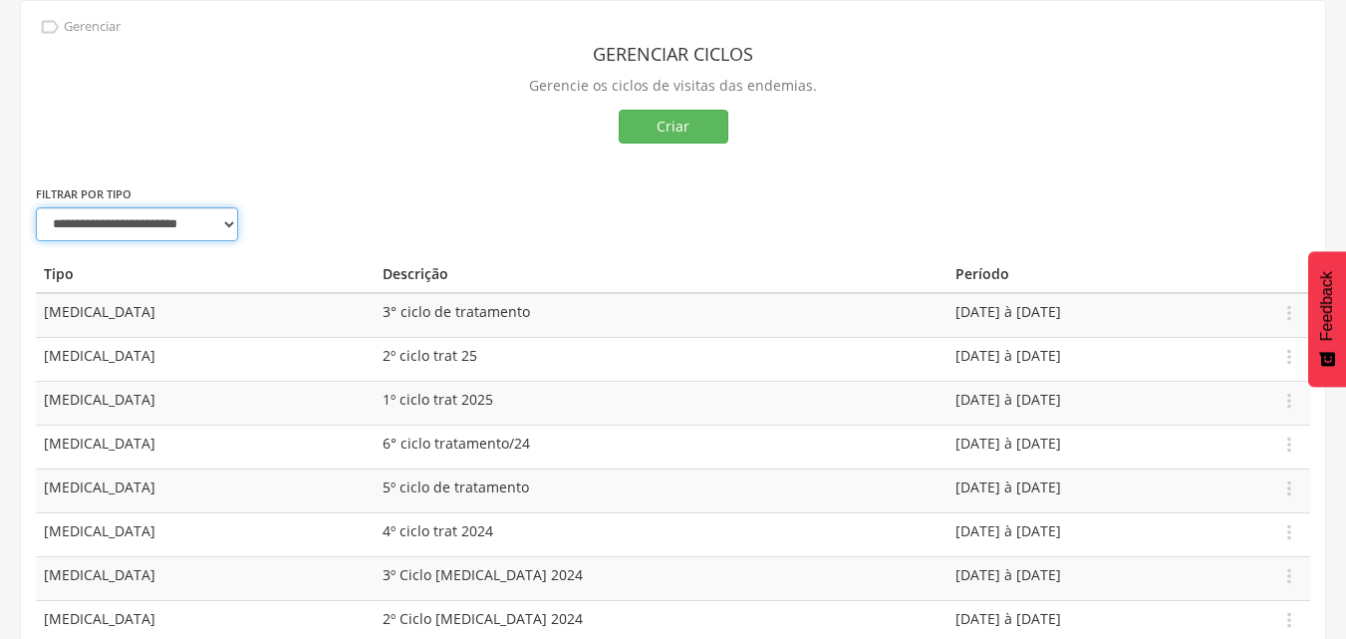
click at [221, 239] on select "**********" at bounding box center [137, 224] width 202 height 34
click at [367, 102] on section "Gerenciar ciclos Gerencie os ciclos de visitas das endemias. Criar" at bounding box center [673, 90] width 1275 height 108
click at [649, 119] on button "Criar" at bounding box center [674, 127] width 110 height 34
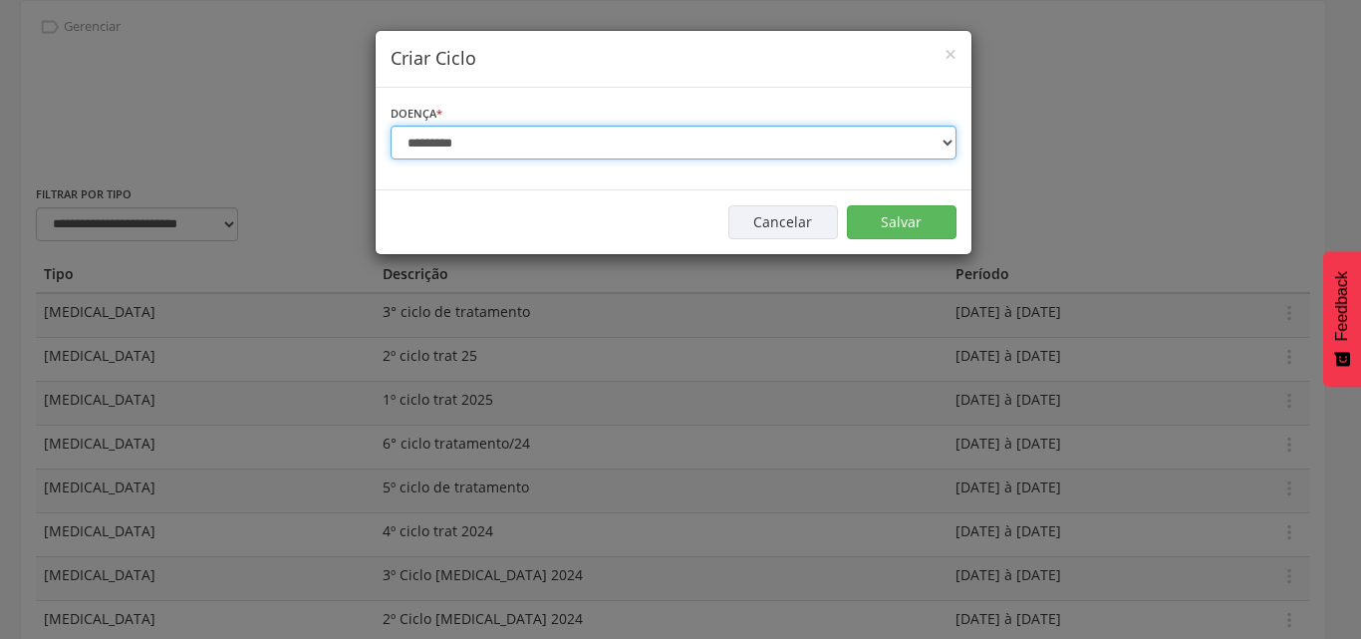
click at [646, 127] on select "**********" at bounding box center [674, 143] width 566 height 34
select select "*"
click at [391, 126] on select "**********" at bounding box center [674, 143] width 566 height 34
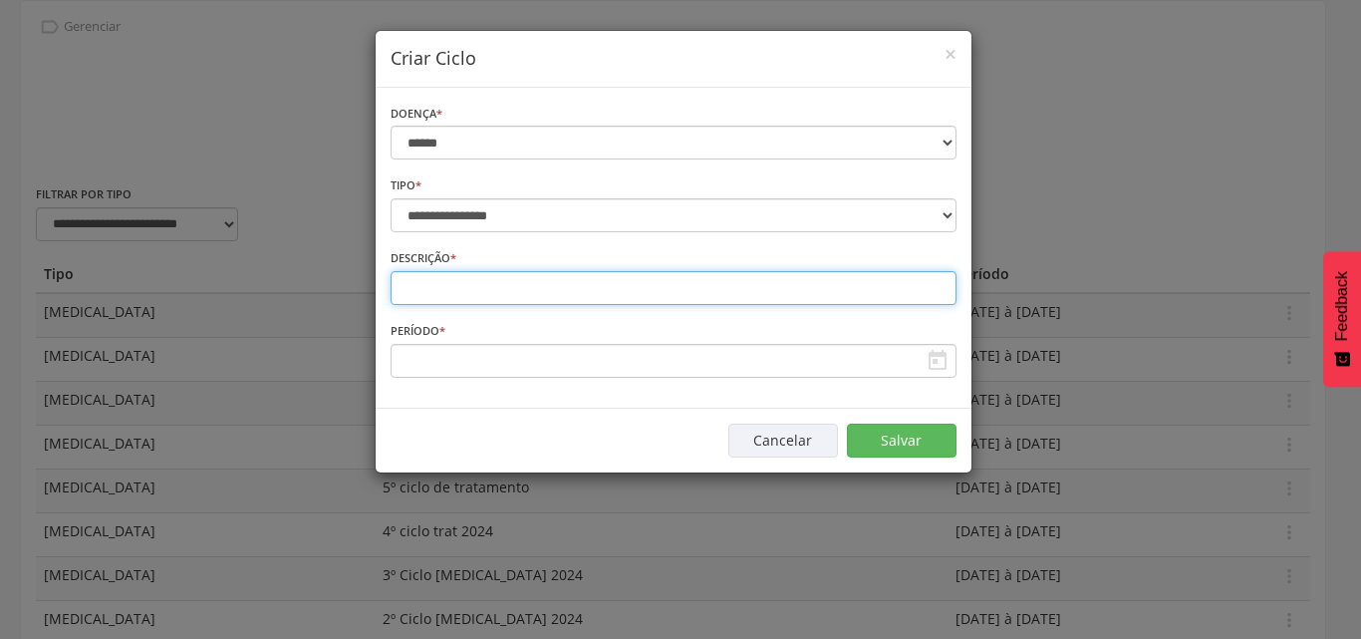
click at [549, 282] on input "text" at bounding box center [674, 288] width 566 height 34
type input "*********"
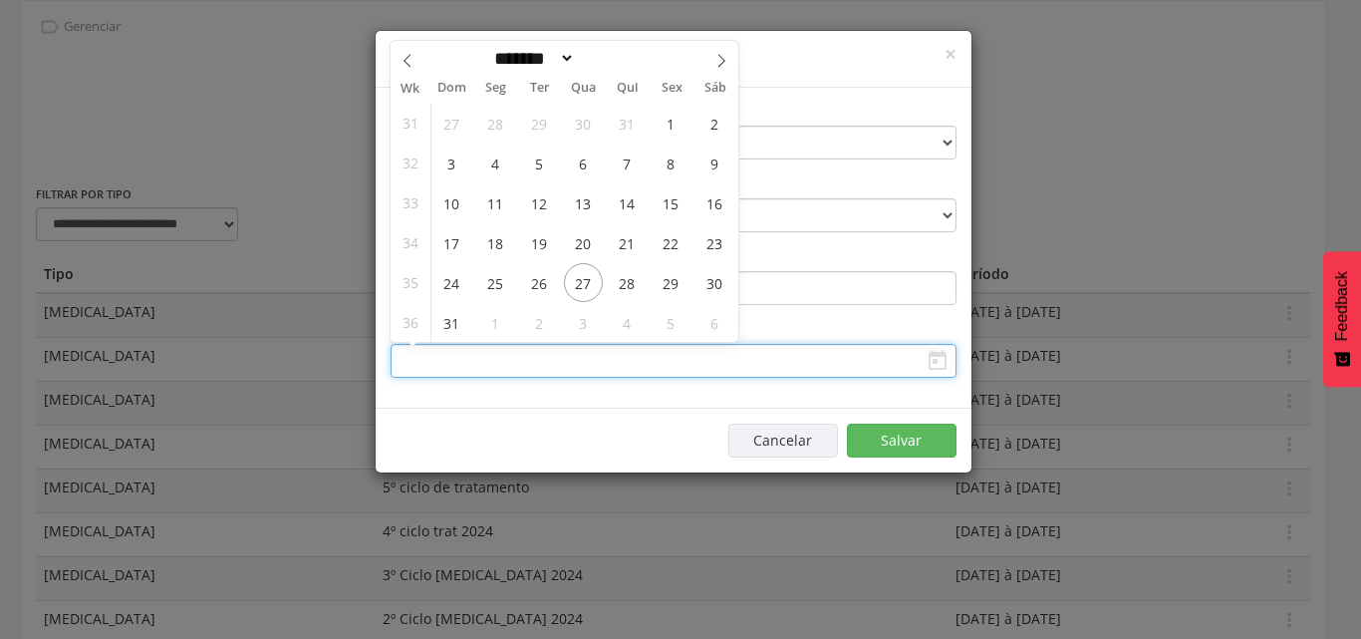
click at [549, 363] on input "text" at bounding box center [674, 361] width 566 height 34
click at [716, 66] on icon at bounding box center [722, 61] width 14 height 14
select select "*"
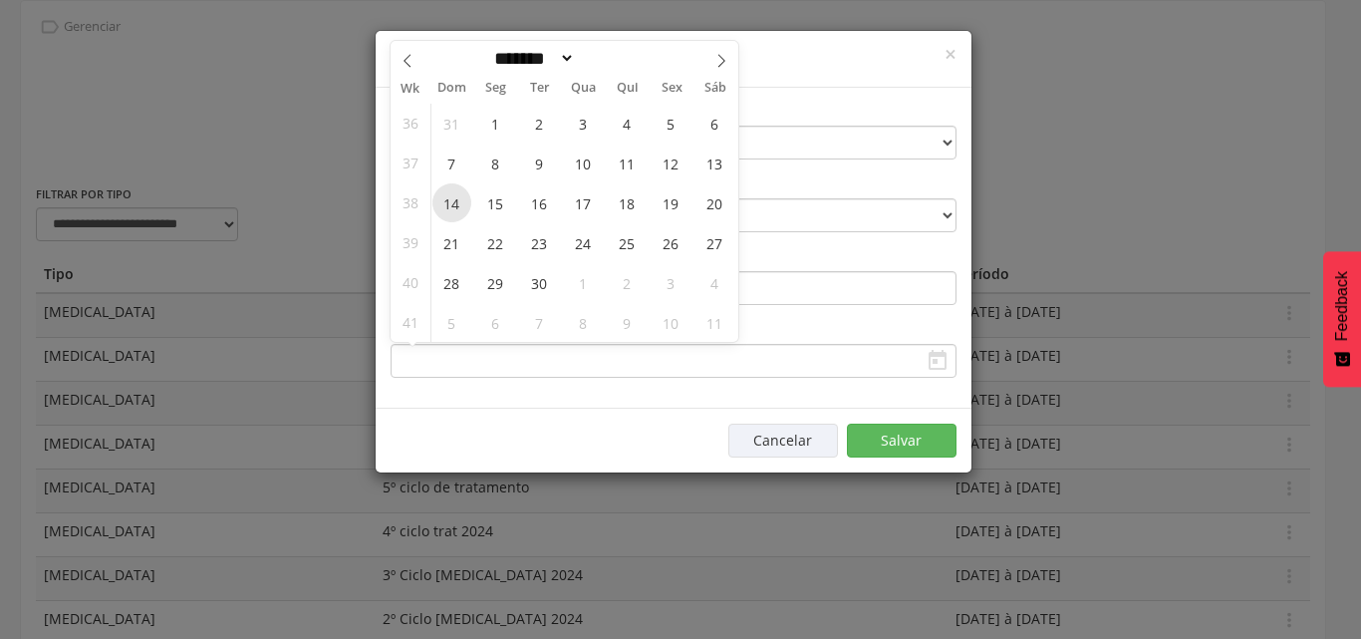
click at [461, 208] on span "14" at bounding box center [452, 202] width 39 height 39
click at [484, 212] on span "15" at bounding box center [495, 202] width 39 height 39
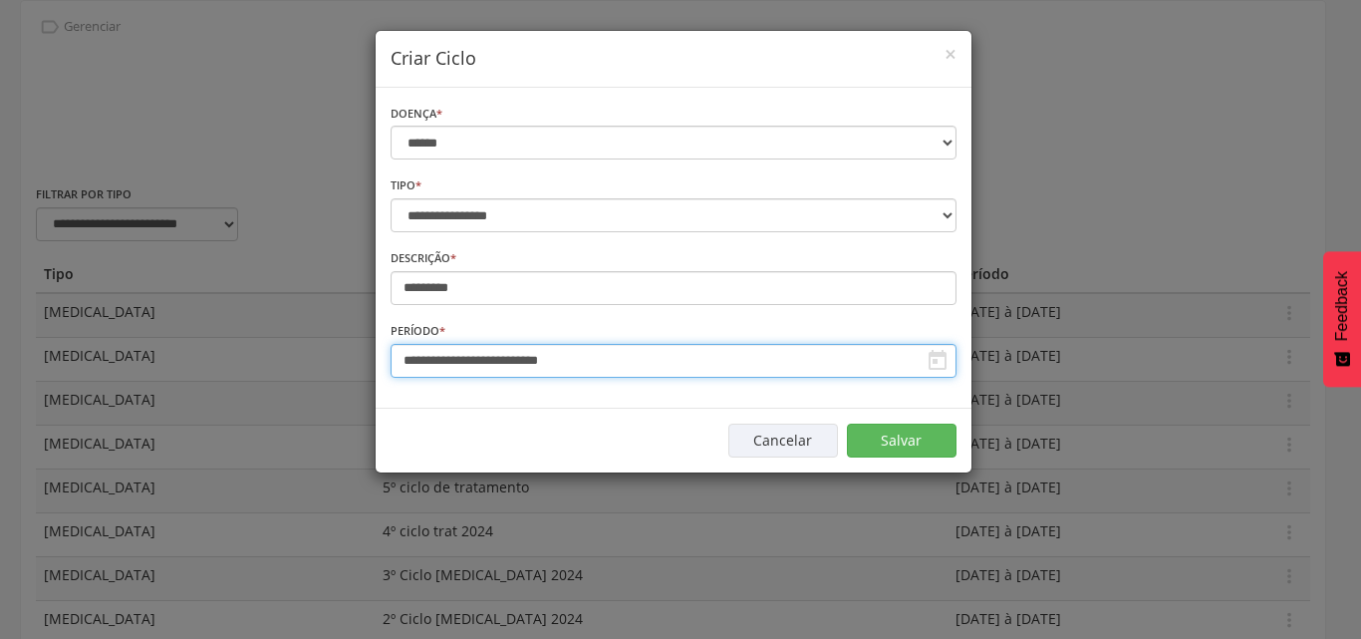
click at [522, 357] on input "**********" at bounding box center [674, 361] width 566 height 34
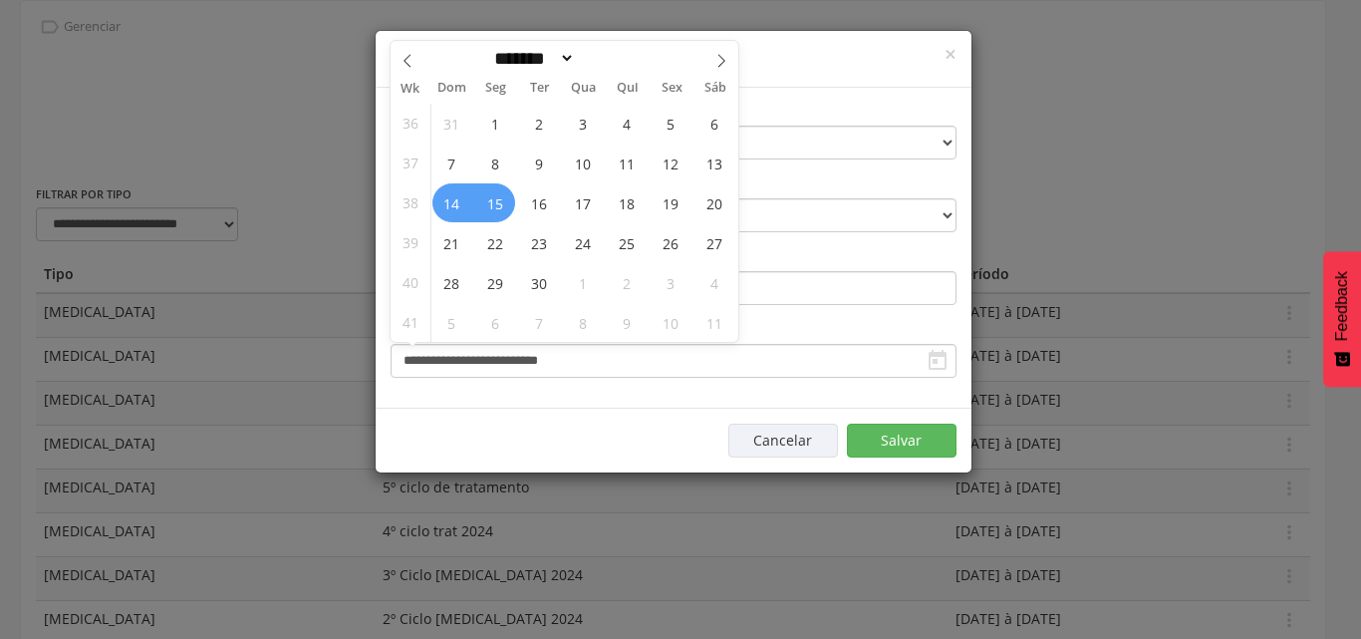
click at [462, 210] on span "14" at bounding box center [452, 202] width 39 height 39
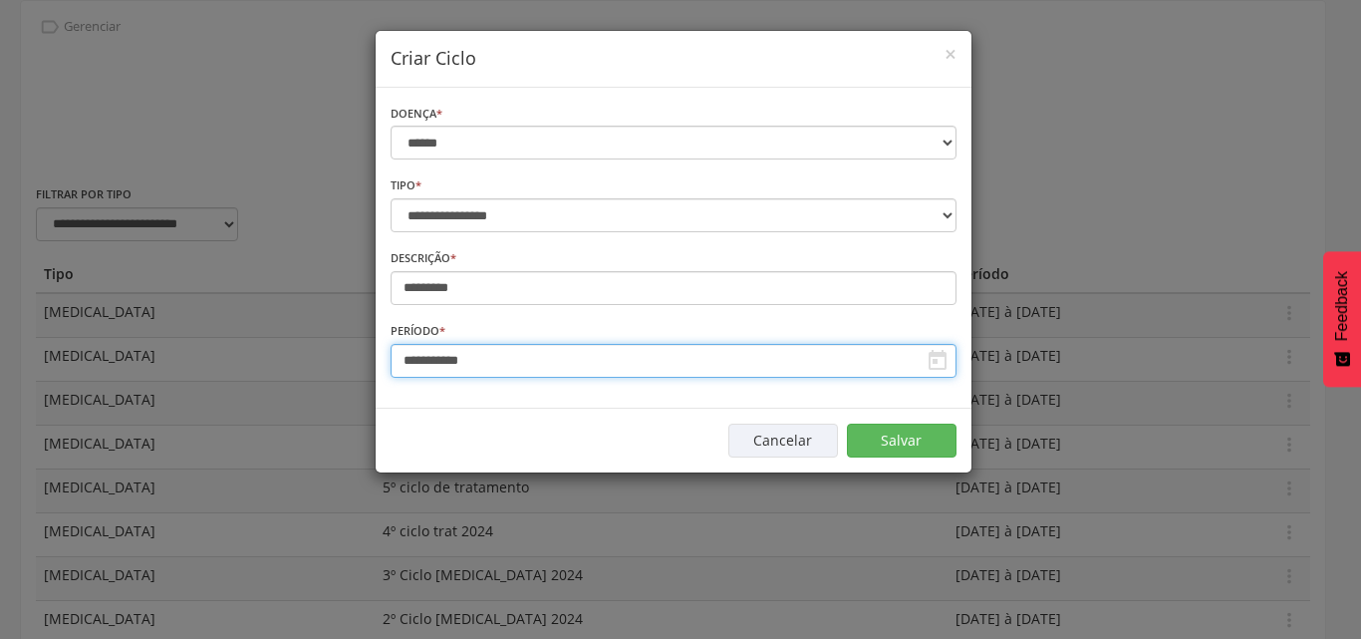
click at [500, 360] on input "**********" at bounding box center [674, 361] width 566 height 34
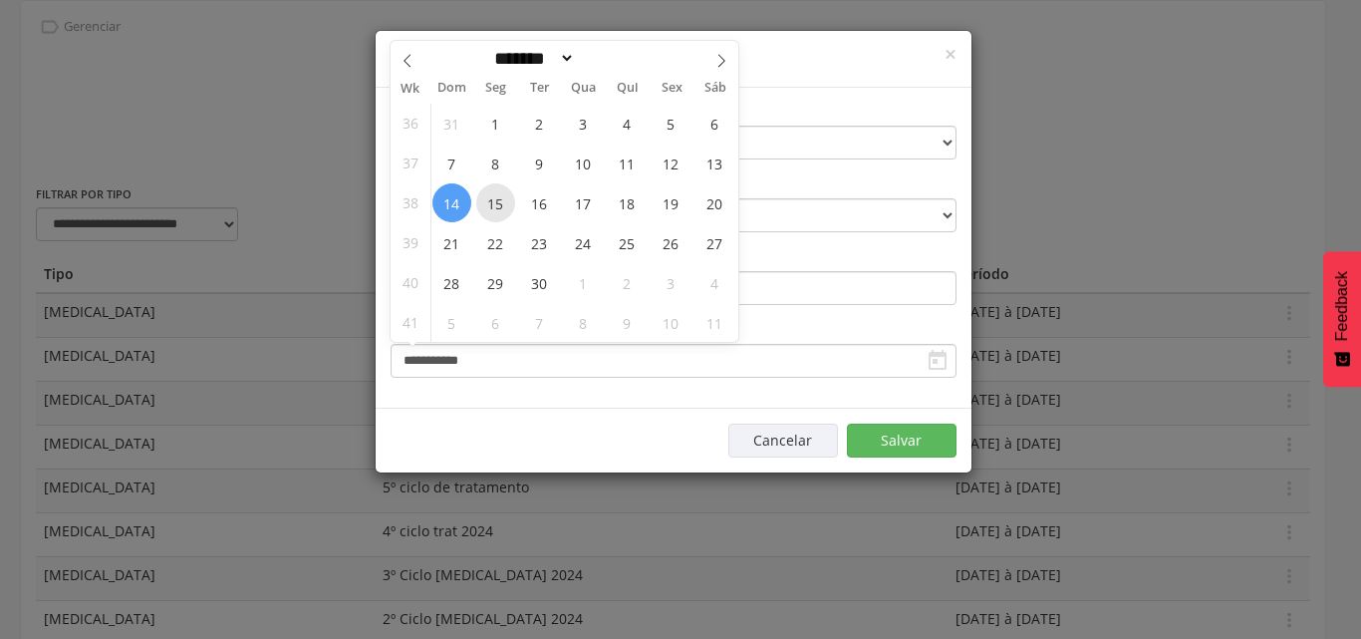
click at [482, 200] on span "15" at bounding box center [495, 202] width 39 height 39
type input "**********"
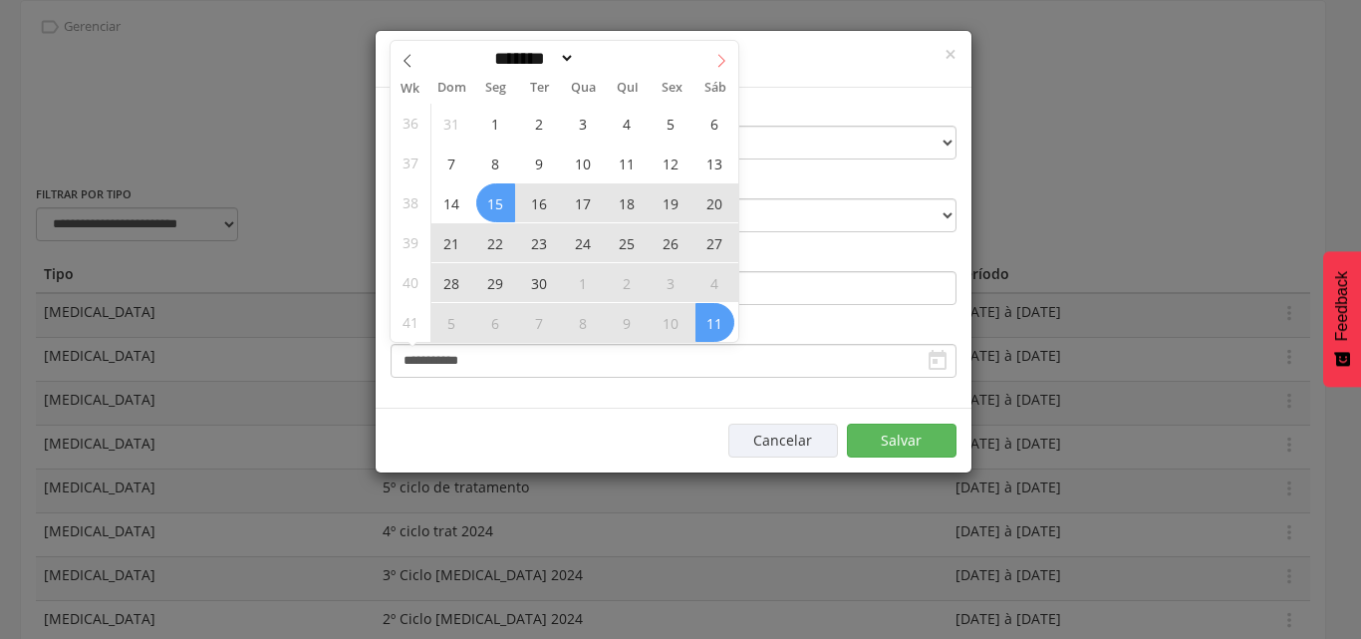
click at [726, 66] on icon at bounding box center [722, 61] width 14 height 14
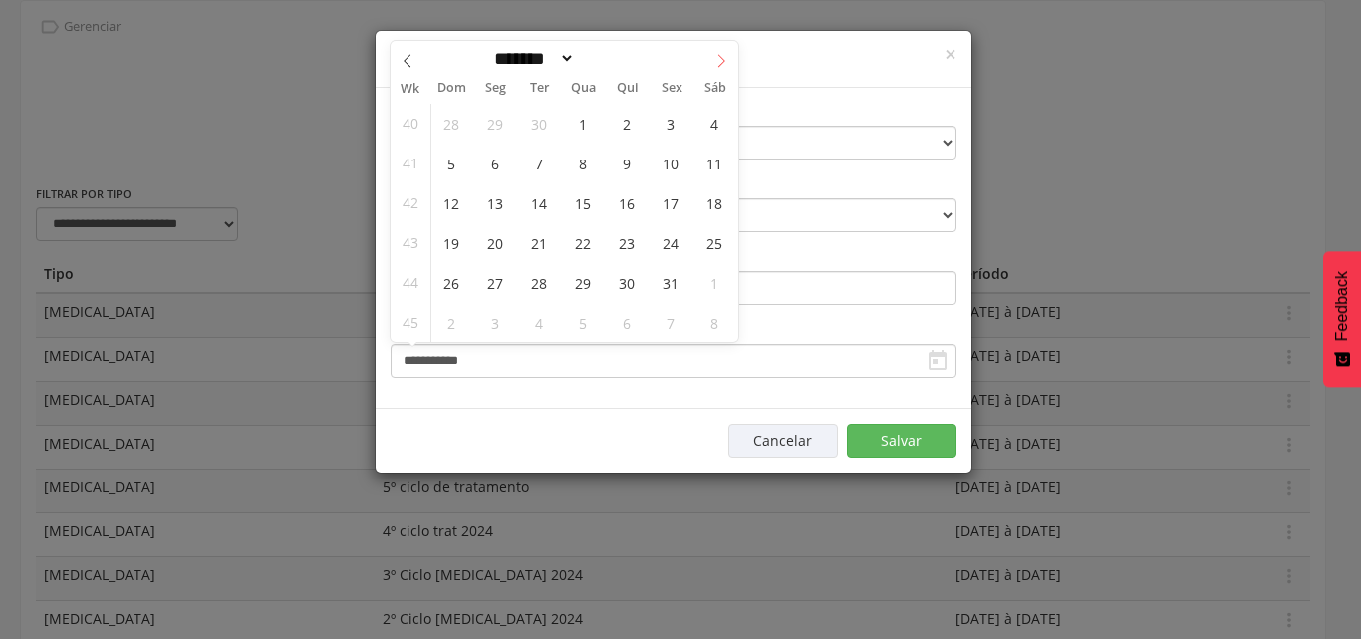
click at [726, 66] on icon at bounding box center [722, 61] width 14 height 14
select select "**"
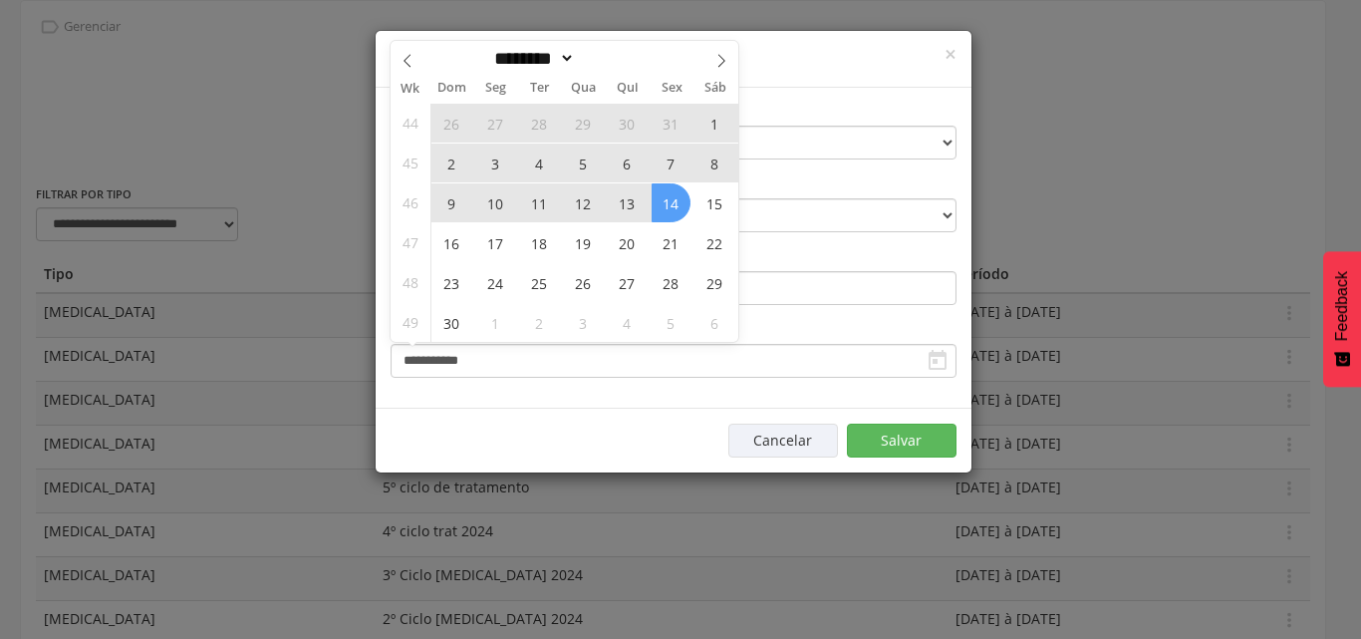
click at [671, 192] on span "14" at bounding box center [671, 202] width 39 height 39
type input "**********"
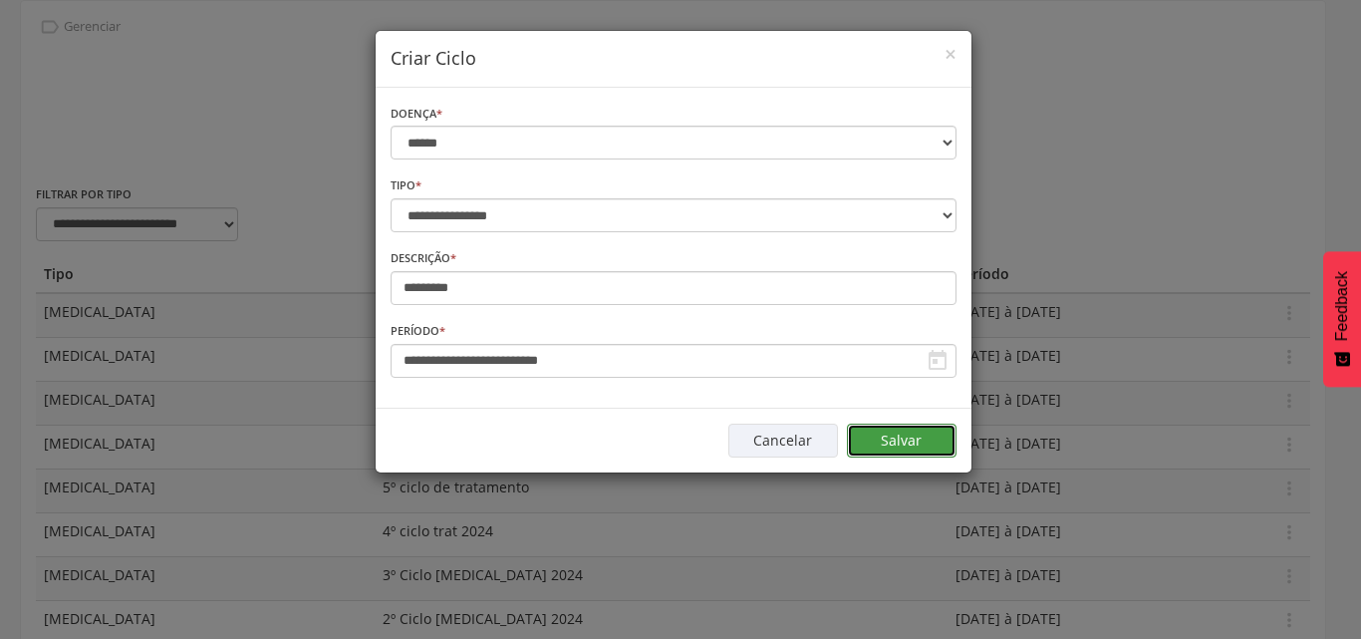
click at [896, 443] on button "Salvar" at bounding box center [902, 441] width 110 height 34
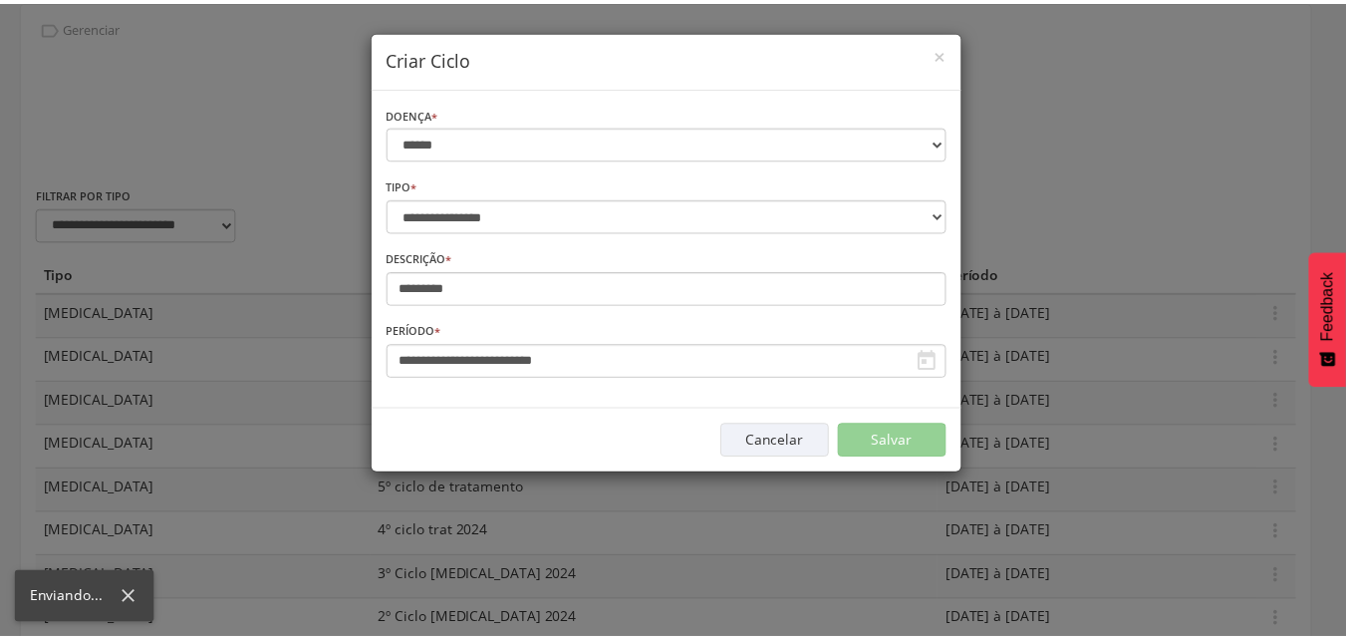
scroll to position [60, 0]
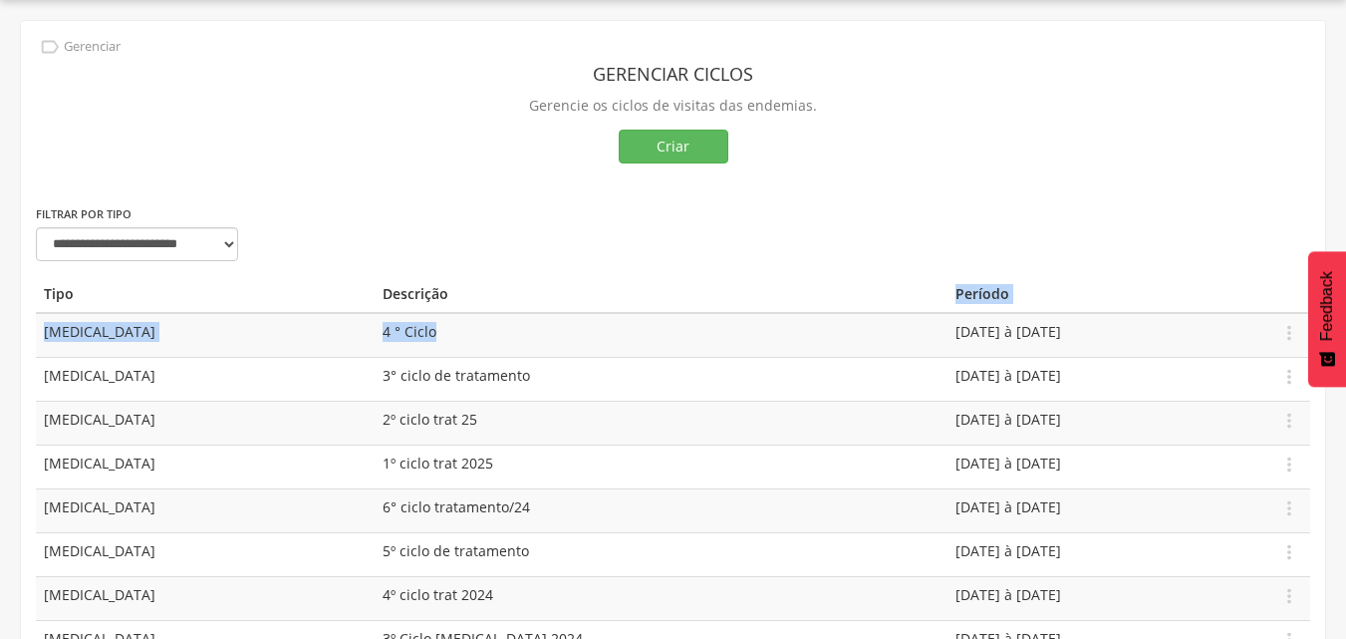
drag, startPoint x: 393, startPoint y: 285, endPoint x: 310, endPoint y: 328, distance: 93.2
click at [383, 329] on span "4 ° Ciclo" at bounding box center [410, 331] width 54 height 19
click at [55, 327] on td "[MEDICAL_DATA]" at bounding box center [205, 335] width 339 height 45
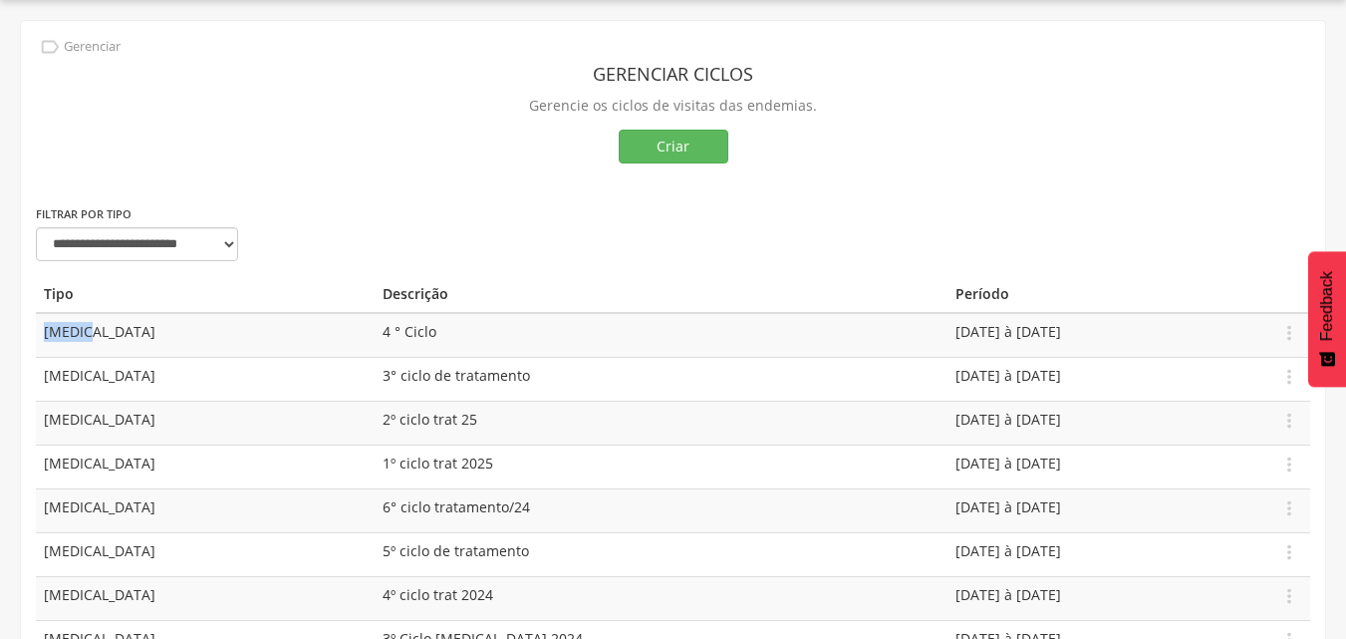
click at [55, 327] on td "[MEDICAL_DATA]" at bounding box center [205, 335] width 339 height 45
click at [1292, 341] on icon "" at bounding box center [1290, 333] width 22 height 22
click at [1117, 117] on p "Gerencie os ciclos de visitas das endemias." at bounding box center [673, 106] width 1275 height 28
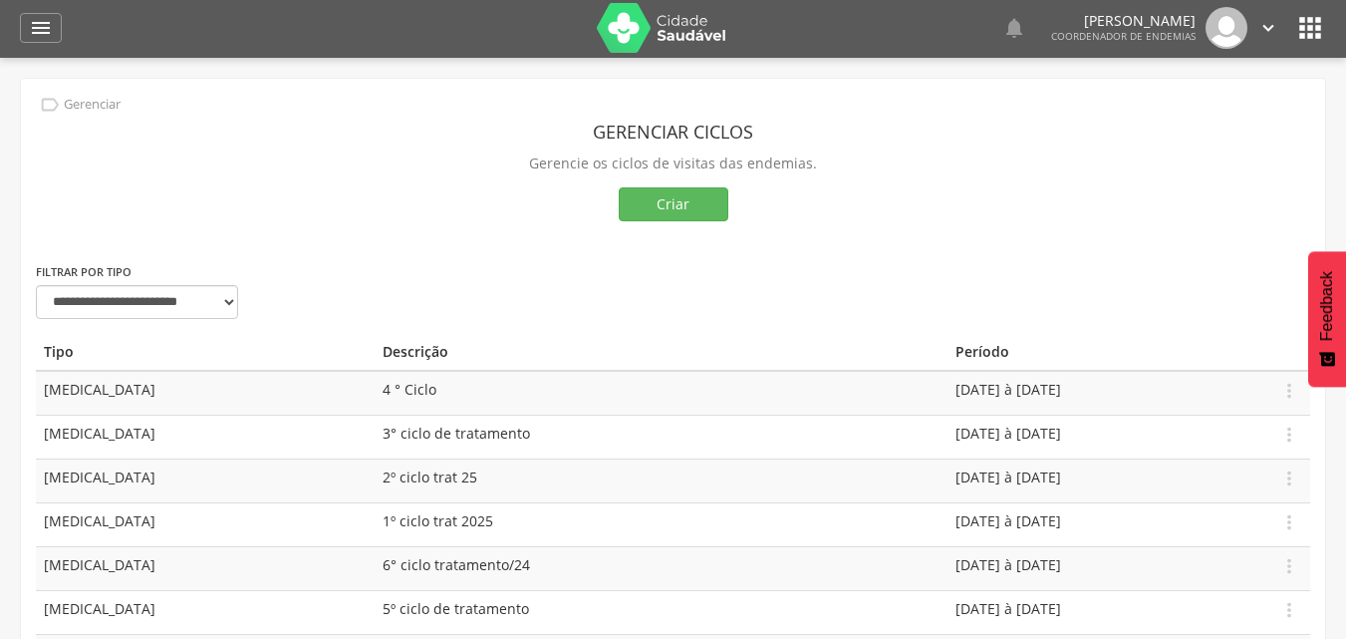
scroll to position [0, 0]
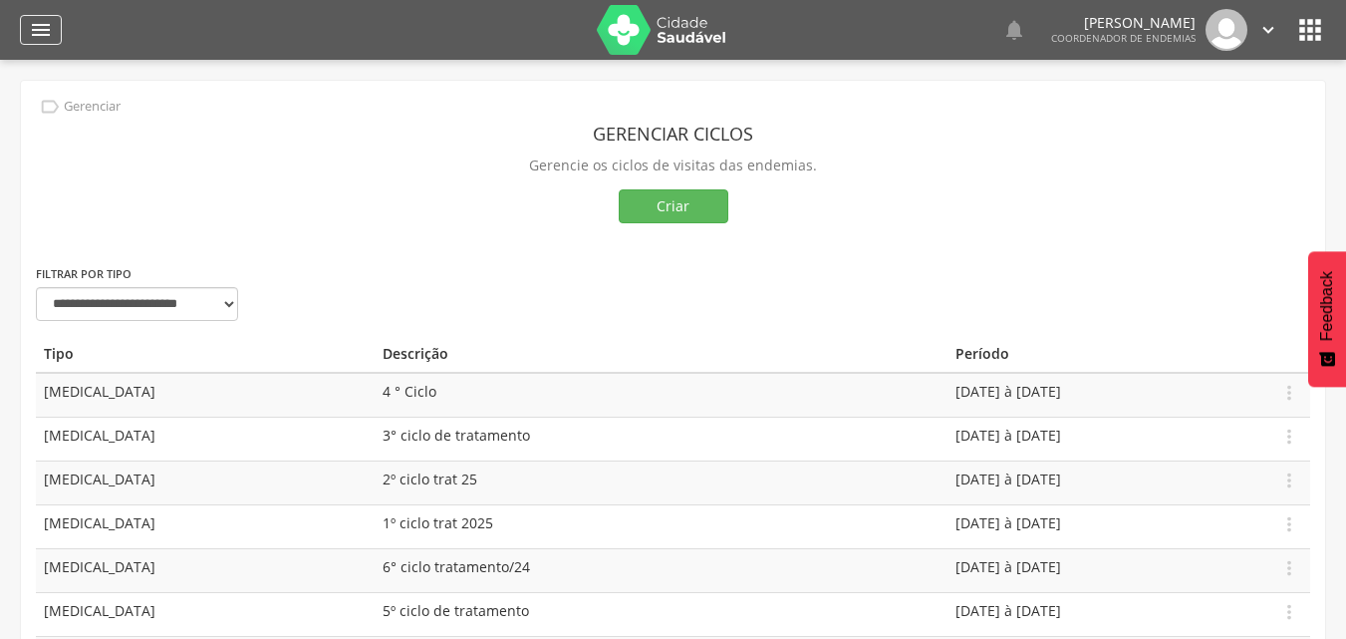
click at [30, 32] on icon "" at bounding box center [41, 30] width 24 height 24
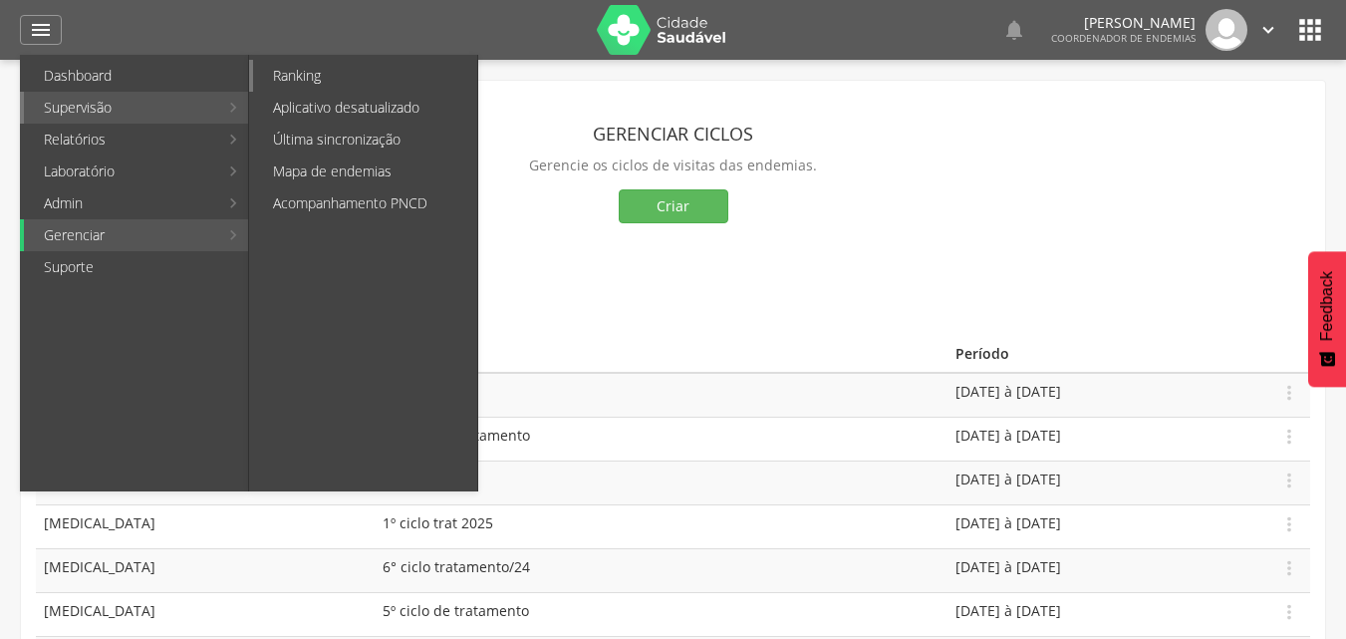
click at [287, 82] on link "Ranking" at bounding box center [365, 76] width 224 height 32
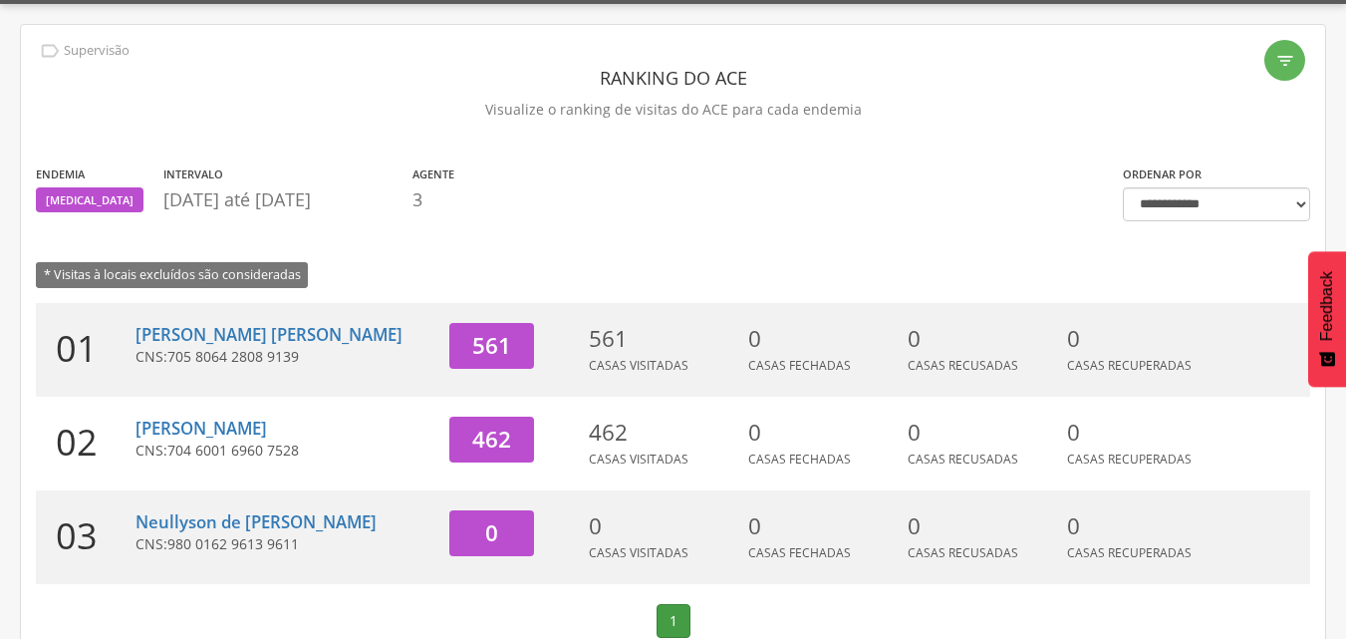
scroll to position [51, 0]
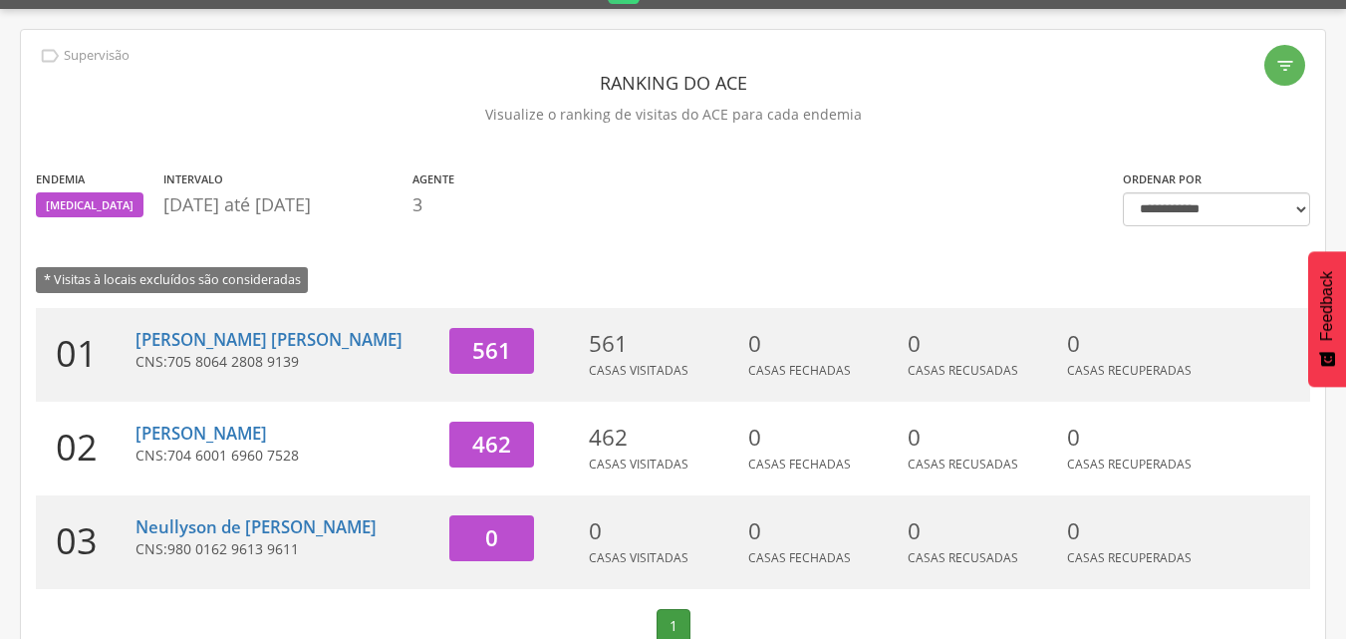
click at [83, 34] on div "**********" at bounding box center [673, 354] width 1305 height 648
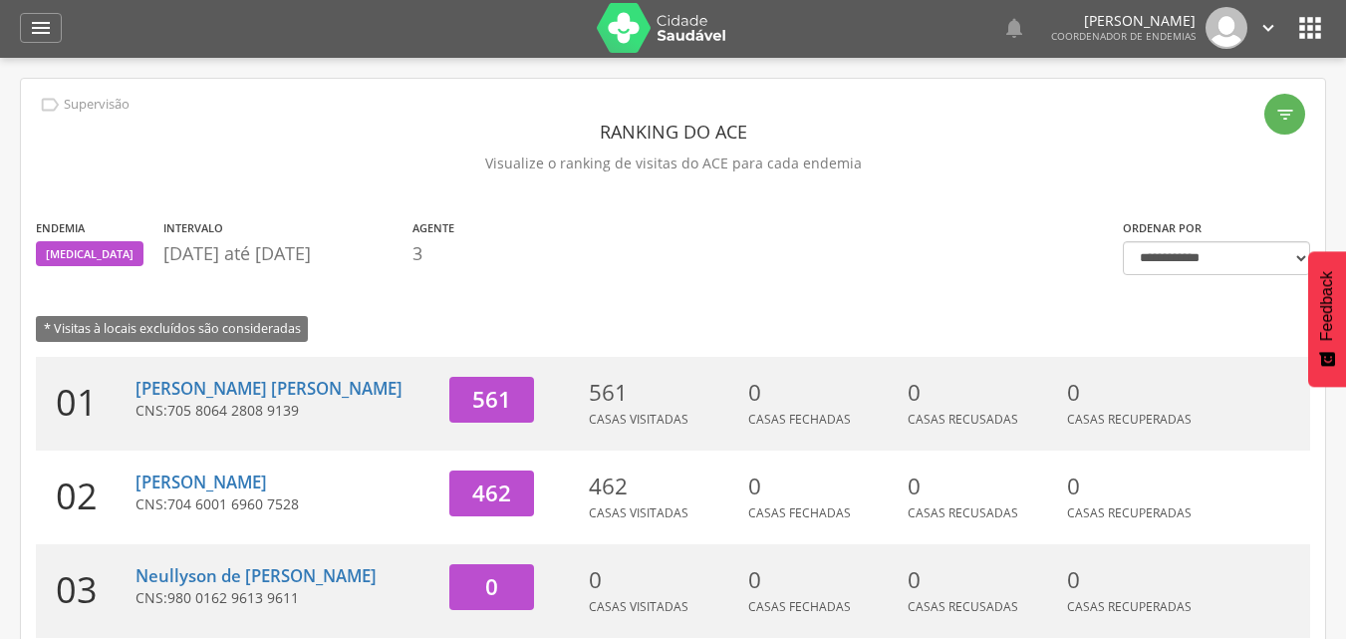
scroll to position [0, 0]
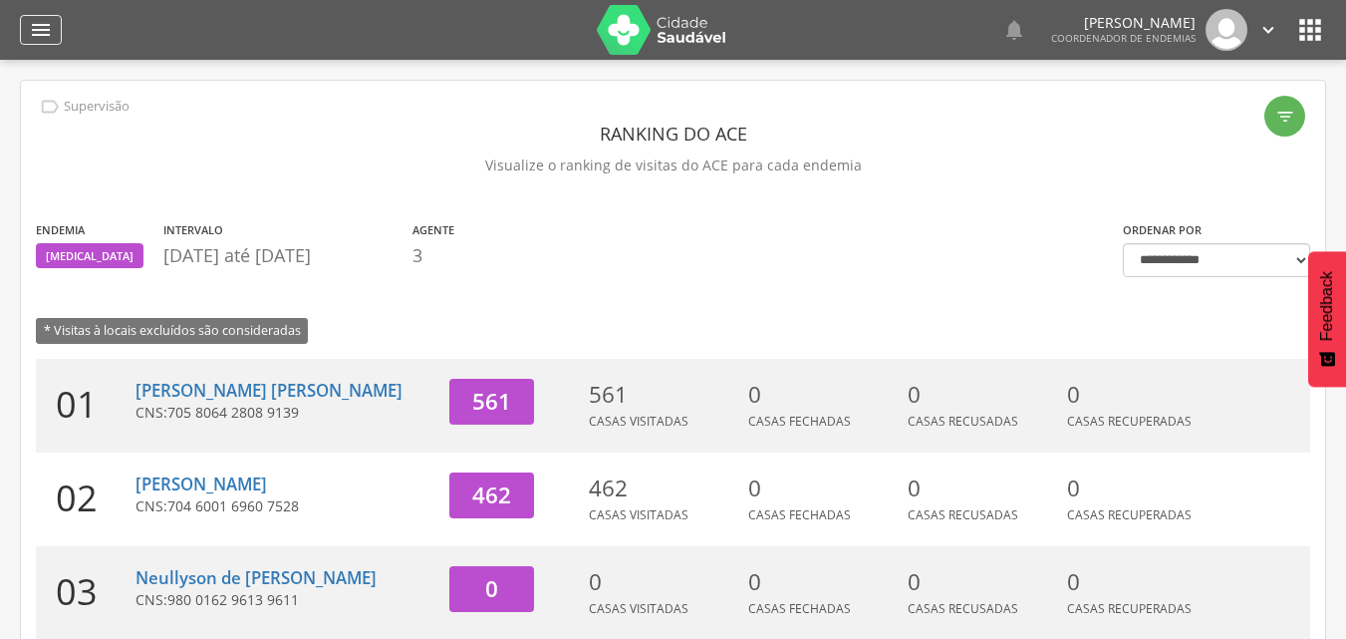
click at [51, 34] on icon "" at bounding box center [41, 30] width 24 height 24
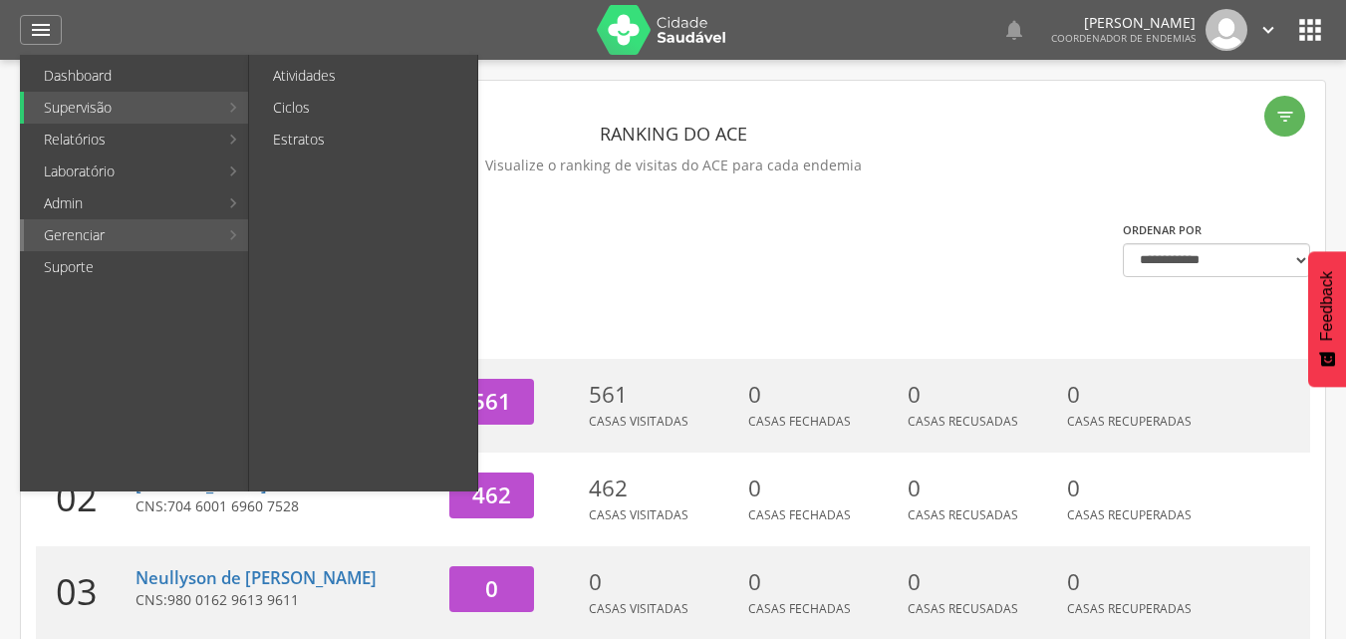
click at [236, 223] on li "Gerenciar Atividades Ciclos Estratos" at bounding box center [134, 235] width 228 height 32
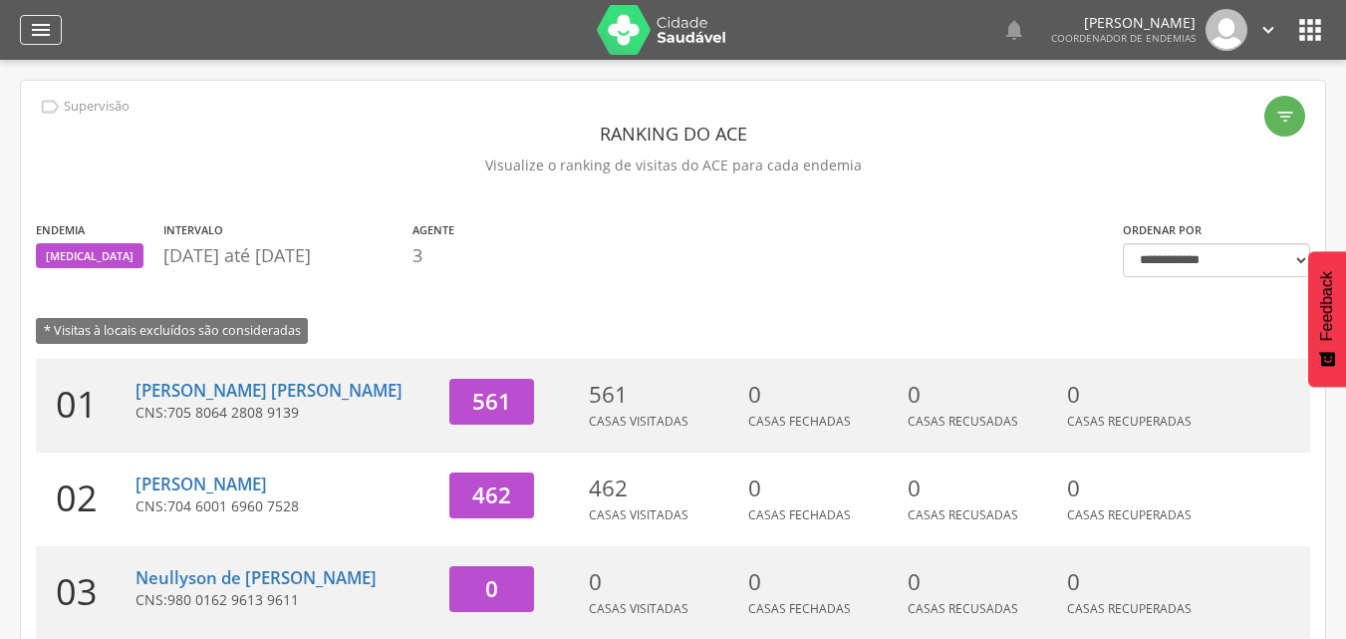
click at [31, 20] on icon "" at bounding box center [41, 30] width 24 height 24
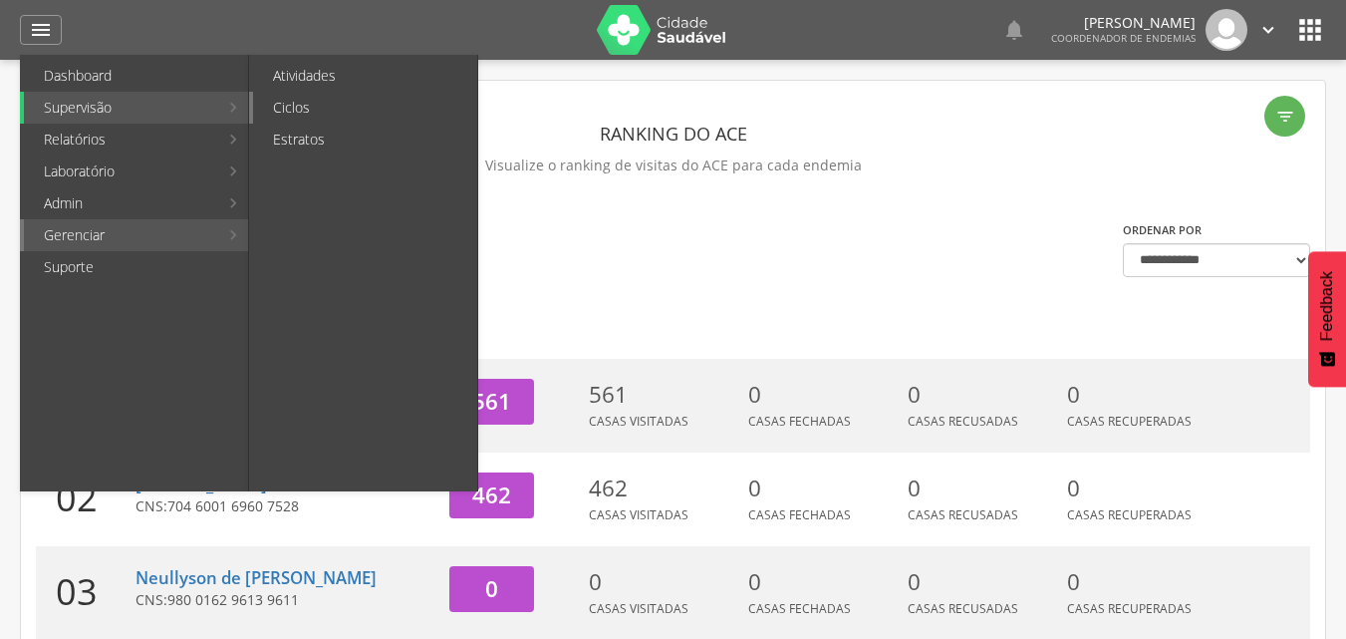
click at [307, 117] on link "Ciclos" at bounding box center [365, 108] width 224 height 32
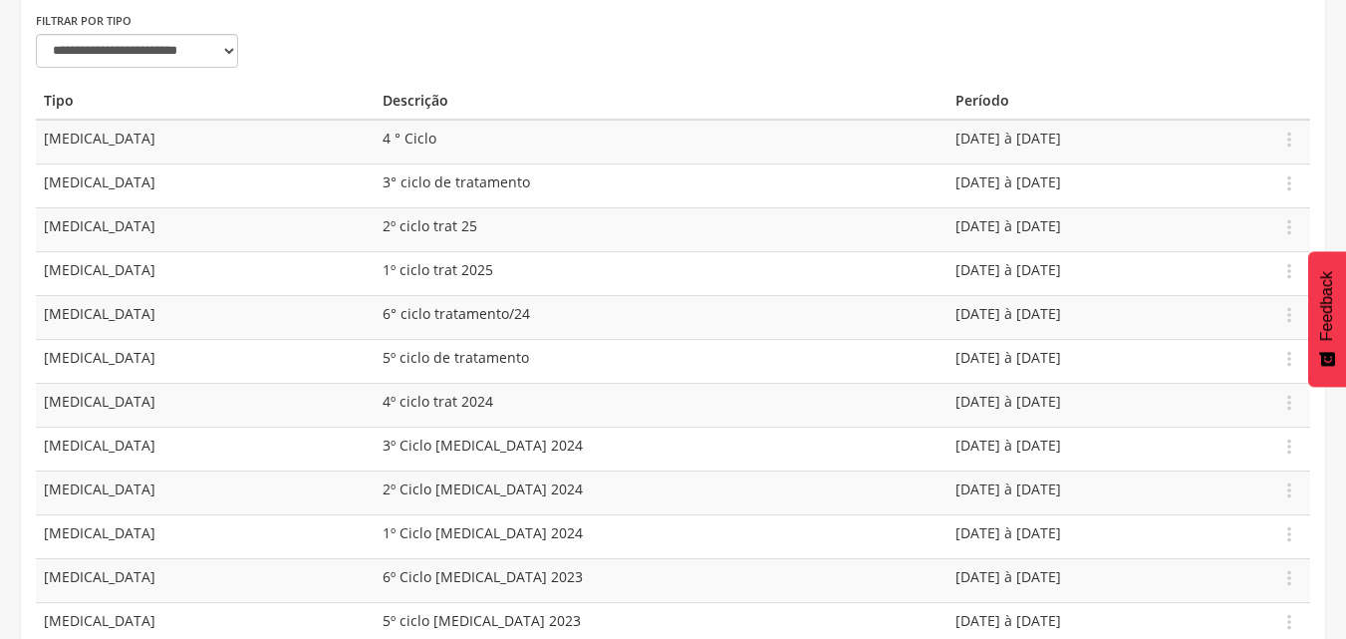
scroll to position [279, 0]
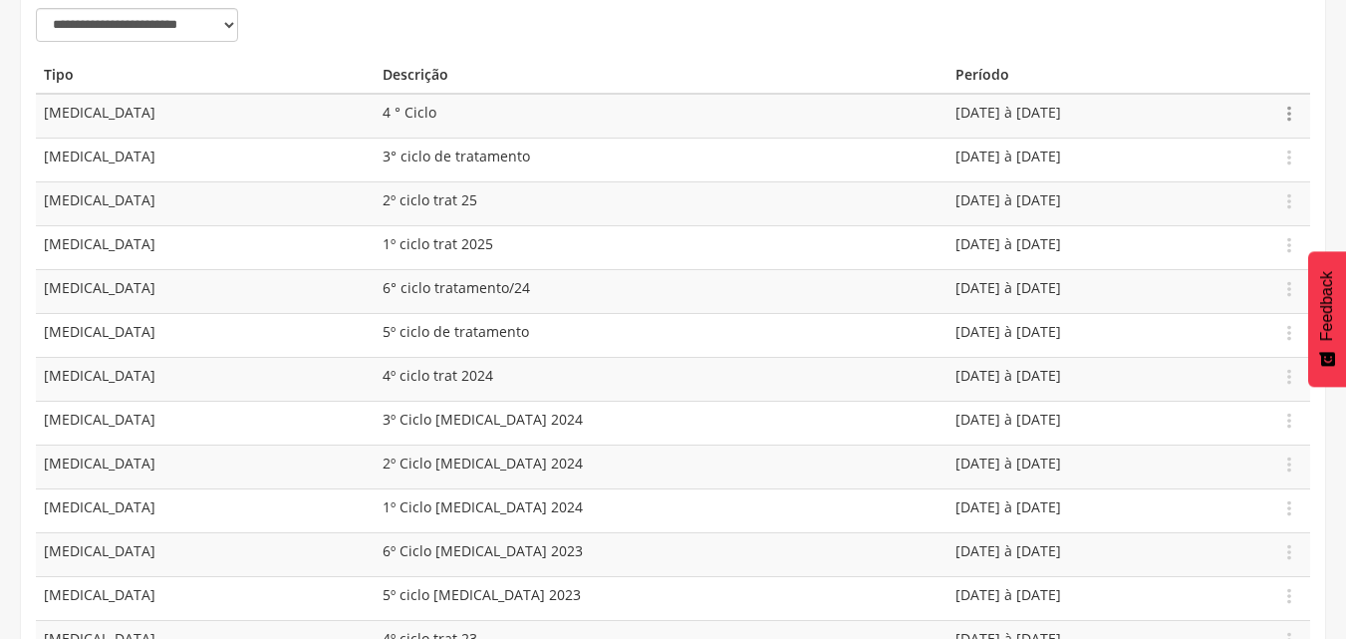
click at [1297, 107] on icon "" at bounding box center [1290, 114] width 22 height 22
click at [1210, 61] on link "Editar" at bounding box center [1220, 56] width 157 height 25
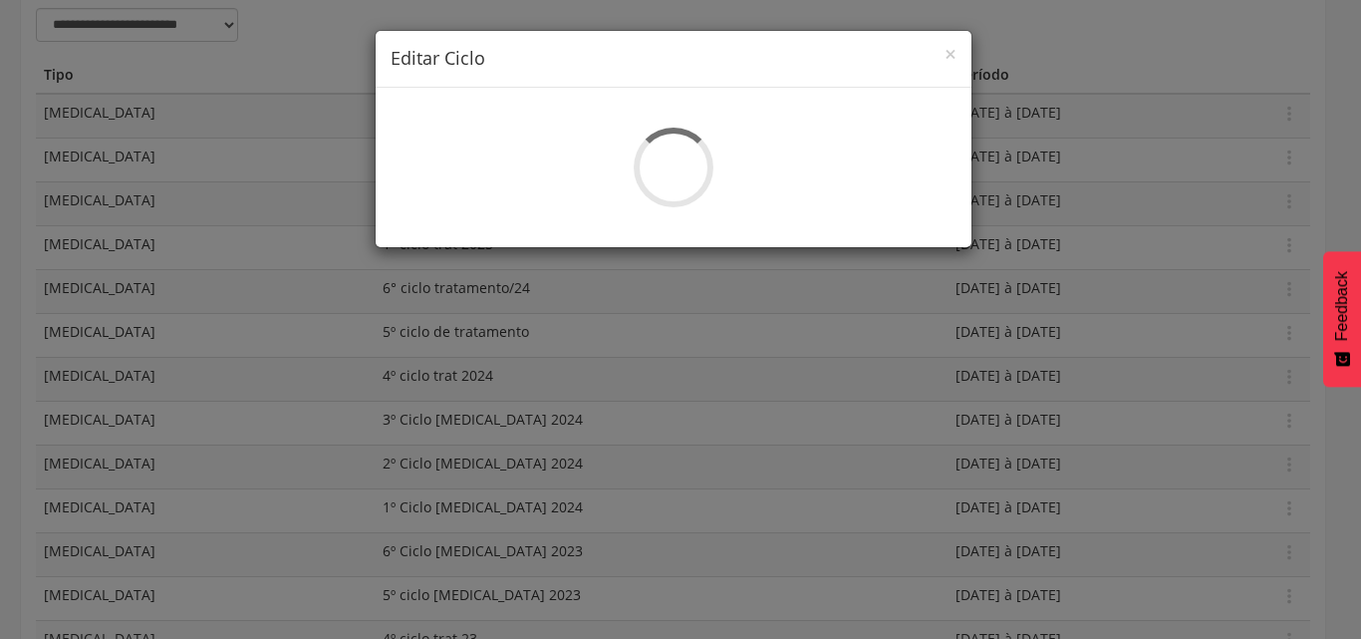
select select "*"
type input "**********"
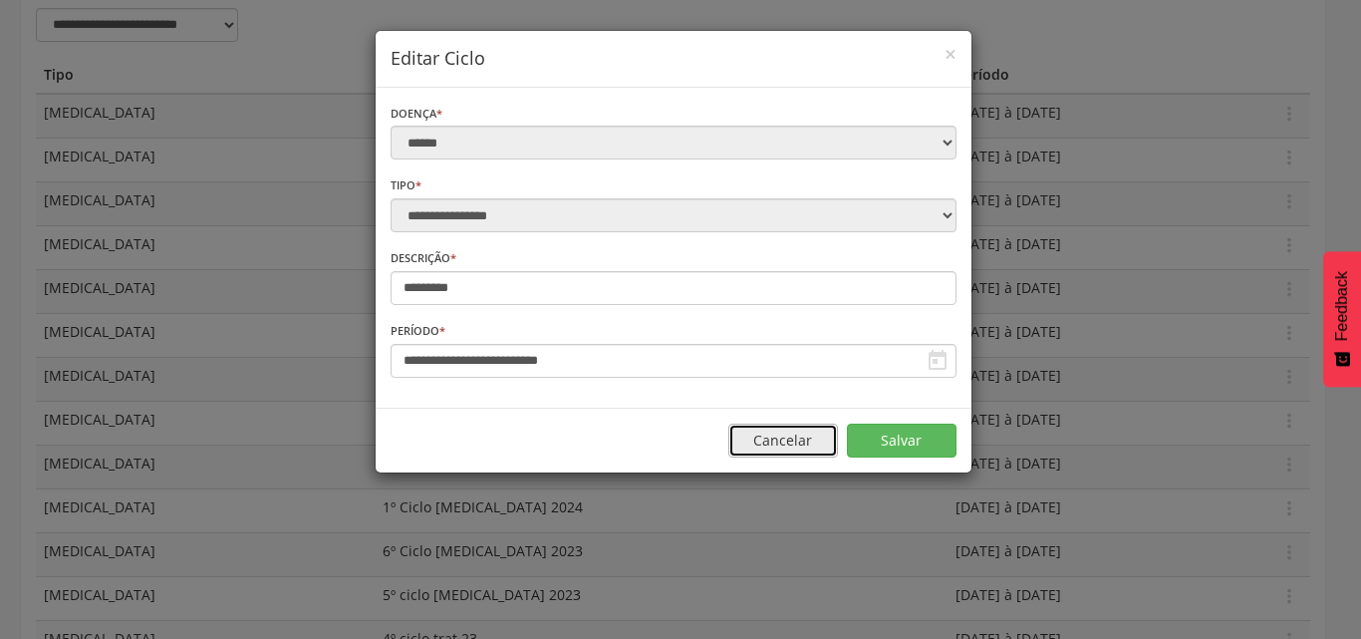
click at [774, 440] on button "Cancelar" at bounding box center [784, 441] width 110 height 34
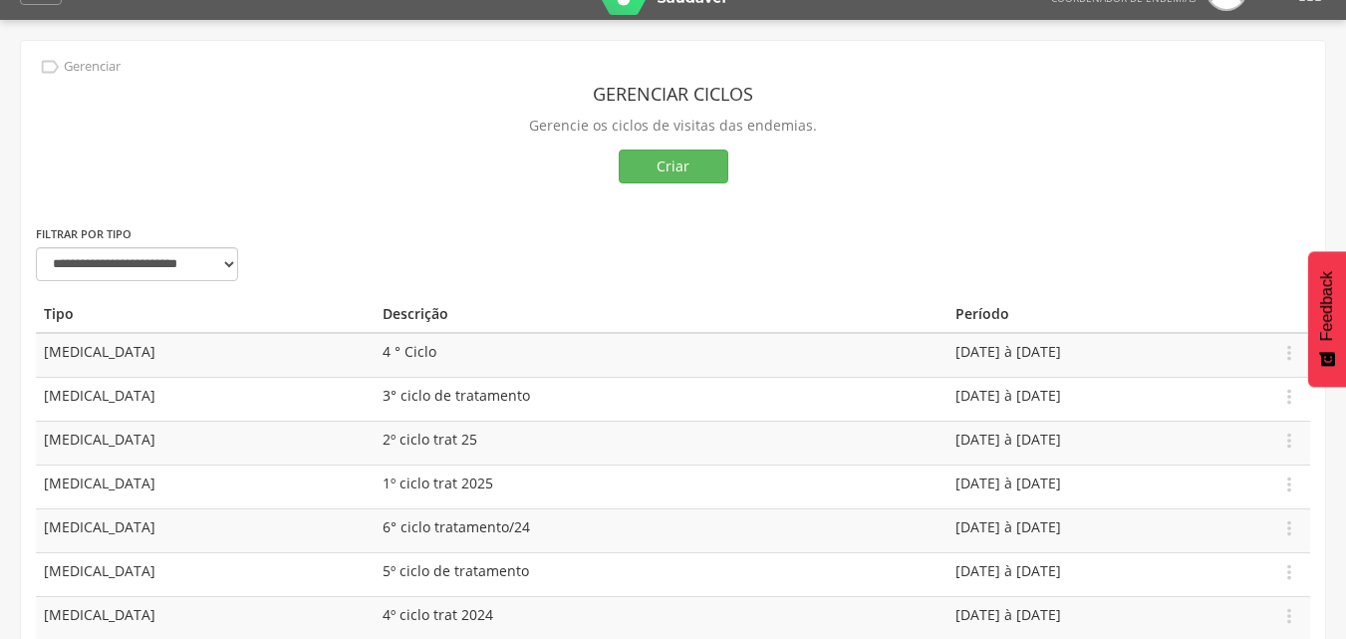
scroll to position [0, 0]
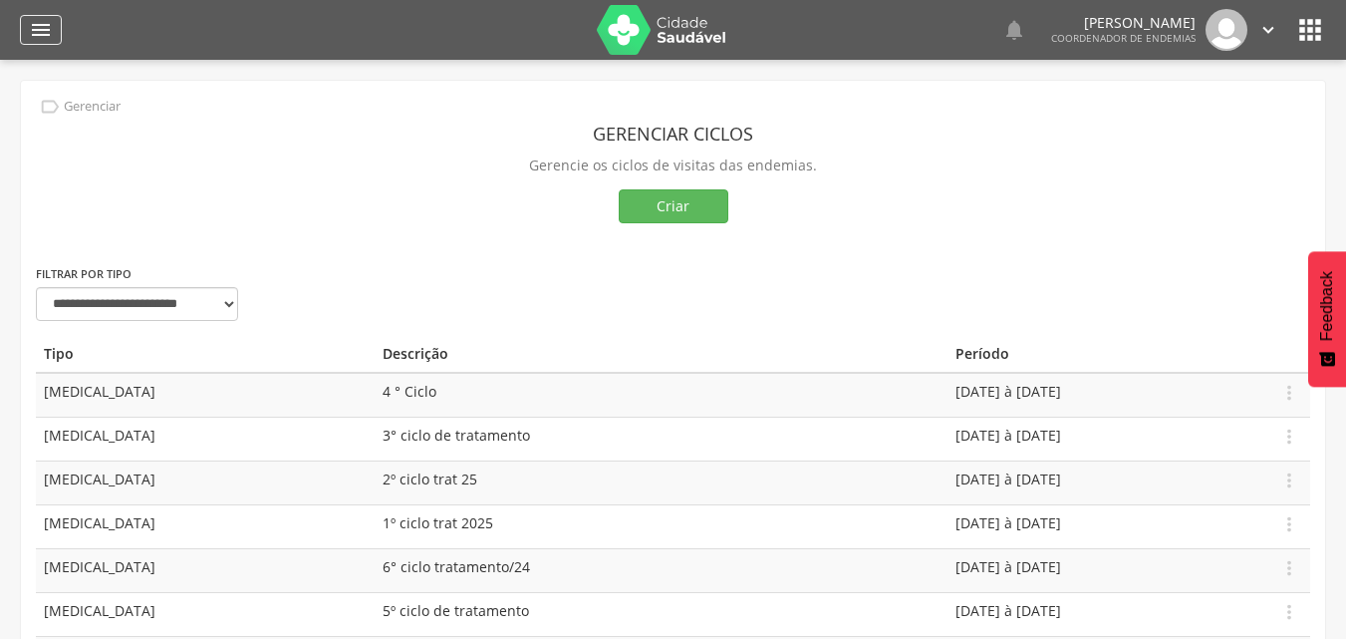
click at [56, 29] on div "" at bounding box center [41, 30] width 42 height 30
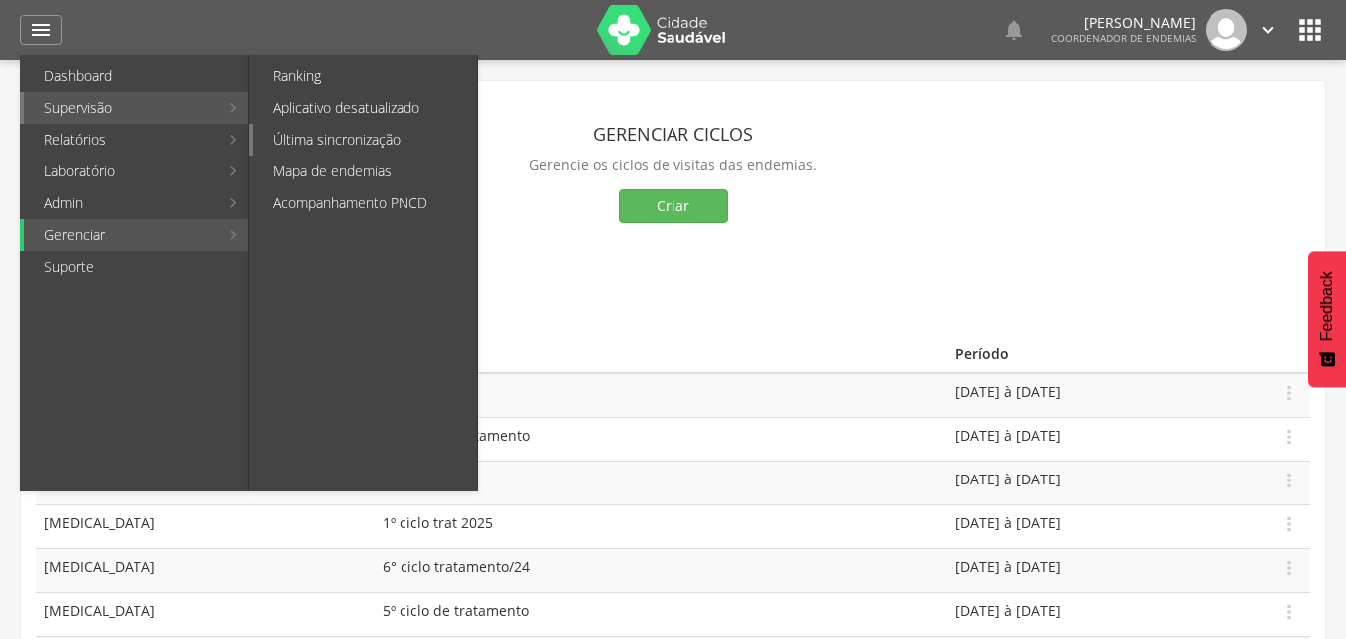
click at [320, 142] on link "Última sincronização" at bounding box center [365, 140] width 224 height 32
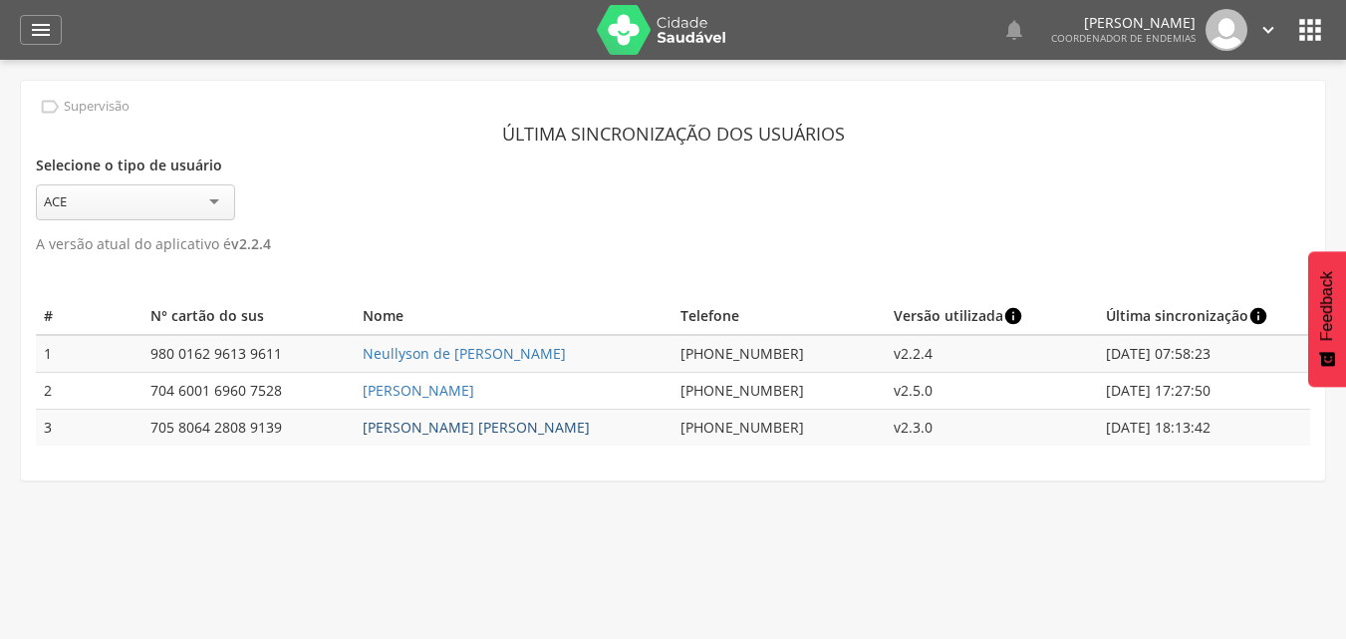
click at [422, 432] on link "[PERSON_NAME]" at bounding box center [476, 427] width 227 height 19
type input "**********"
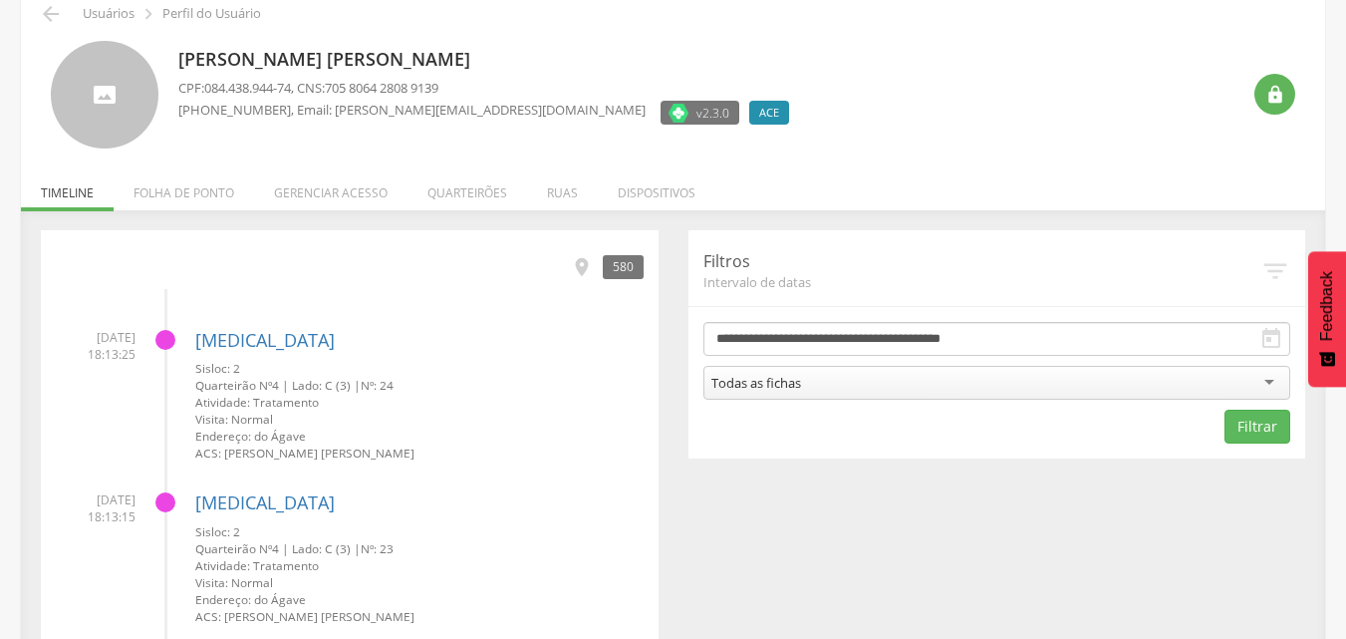
scroll to position [159, 0]
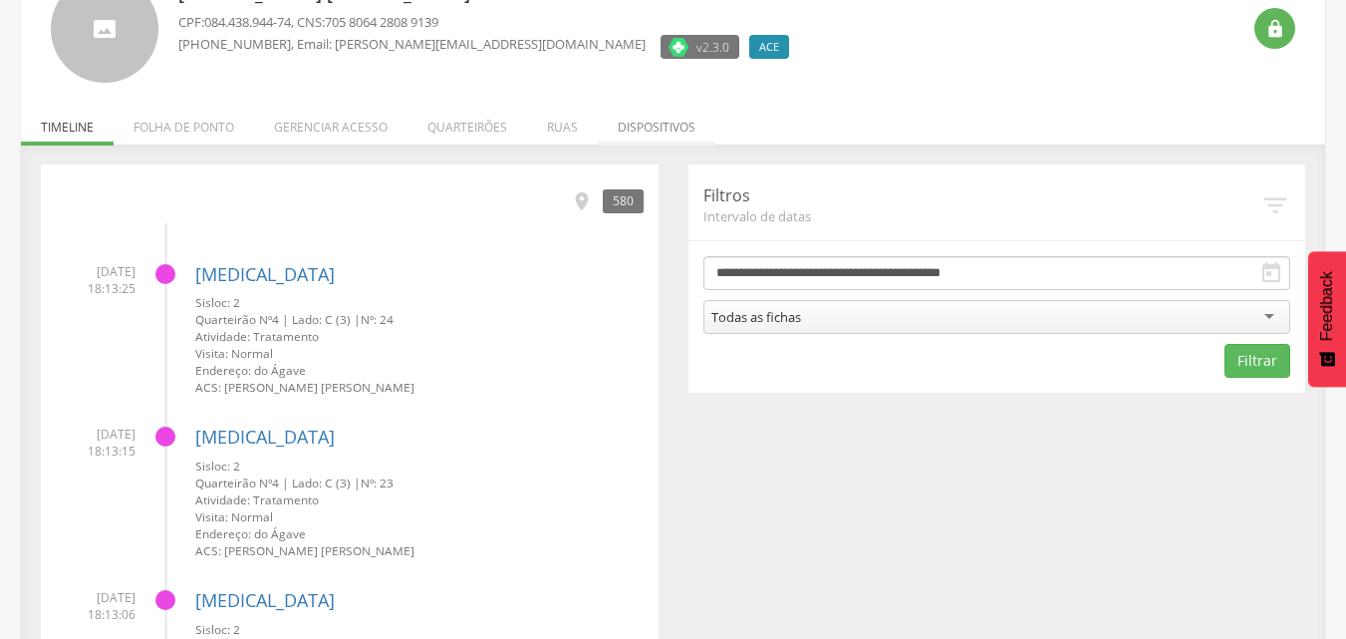
click at [653, 125] on li "Dispositivos" at bounding box center [657, 122] width 118 height 47
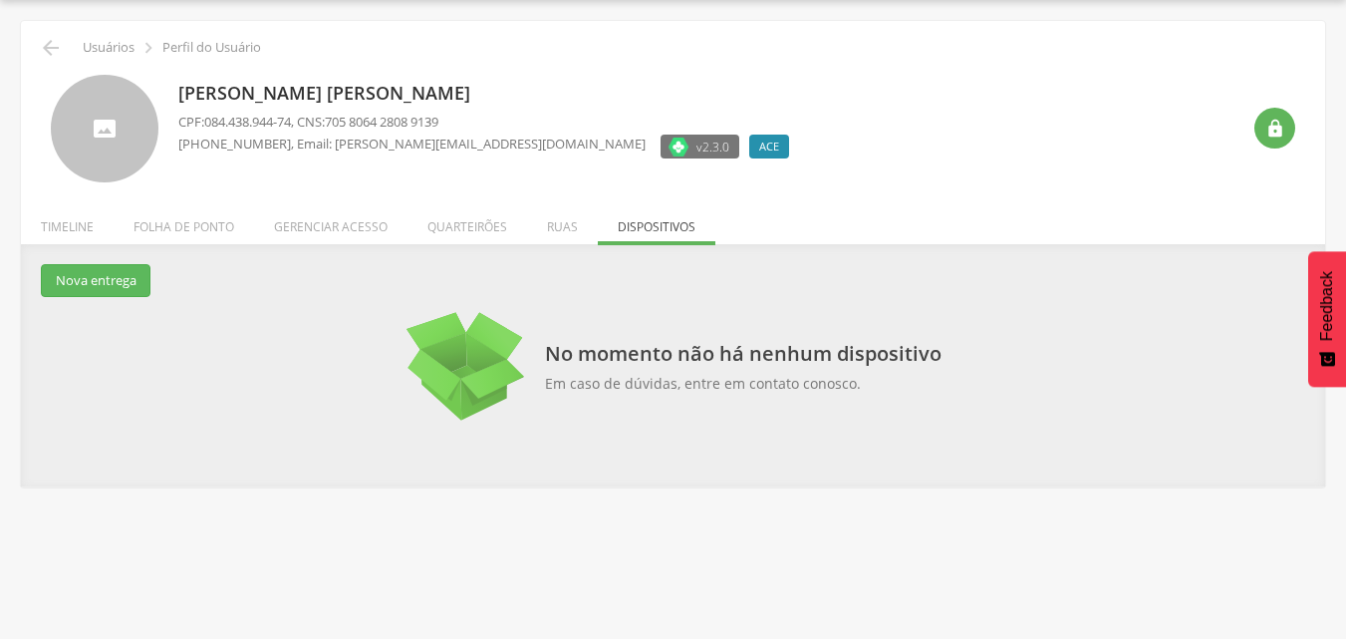
scroll to position [60, 0]
click at [563, 217] on li "Ruas" at bounding box center [562, 221] width 71 height 47
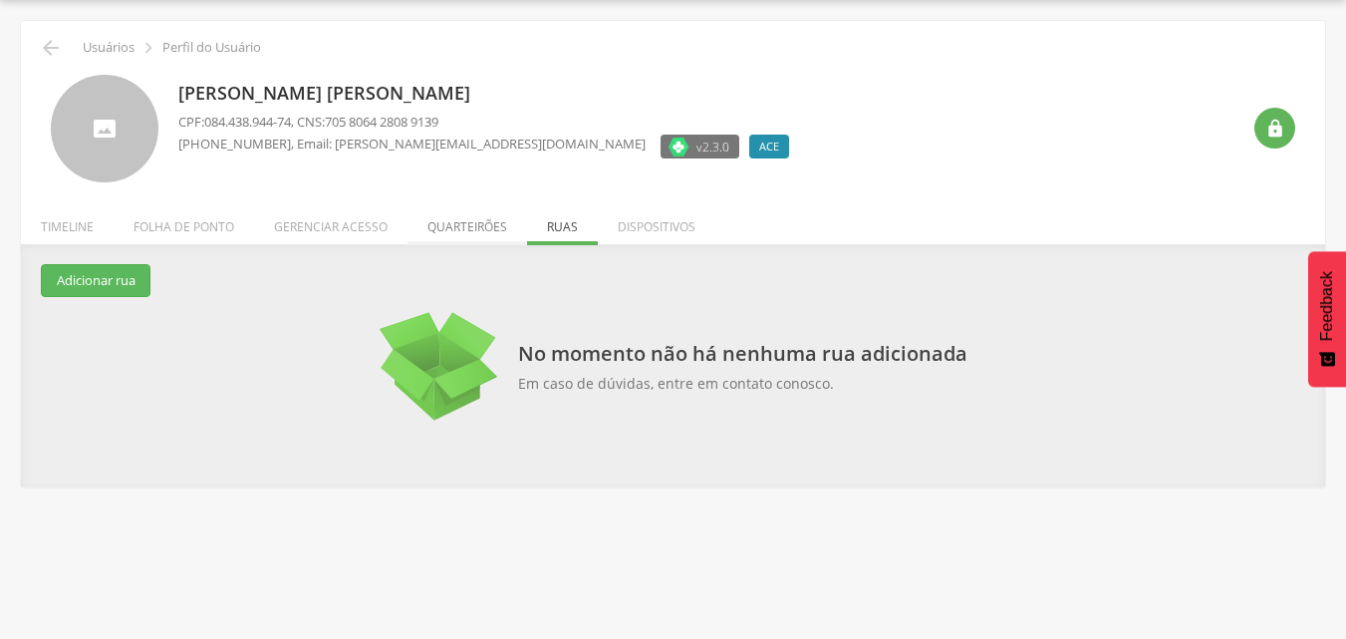
click at [498, 219] on li "Quarteirões" at bounding box center [468, 221] width 120 height 47
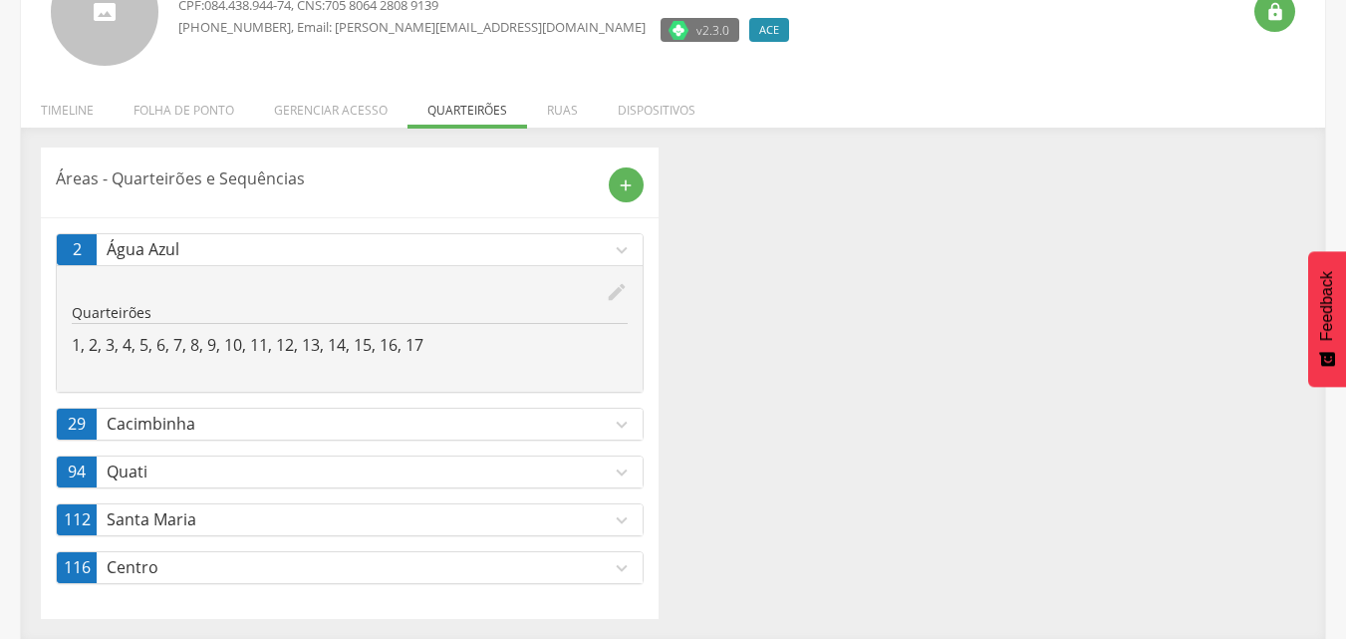
scroll to position [177, 0]
click at [409, 432] on p "Cacimbinha" at bounding box center [359, 423] width 504 height 23
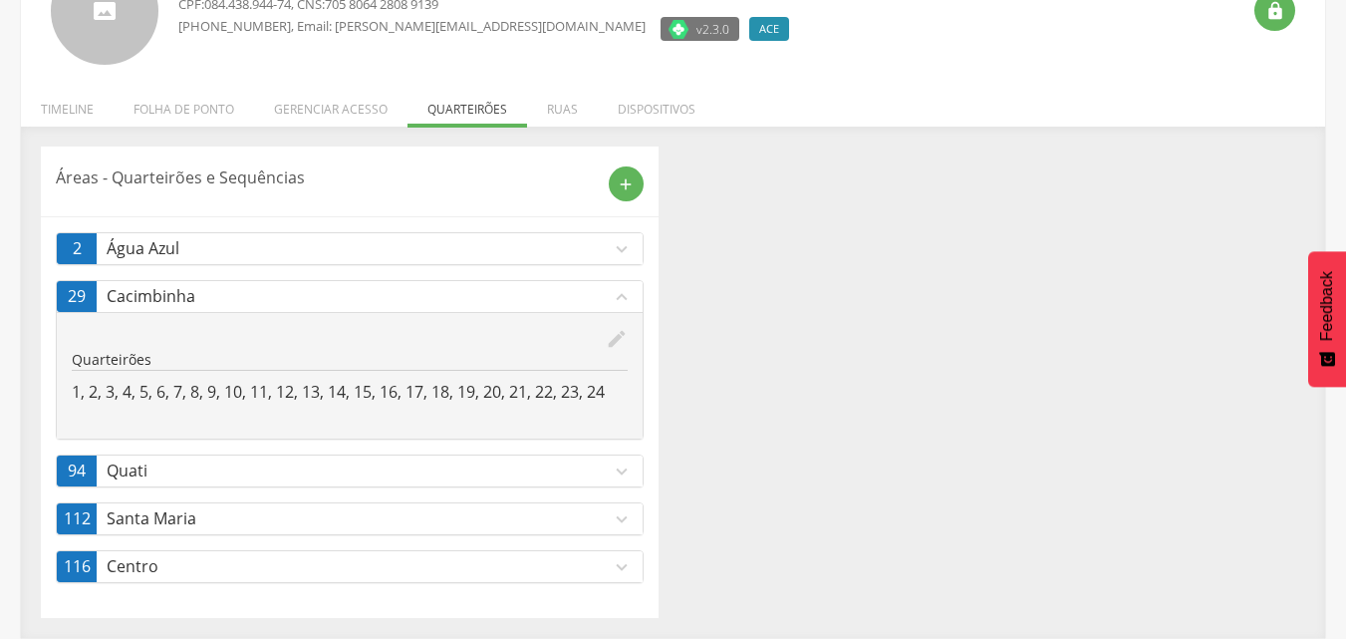
click at [521, 470] on p "Quati" at bounding box center [359, 470] width 504 height 23
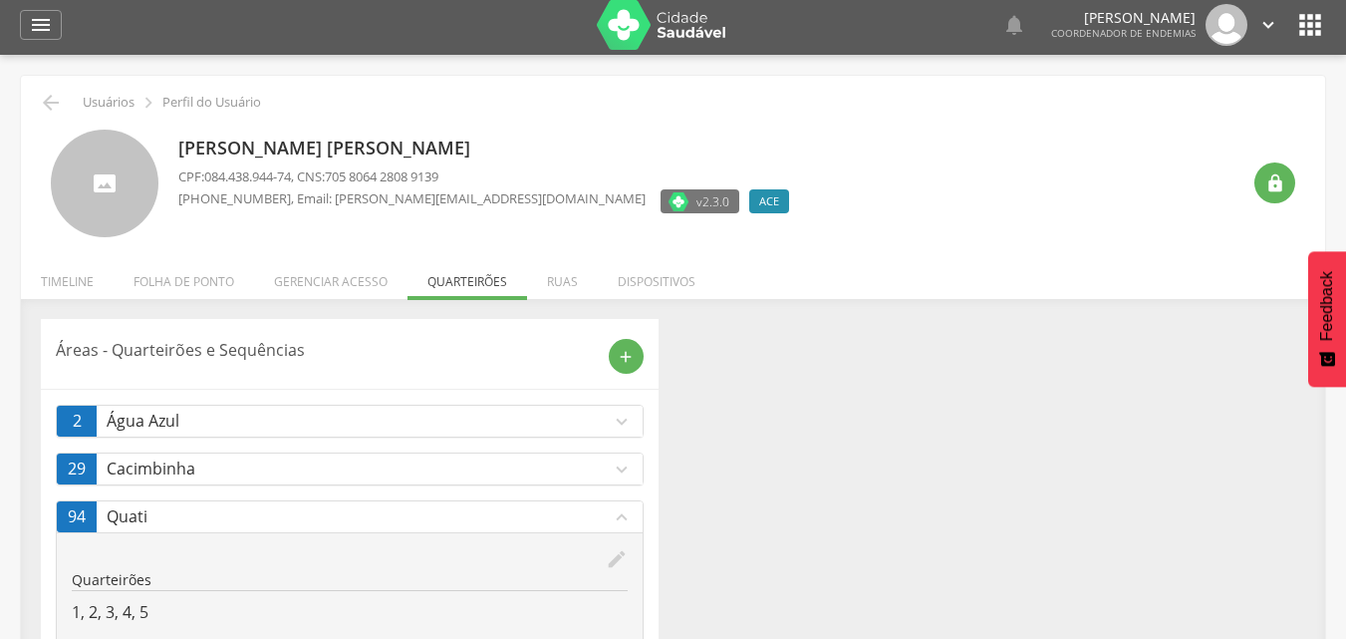
scroll to position [0, 0]
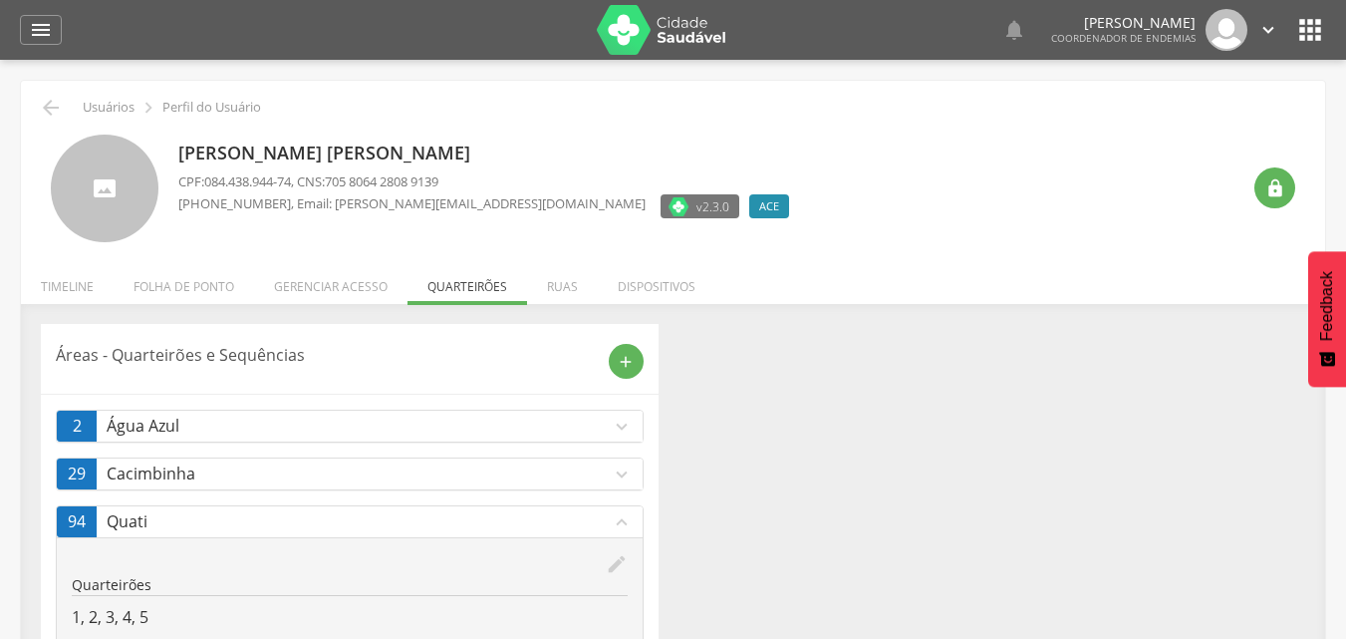
click at [1270, 23] on icon "" at bounding box center [1269, 30] width 22 height 22
click at [1215, 116] on link "Sair" at bounding box center [1199, 115] width 157 height 25
click at [1215, 116] on div " Usuários  Perfil do Usuário" at bounding box center [673, 108] width 1275 height 24
